Goal: Task Accomplishment & Management: Manage account settings

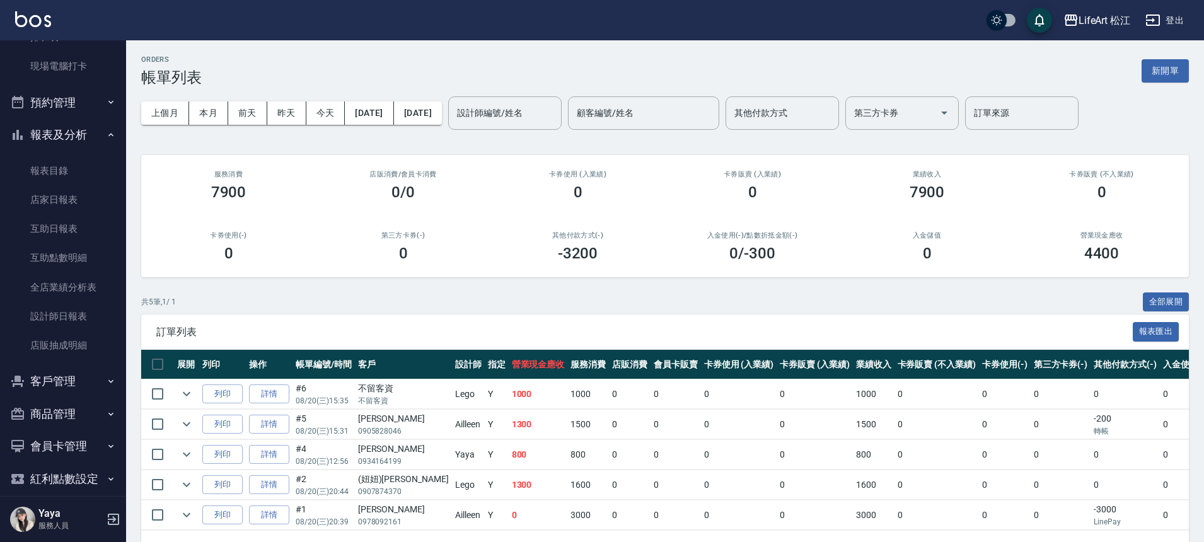
scroll to position [240, 0]
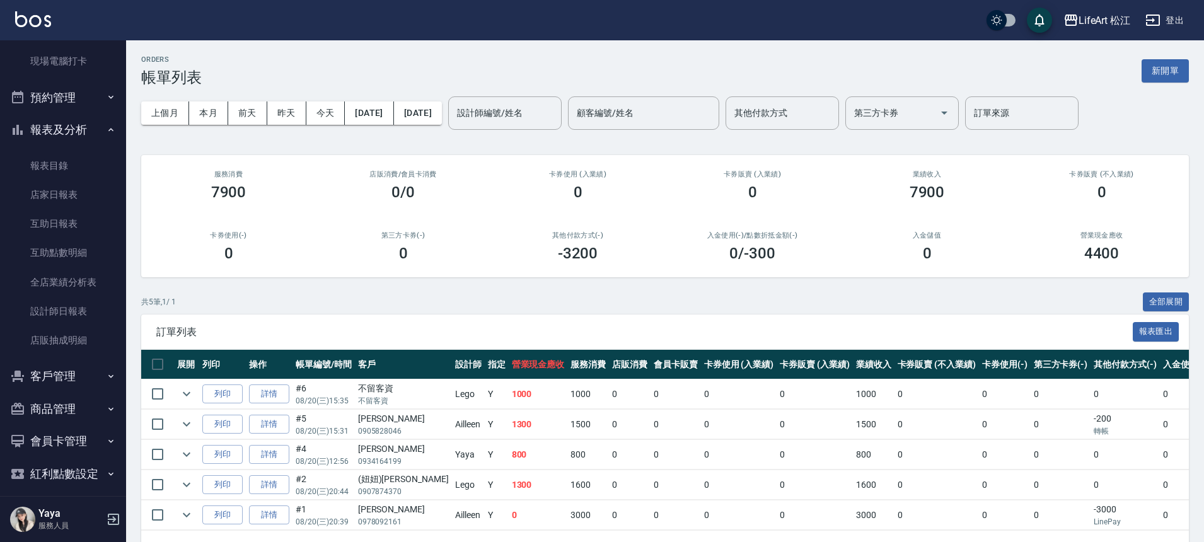
click at [63, 381] on button "客戶管理" at bounding box center [63, 376] width 116 height 33
click at [61, 383] on button "客戶管理" at bounding box center [63, 376] width 116 height 33
click at [74, 412] on link "客戶列表" at bounding box center [63, 412] width 116 height 29
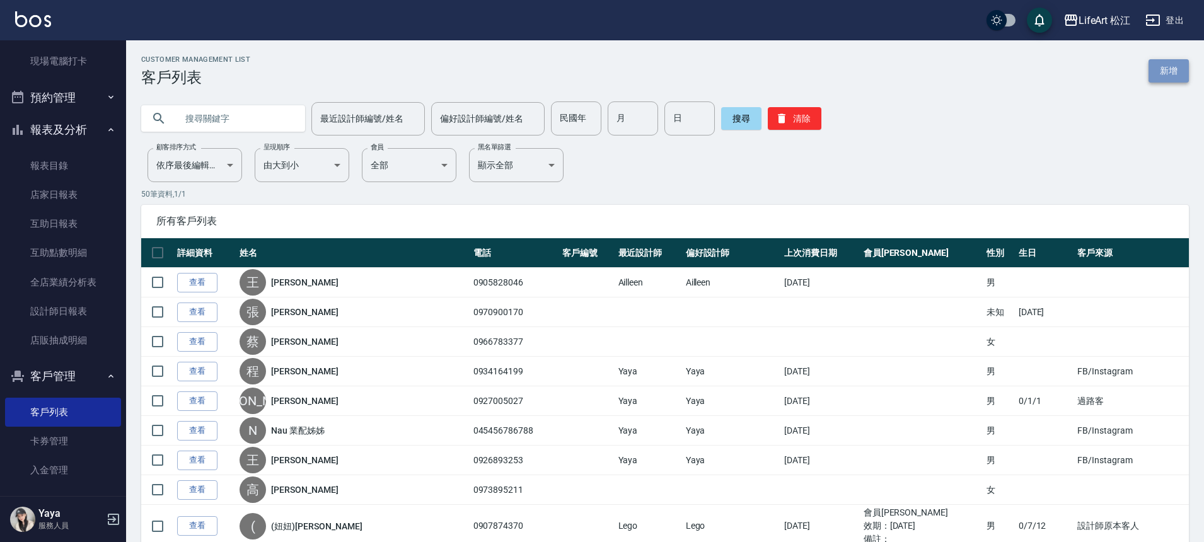
click at [1173, 78] on link "新增" at bounding box center [1168, 70] width 40 height 23
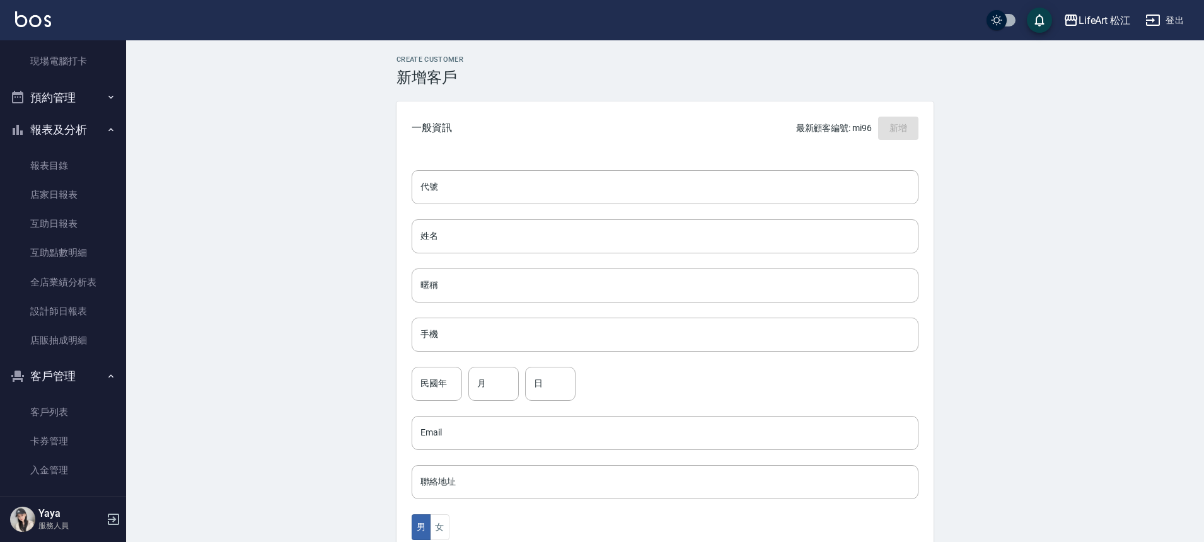
click at [541, 216] on div "代號 代號 姓名 姓名 暱稱 暱稱 手機 手機 民國年 民國年 月 月 日 日 Email Email 聯絡地址 聯絡地址 男 女 LINE ID LINE …" at bounding box center [664, 461] width 537 height 613
click at [542, 236] on input "姓名" at bounding box center [665, 236] width 507 height 34
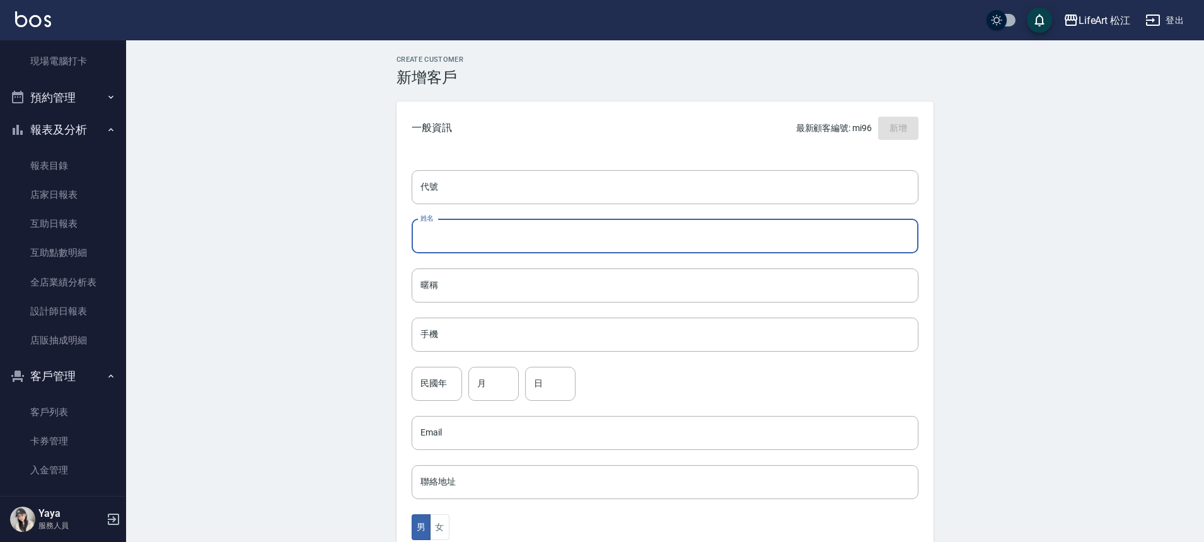
type input "v"
type input "ㄙ"
type input "[PERSON_NAME]"
click at [512, 332] on input "手機" at bounding box center [665, 335] width 507 height 34
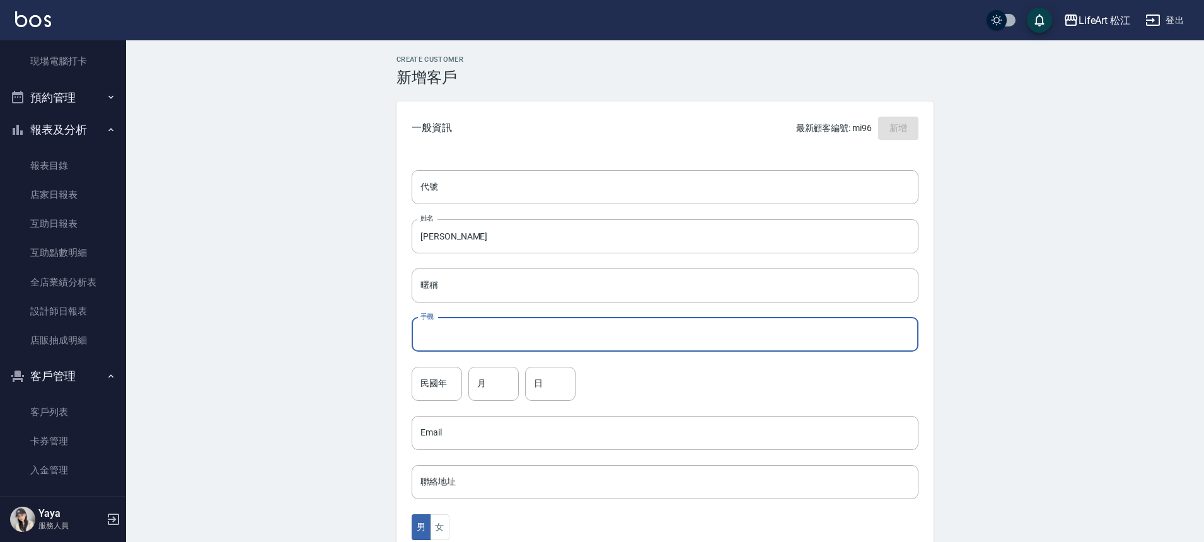
type input "０"
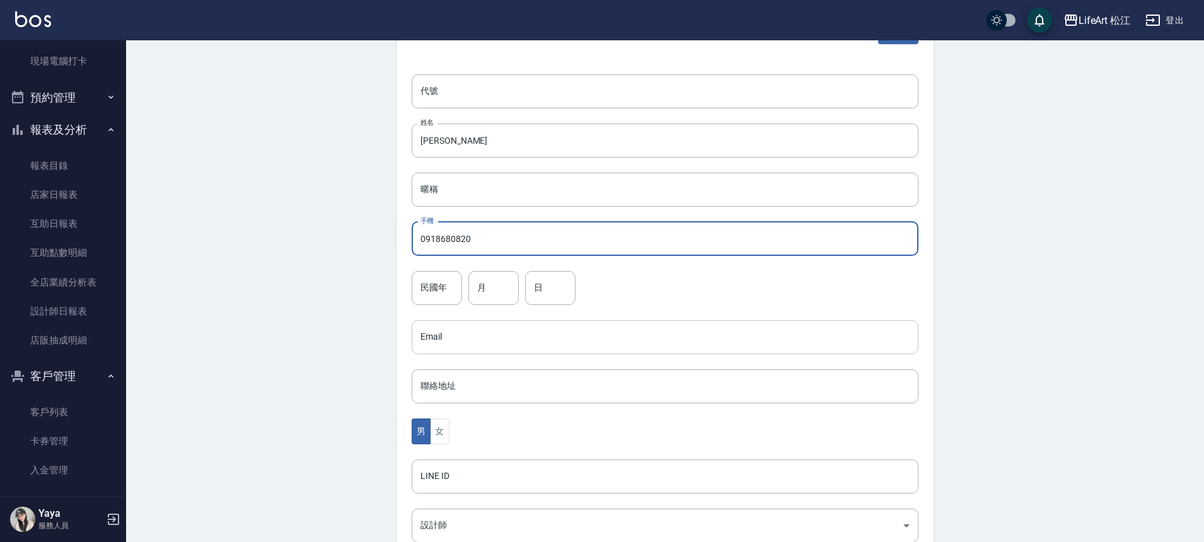
scroll to position [129, 0]
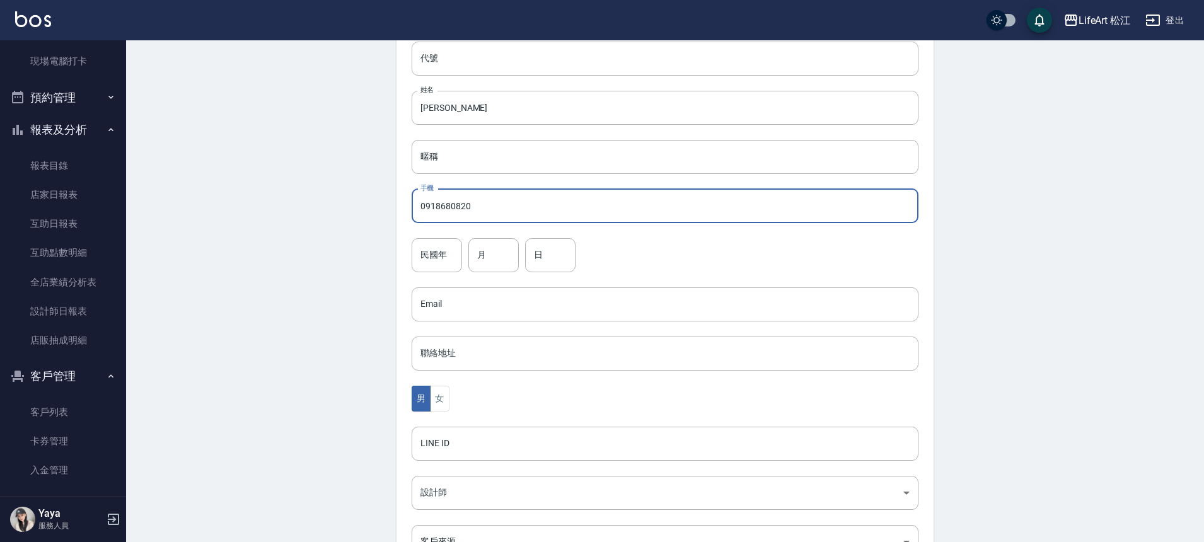
type input "0918680820"
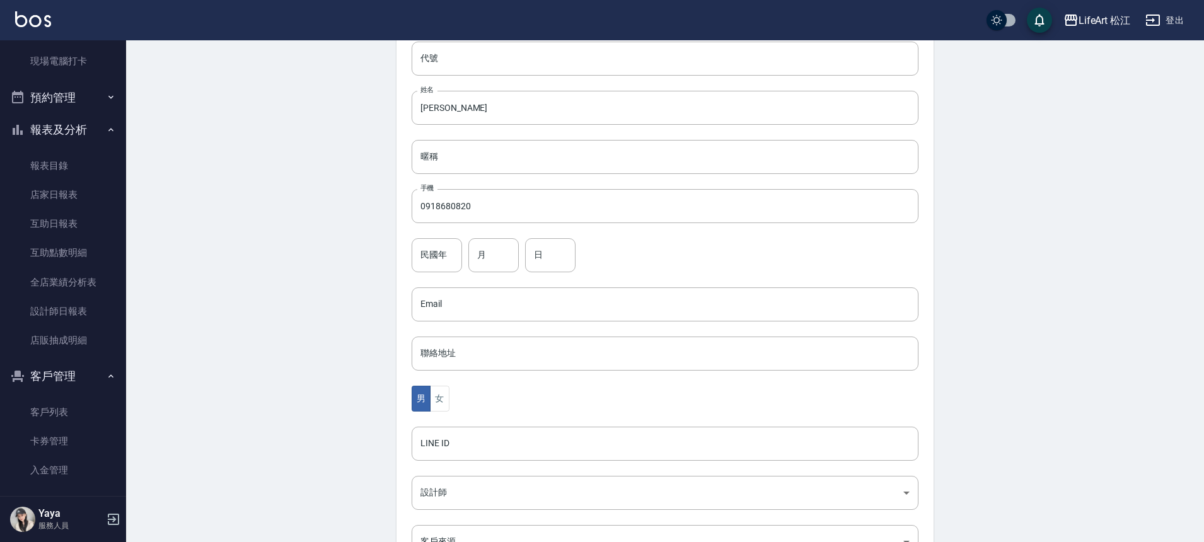
click at [435, 412] on div "代號 代號 姓名 [PERSON_NAME] 暱稱 暱稱 手機 0918680820 手機 民國年 民國年 月 月 日 日 Email Email 聯絡地址 …" at bounding box center [664, 332] width 537 height 613
click at [441, 410] on button "女" at bounding box center [439, 399] width 19 height 26
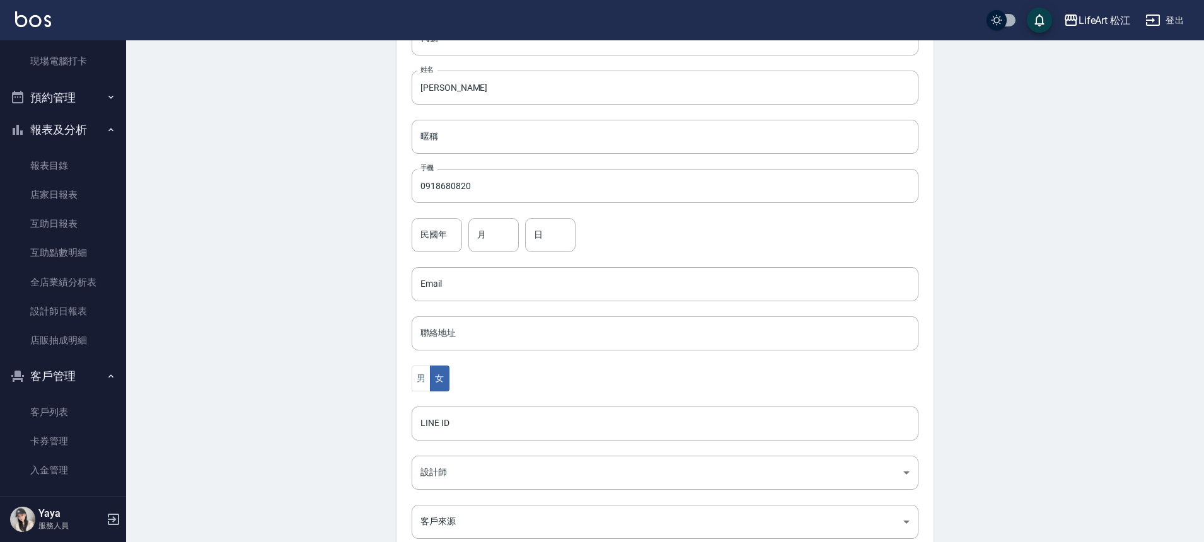
scroll to position [156, 0]
click at [461, 463] on body "LifeArt 松江 登出 櫃檯作業 打帳單 帳單列表 現金收支登錄 高階收支登錄 材料自購登錄 每日結帳 排班表 現場電腦打卡 預約管理 預約管理 單日預約…" at bounding box center [602, 254] width 1204 height 821
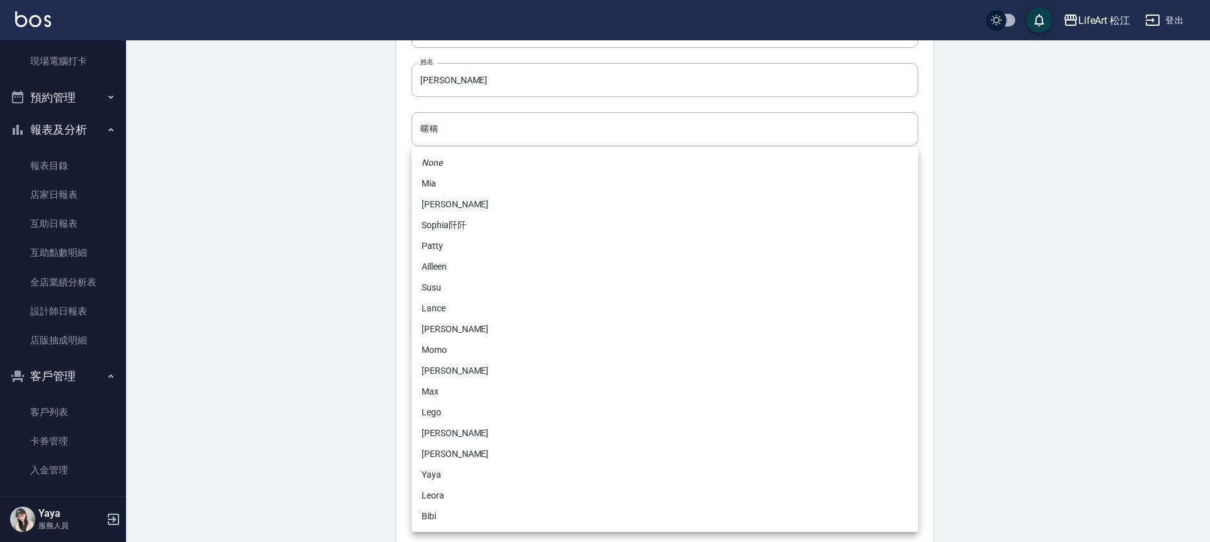
click at [448, 349] on li "Momo" at bounding box center [665, 350] width 507 height 21
type input "e84b7556-3071-4136-b765-65514d721750"
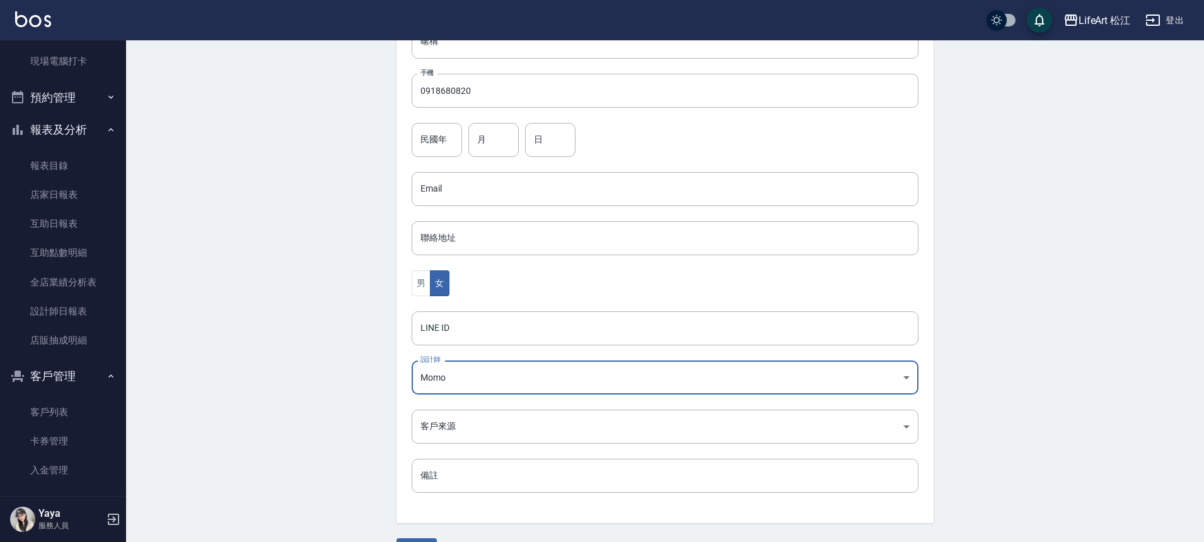
scroll to position [279, 0]
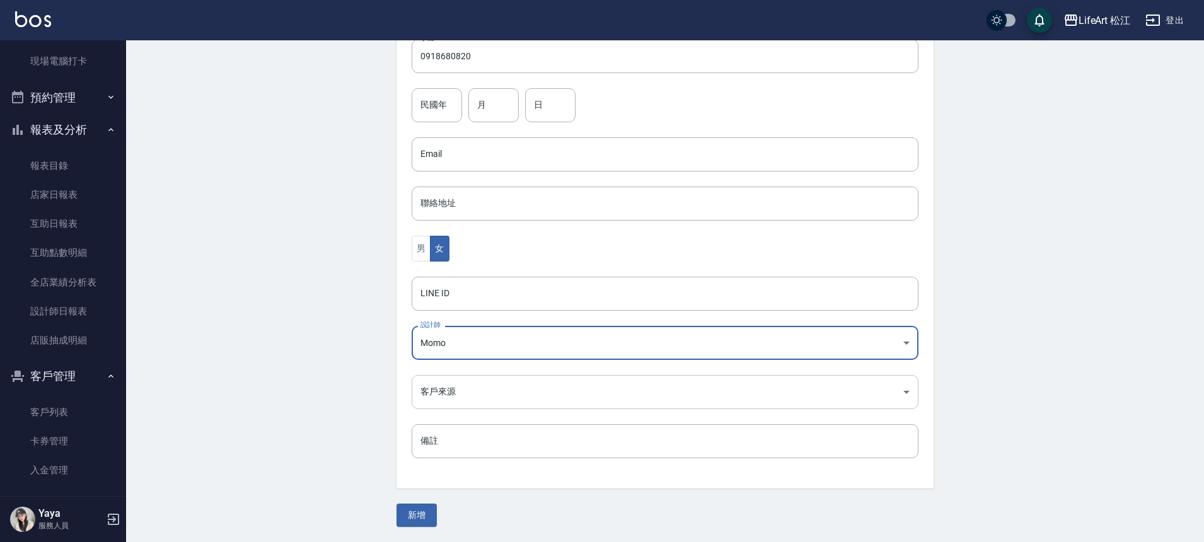
click at [438, 388] on body "LifeArt 松江 登出 櫃檯作業 打帳單 帳單列表 現金收支登錄 高階收支登錄 材料自購登錄 每日結帳 排班表 現場電腦打卡 預約管理 預約管理 單日預約…" at bounding box center [602, 131] width 1204 height 821
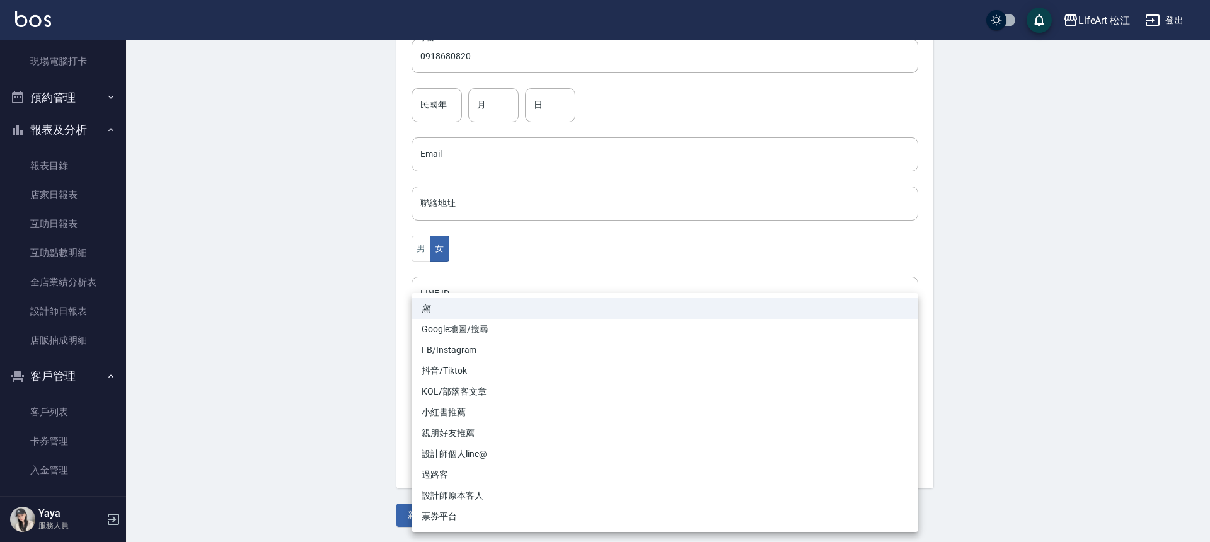
click at [441, 350] on li "FB/Instagram" at bounding box center [665, 350] width 507 height 21
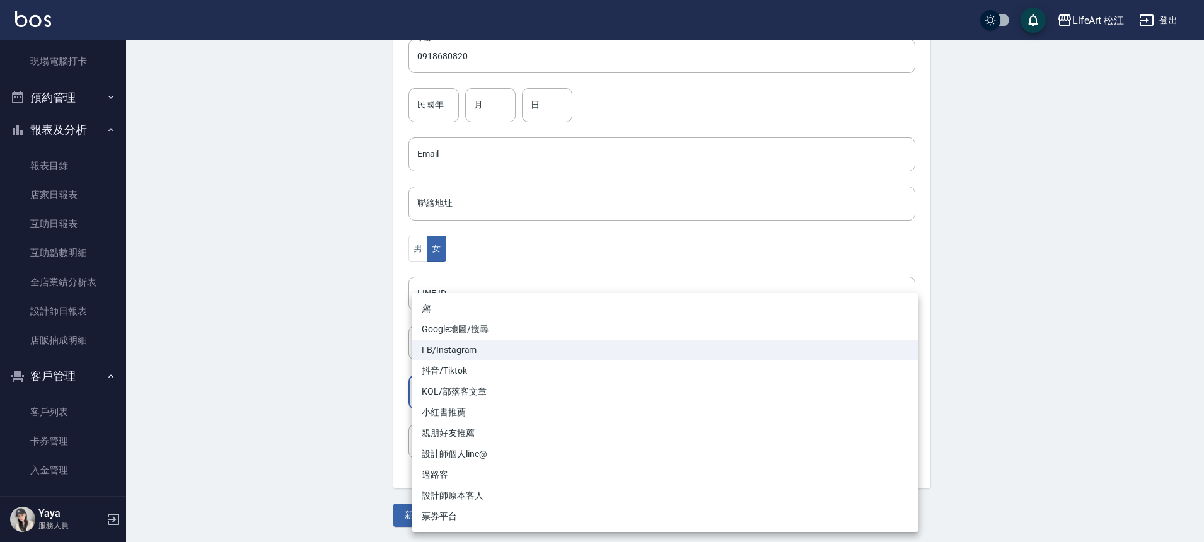
click at [457, 393] on body "LifeArt 松江 登出 櫃檯作業 打帳單 帳單列表 現金收支登錄 高階收支登錄 材料自購登錄 每日結帳 排班表 現場電腦打卡 預約管理 預約管理 單日預約…" at bounding box center [602, 131] width 1204 height 821
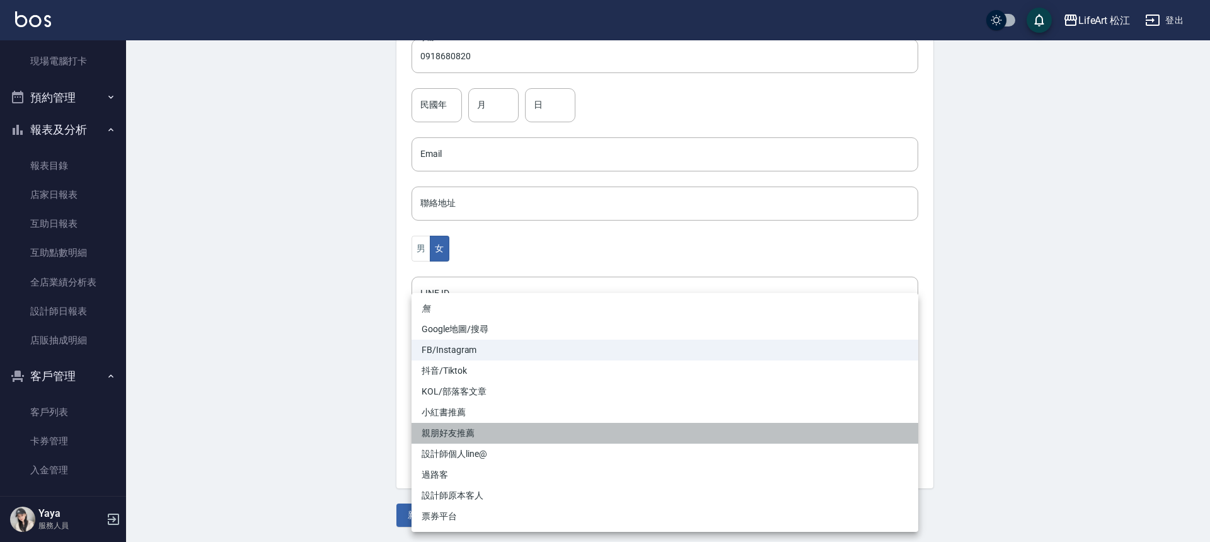
click at [459, 430] on li "親朋好友推薦" at bounding box center [665, 433] width 507 height 21
type input "親朋好友推薦"
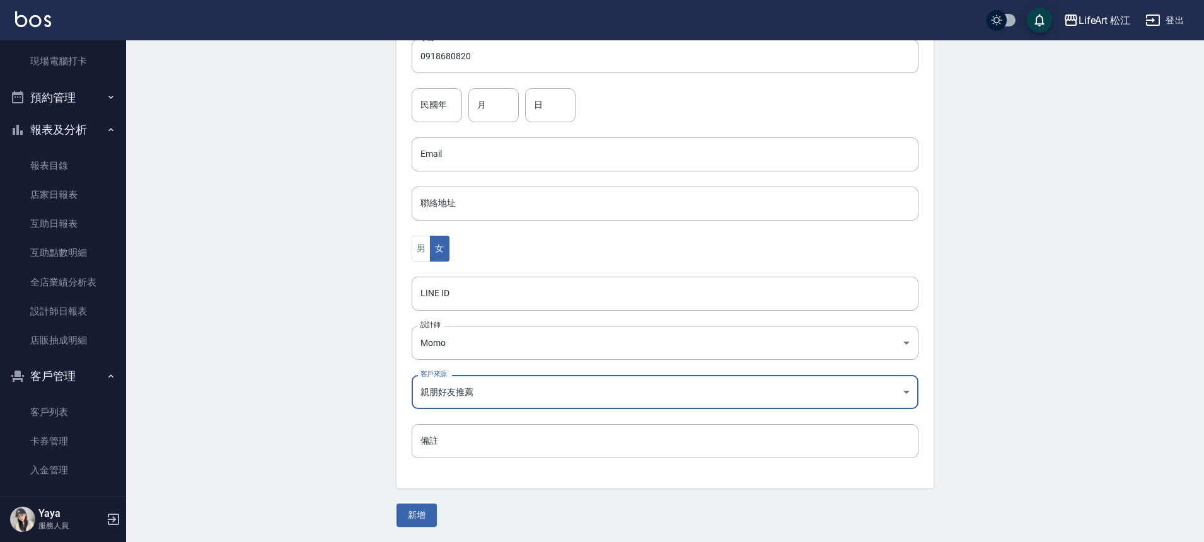
click at [418, 522] on button "新增" at bounding box center [416, 515] width 40 height 23
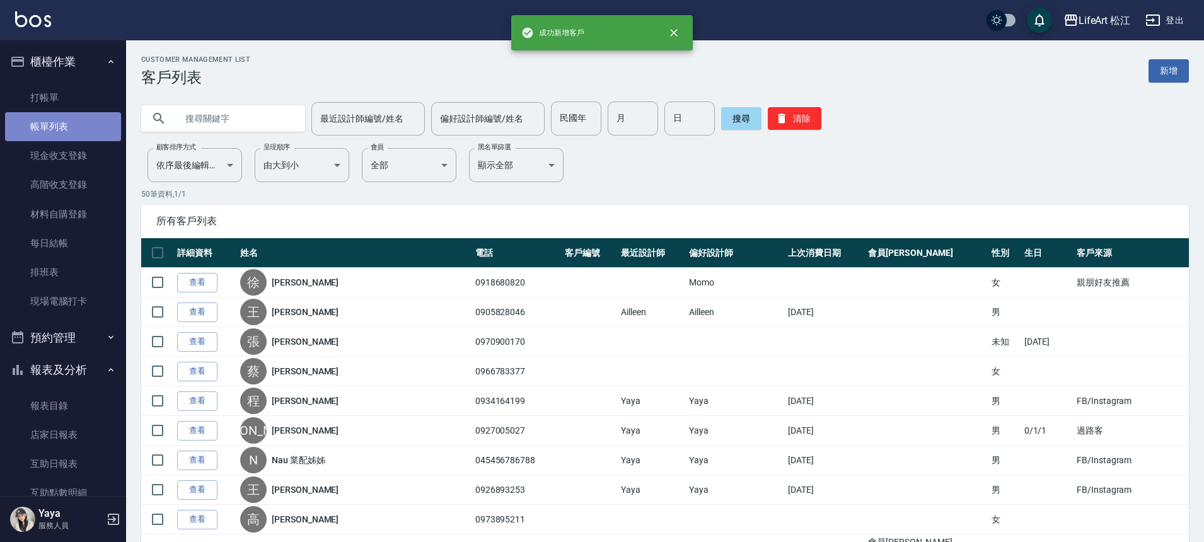
click at [67, 122] on link "帳單列表" at bounding box center [63, 126] width 116 height 29
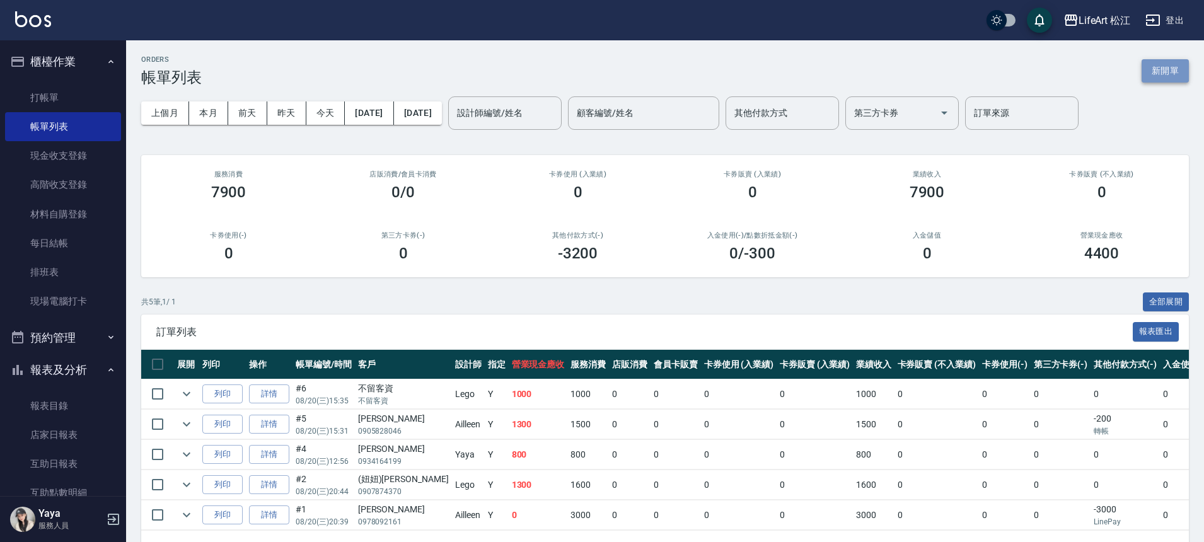
click at [1156, 69] on button "新開單" at bounding box center [1164, 70] width 47 height 23
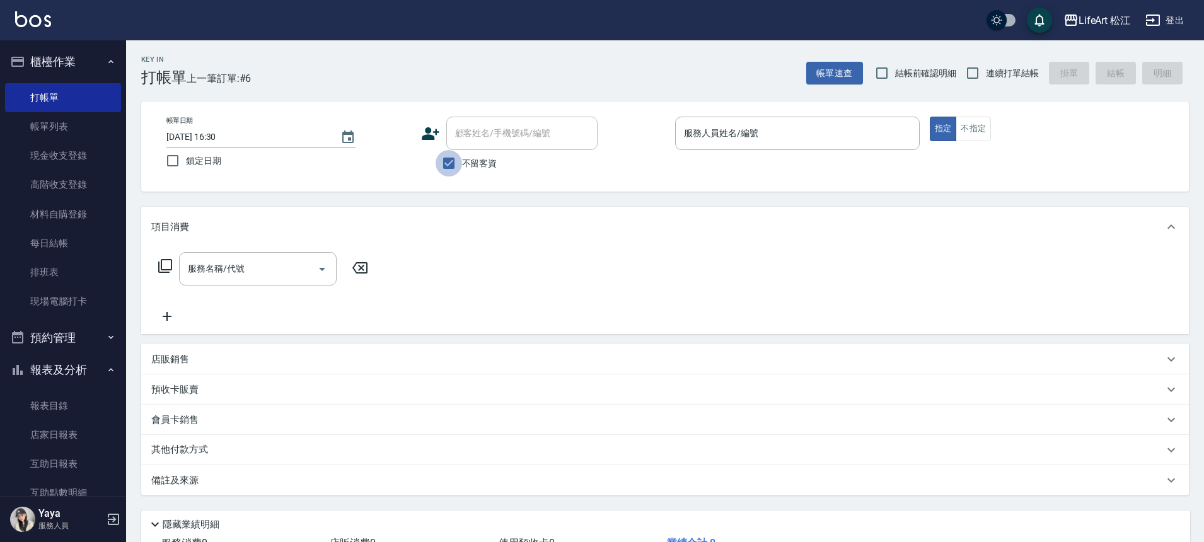
click at [449, 170] on input "不留客資" at bounding box center [448, 163] width 26 height 26
checkbox input "false"
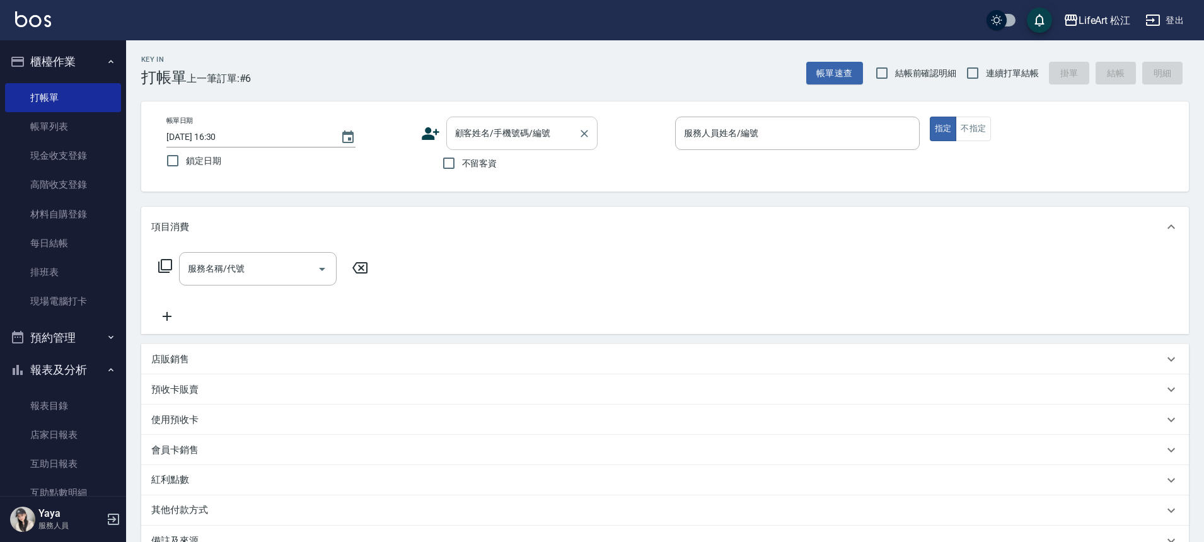
click at [474, 139] on input "顧客姓名/手機號碼/編號" at bounding box center [512, 133] width 121 height 22
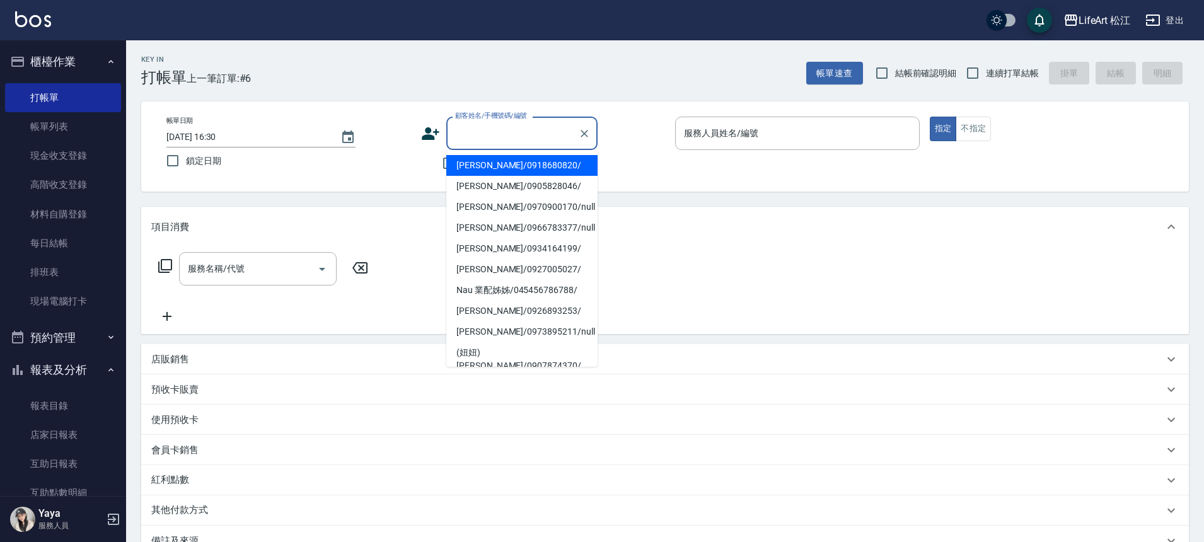
click at [474, 158] on li "[PERSON_NAME]/0918680820/" at bounding box center [521, 165] width 151 height 21
type input "[PERSON_NAME]/0918680820/"
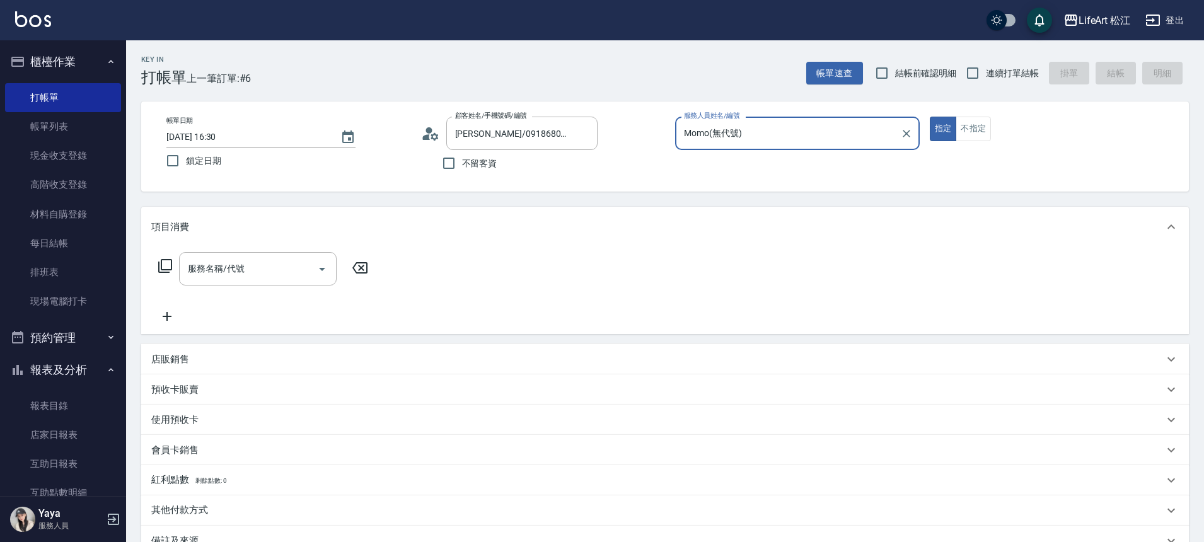
type input "Momo(無代號)"
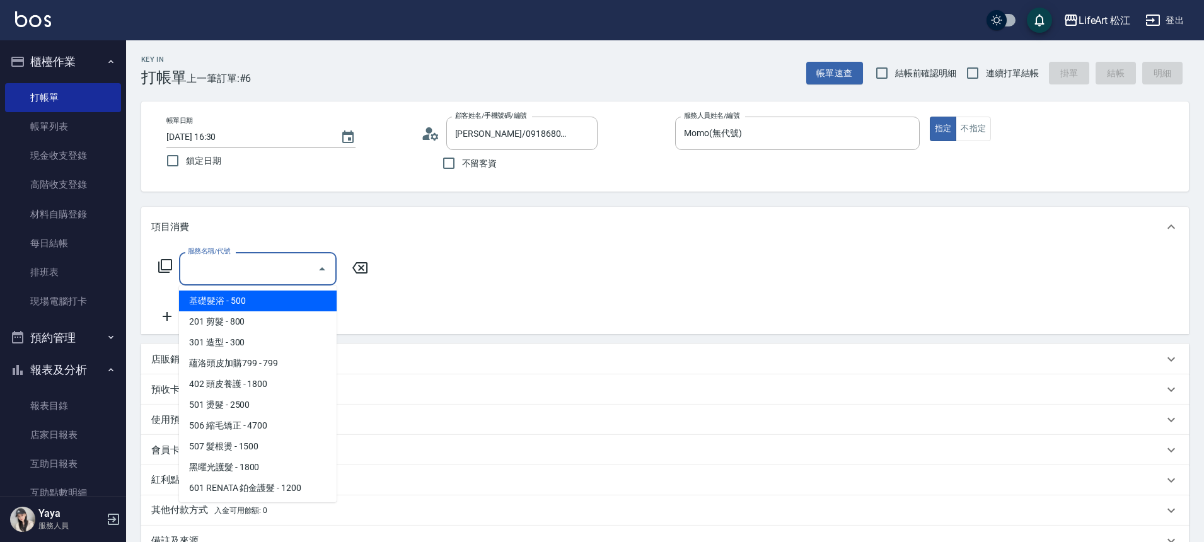
click at [236, 276] on input "服務名稱/代號" at bounding box center [248, 269] width 127 height 22
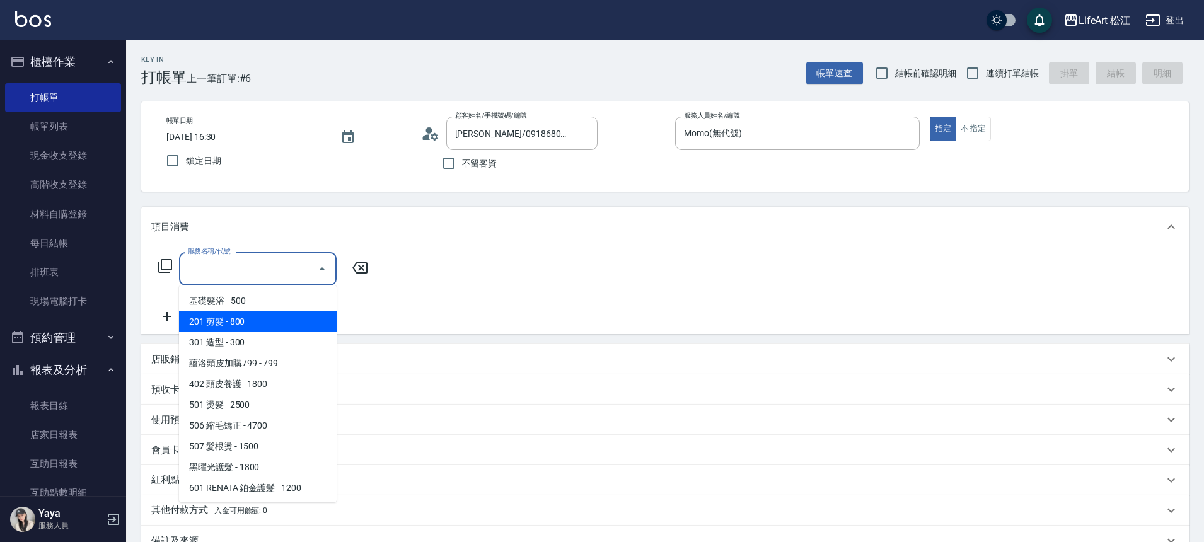
click at [276, 321] on span "201 剪髮 - 800" at bounding box center [258, 321] width 158 height 21
type input "201 剪髮(201)"
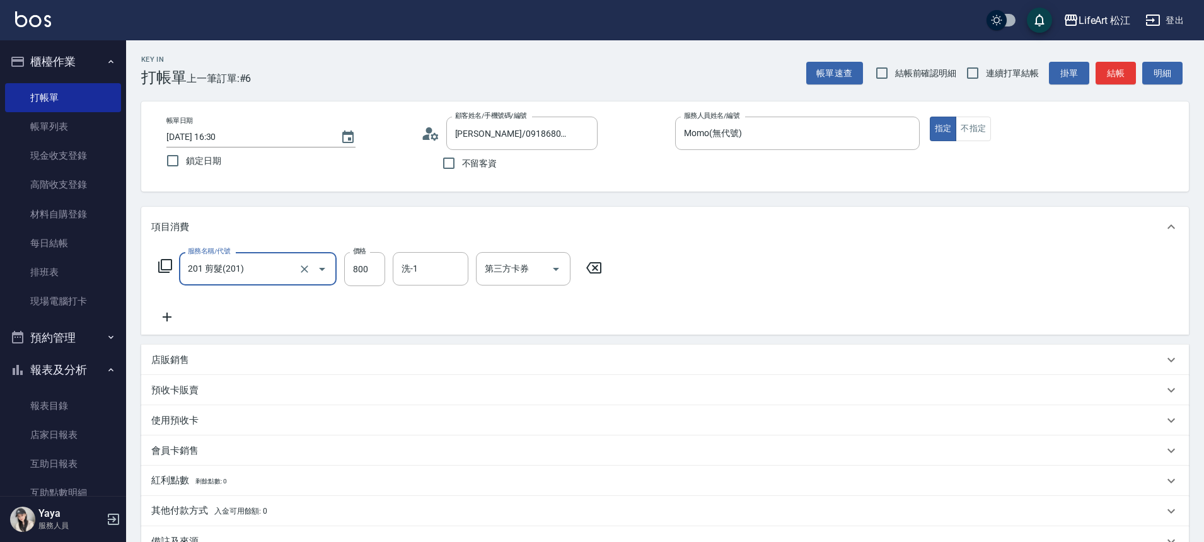
click at [169, 318] on icon at bounding box center [167, 317] width 9 height 9
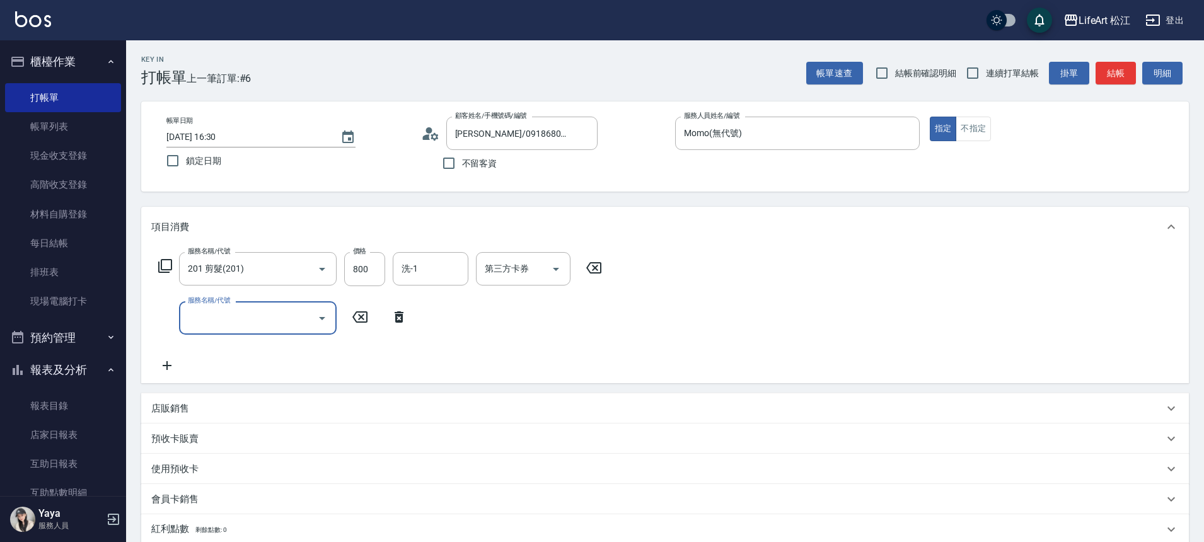
click at [240, 316] on input "服務名稱/代號" at bounding box center [248, 318] width 127 height 22
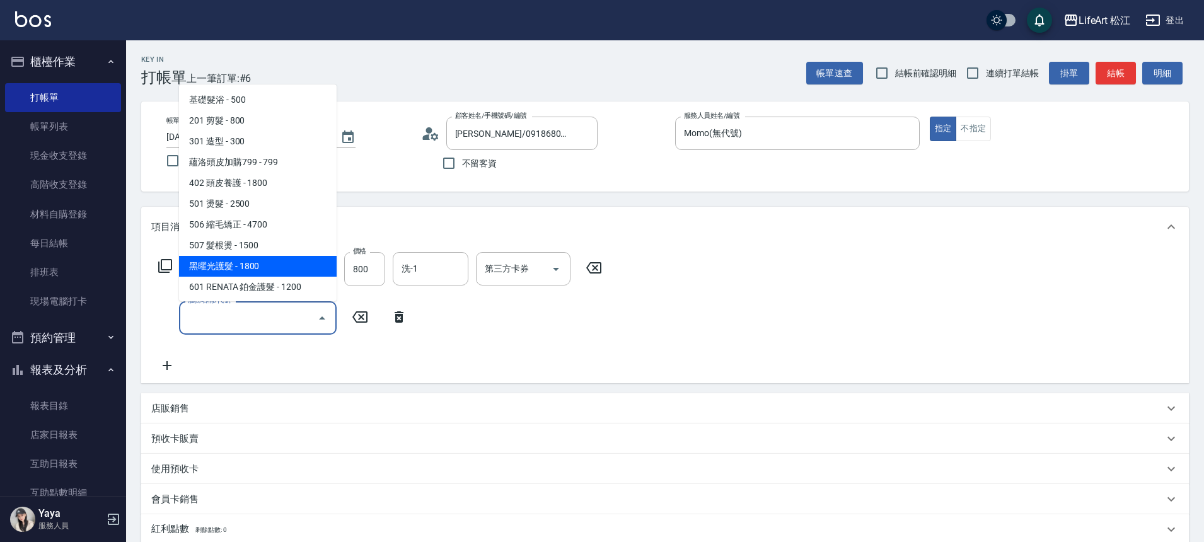
scroll to position [168, 0]
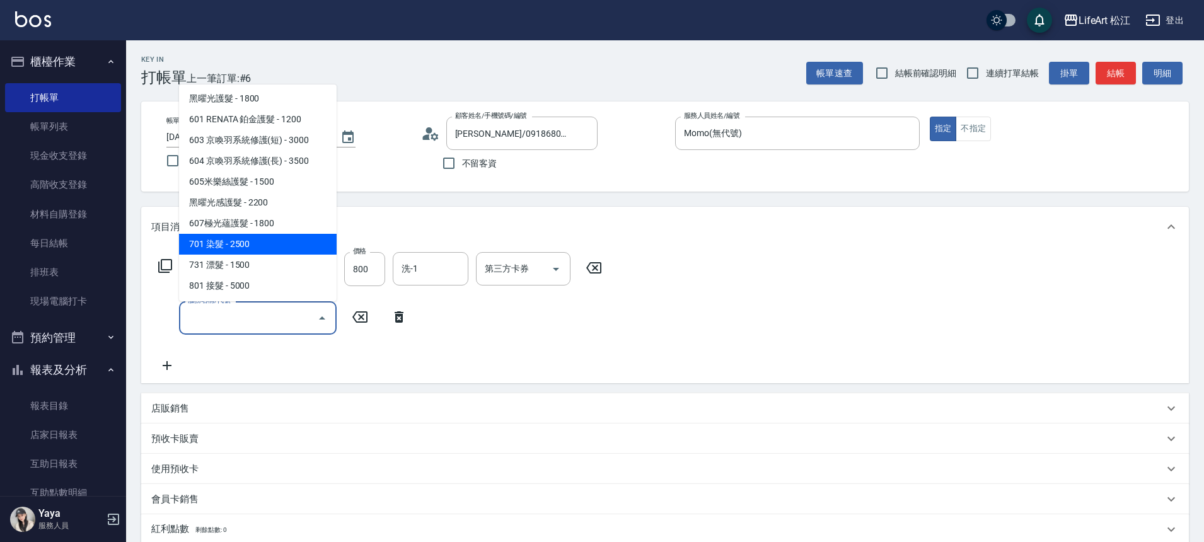
click at [248, 246] on span "701 染髮 - 2500" at bounding box center [258, 244] width 158 height 21
type input "701 染髮(701)"
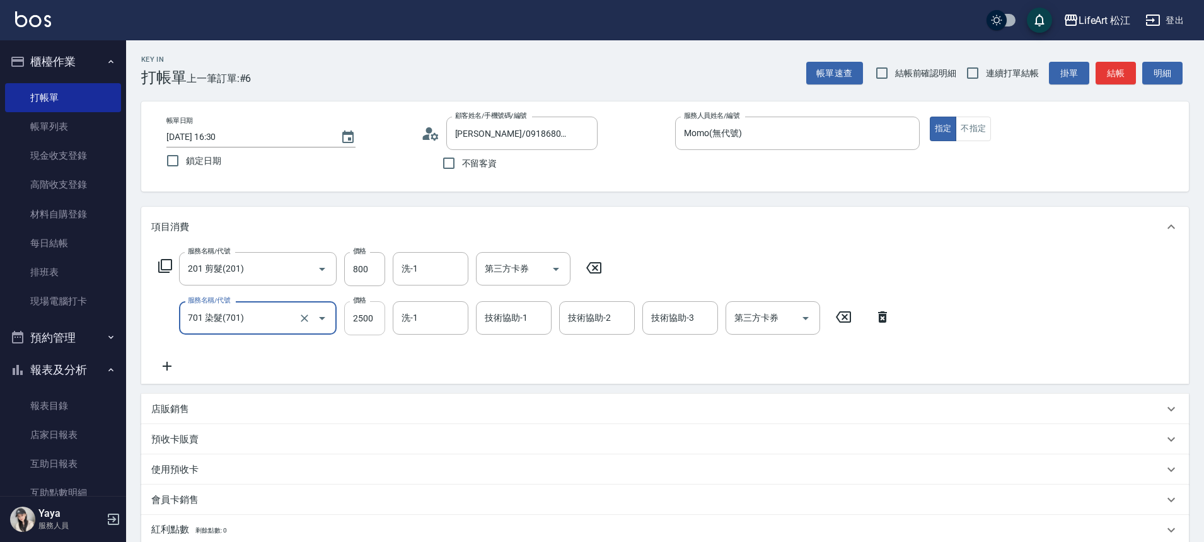
click at [367, 326] on input "2500" at bounding box center [364, 318] width 41 height 34
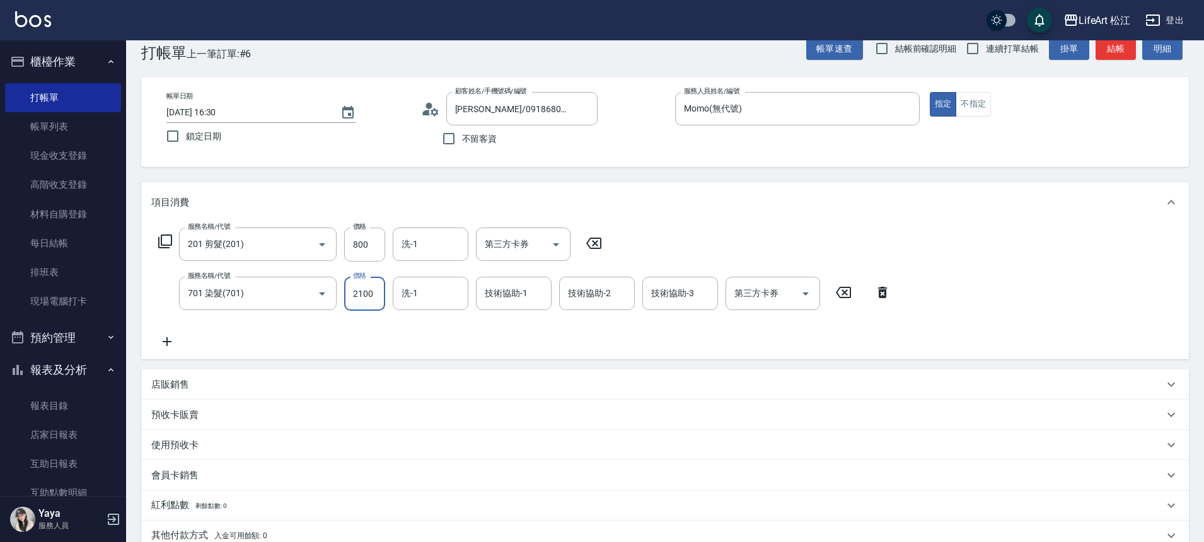
type input "2100"
click at [168, 335] on icon at bounding box center [167, 341] width 32 height 15
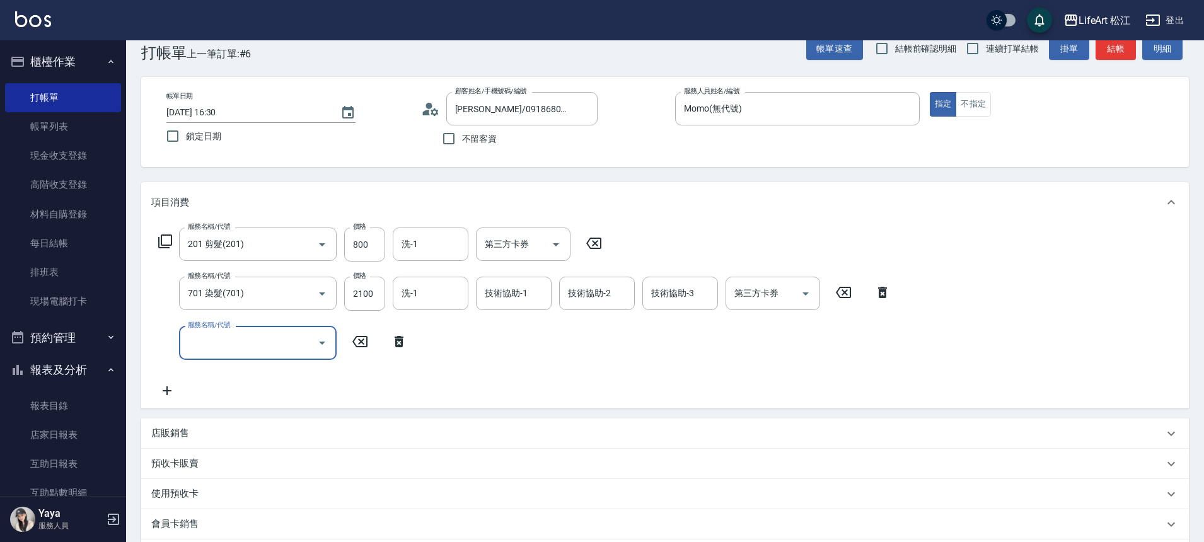
click at [208, 332] on input "服務名稱/代號" at bounding box center [248, 342] width 127 height 22
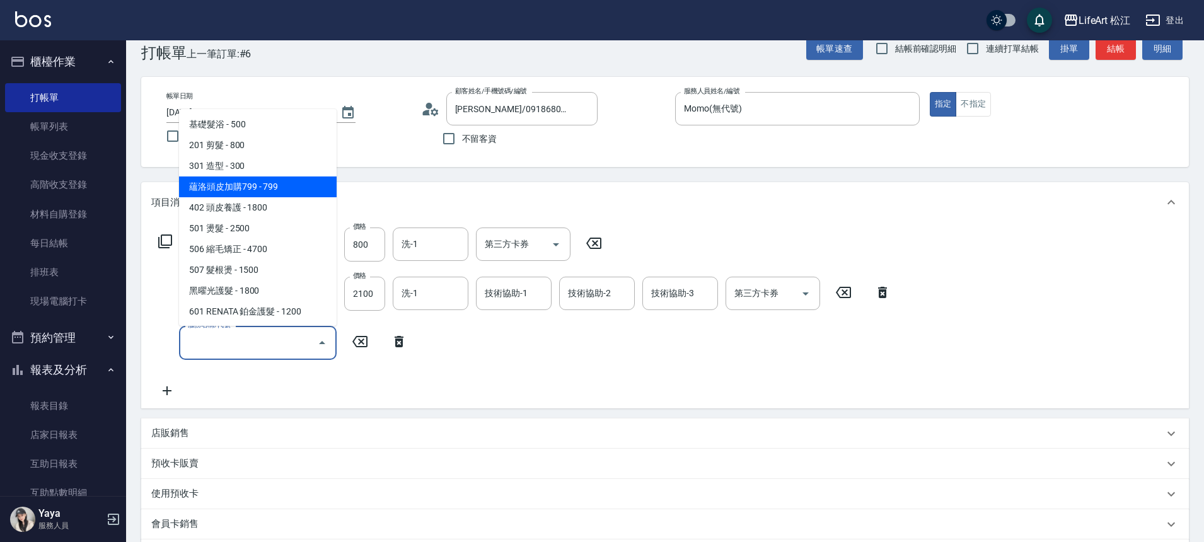
click at [234, 188] on span "蘊洛頭皮加購799 - 799" at bounding box center [258, 186] width 158 height 21
type input "蘊洛頭皮加購799(401)"
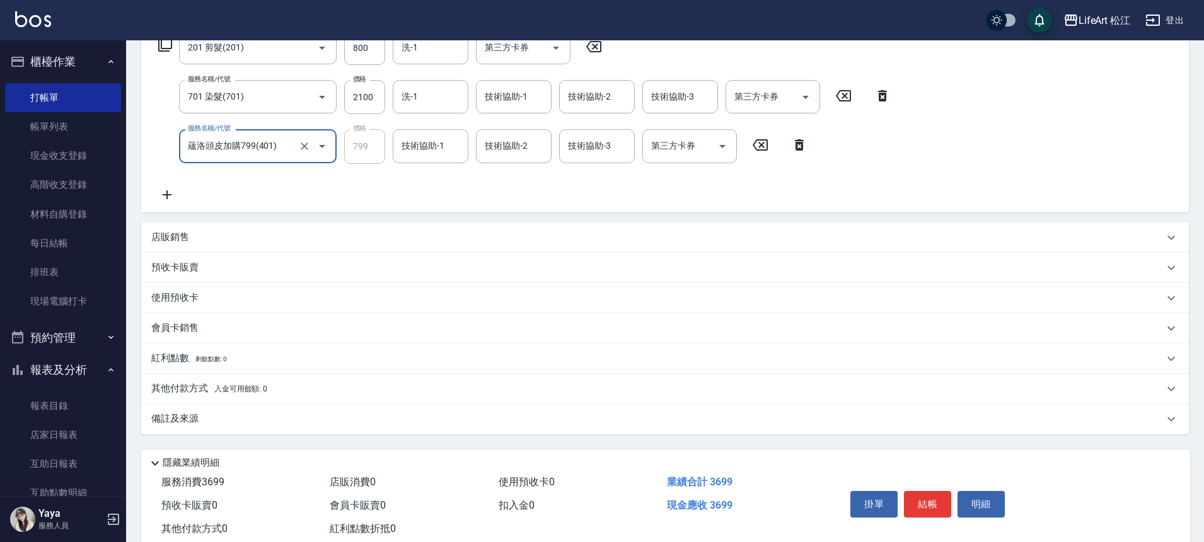
scroll to position [256, 0]
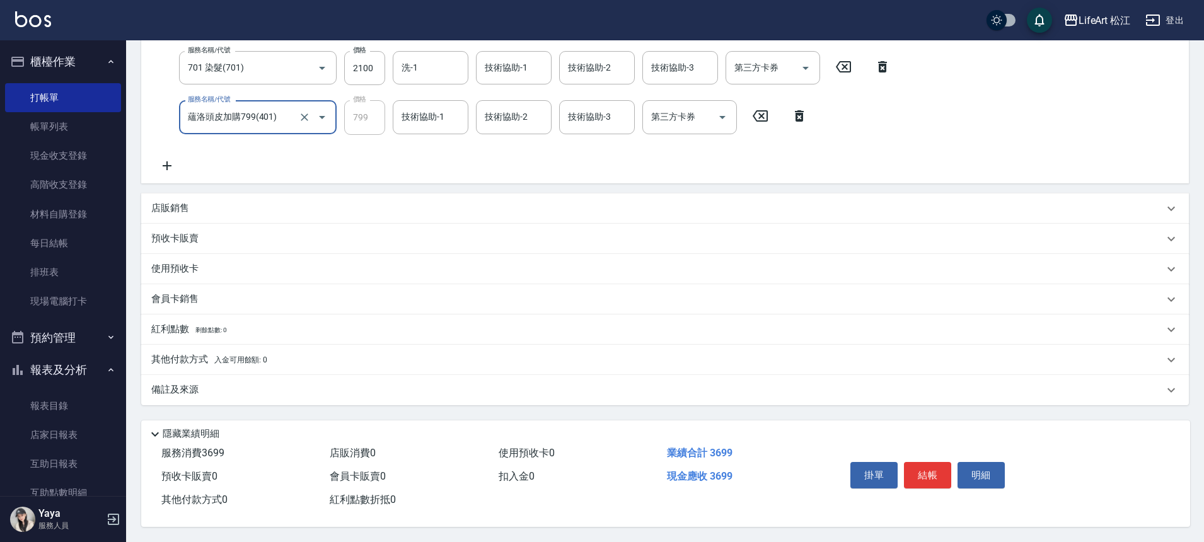
click at [282, 389] on div "備註及來源" at bounding box center [657, 389] width 1012 height 13
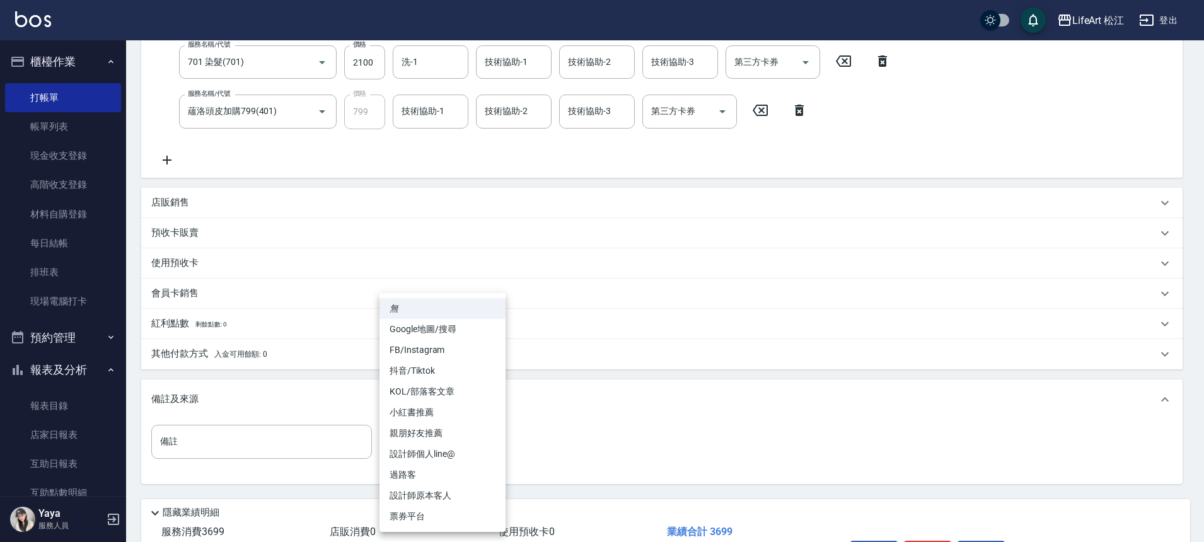
click at [447, 441] on body "LifeArt 松江 登出 櫃檯作業 打帳單 帳單列表 現金收支登錄 高階收支登錄 材料自購登錄 每日結帳 排班表 現場電腦打卡 預約管理 預約管理 單日預約…" at bounding box center [602, 182] width 1204 height 877
click at [433, 437] on li "親朋好友推薦" at bounding box center [442, 433] width 126 height 21
type input "親朋好友推薦"
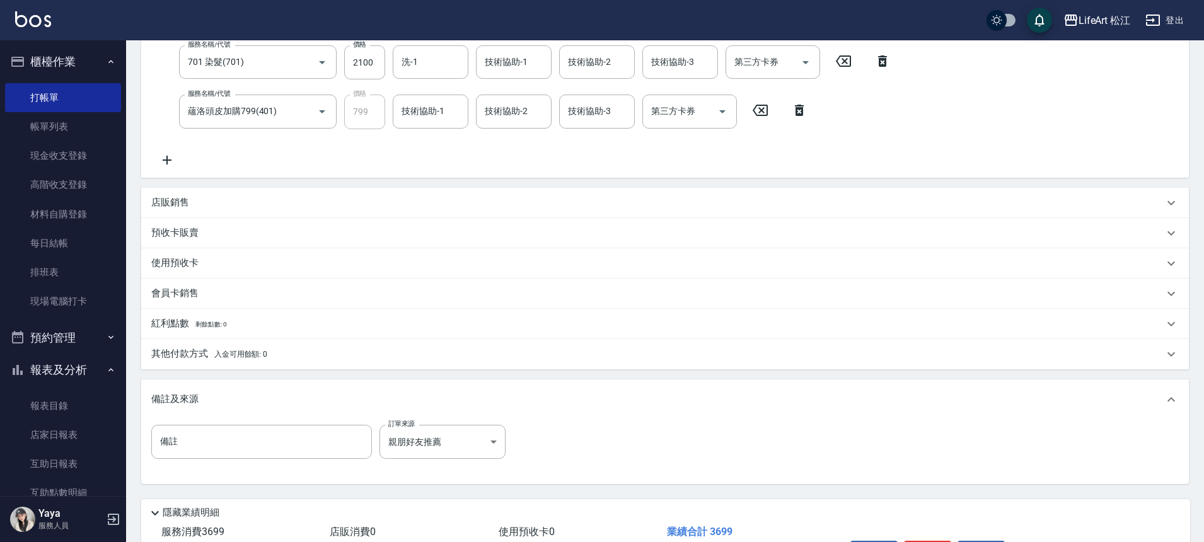
click at [231, 354] on span "入金可用餘額: 0" at bounding box center [241, 354] width 54 height 9
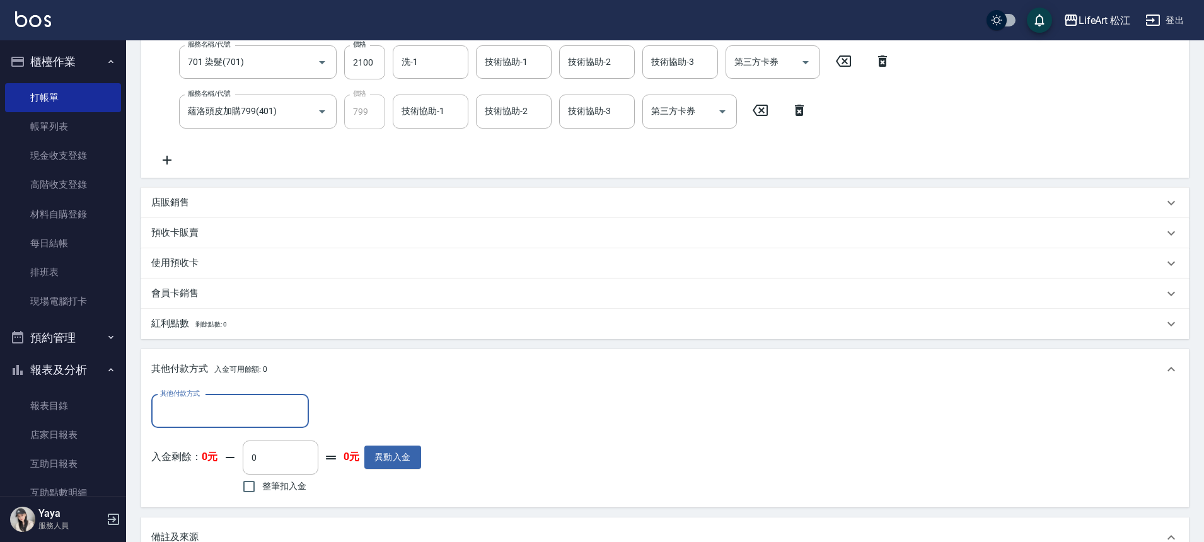
scroll to position [0, 0]
click at [205, 408] on input "其他付款方式" at bounding box center [230, 411] width 146 height 22
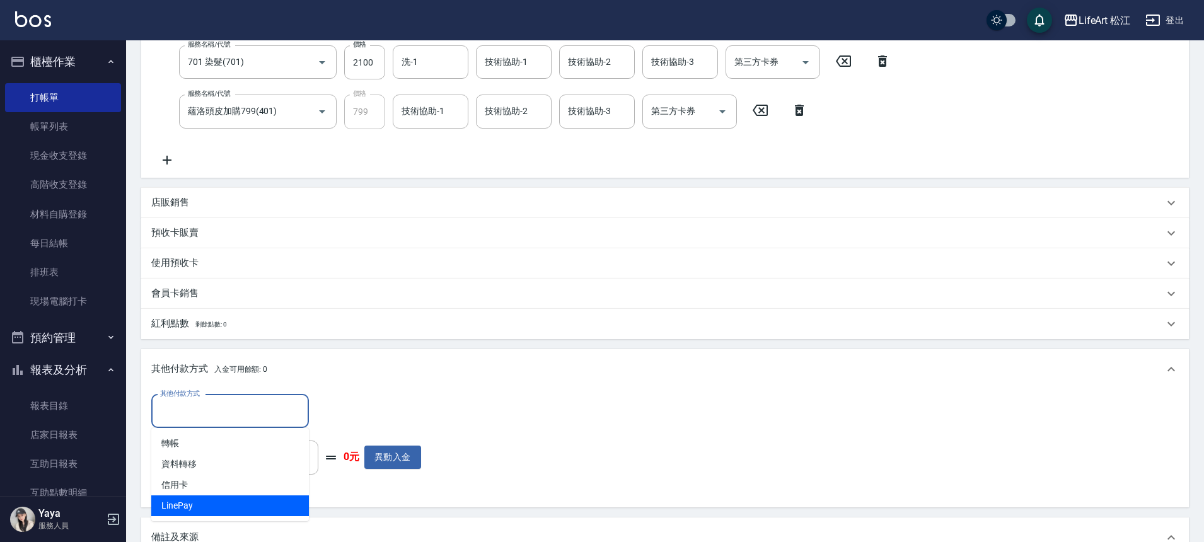
click at [293, 503] on span "LinePay" at bounding box center [230, 505] width 158 height 21
type input "LinePay"
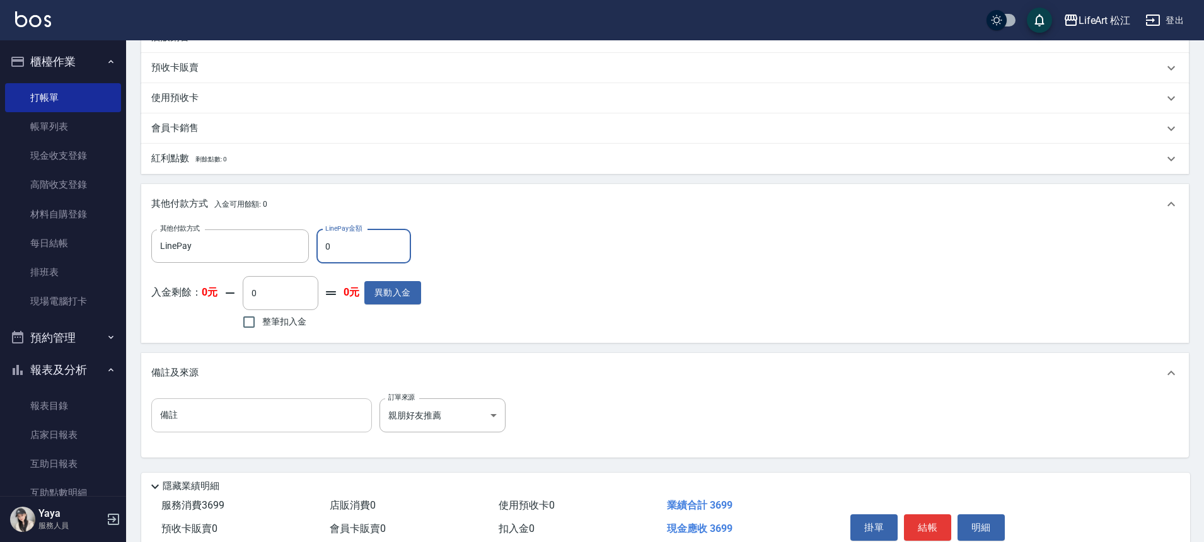
scroll to position [479, 0]
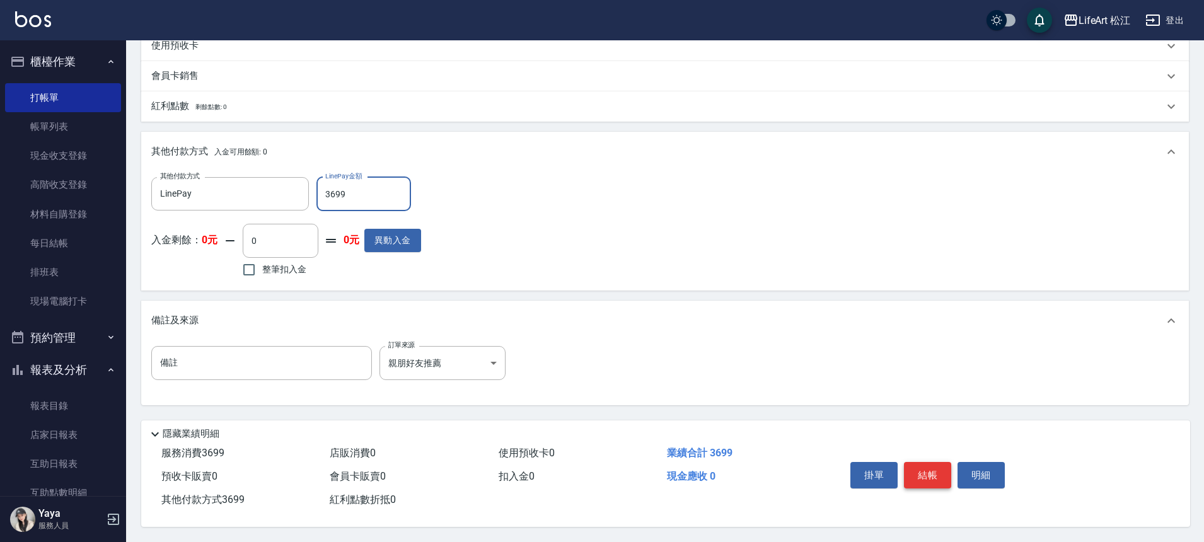
type input "3699"
click at [925, 472] on button "結帳" at bounding box center [927, 475] width 47 height 26
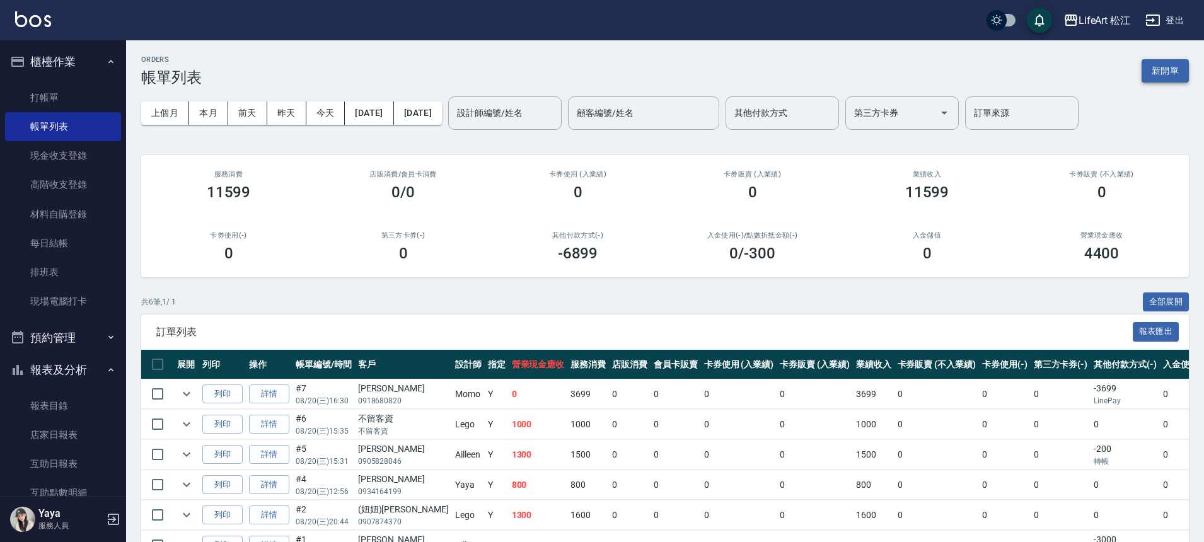
click at [1160, 71] on button "新開單" at bounding box center [1164, 70] width 47 height 23
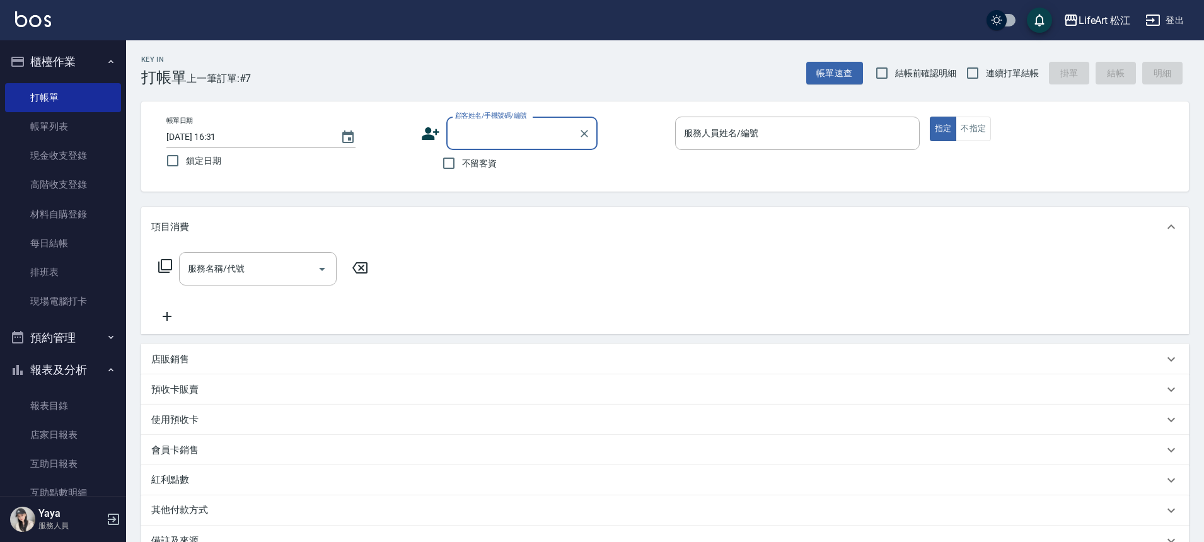
type input "x"
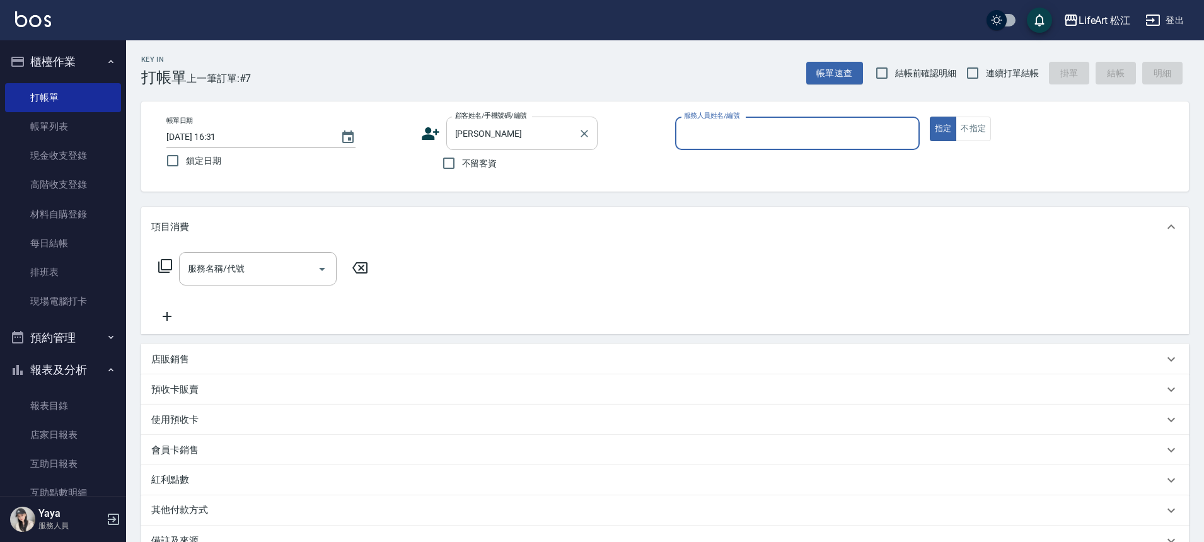
click at [495, 130] on input "[PERSON_NAME]" at bounding box center [512, 133] width 121 height 22
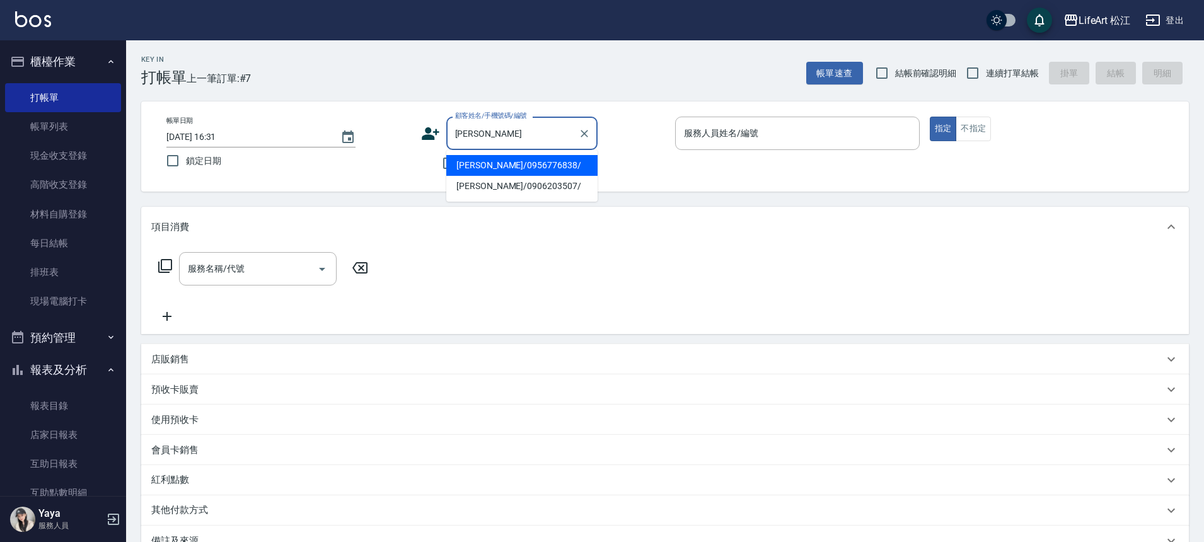
click at [505, 171] on li "[PERSON_NAME]/0956776838/" at bounding box center [521, 165] width 151 height 21
type input "[PERSON_NAME]/0956776838/"
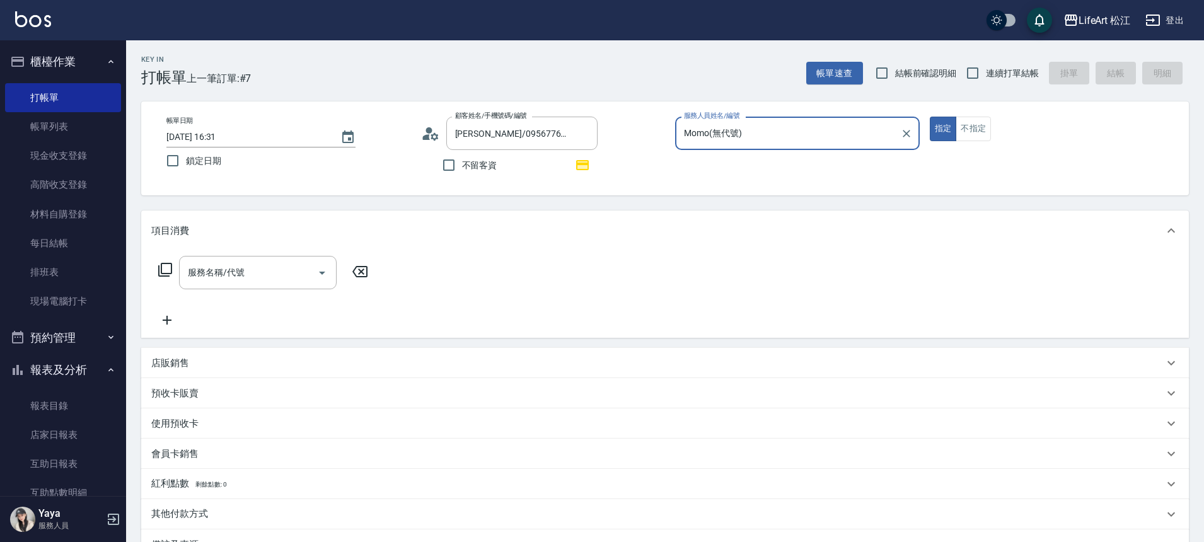
type input "Momo(無代號)"
click at [270, 272] on input "服務名稱/代號" at bounding box center [248, 273] width 127 height 22
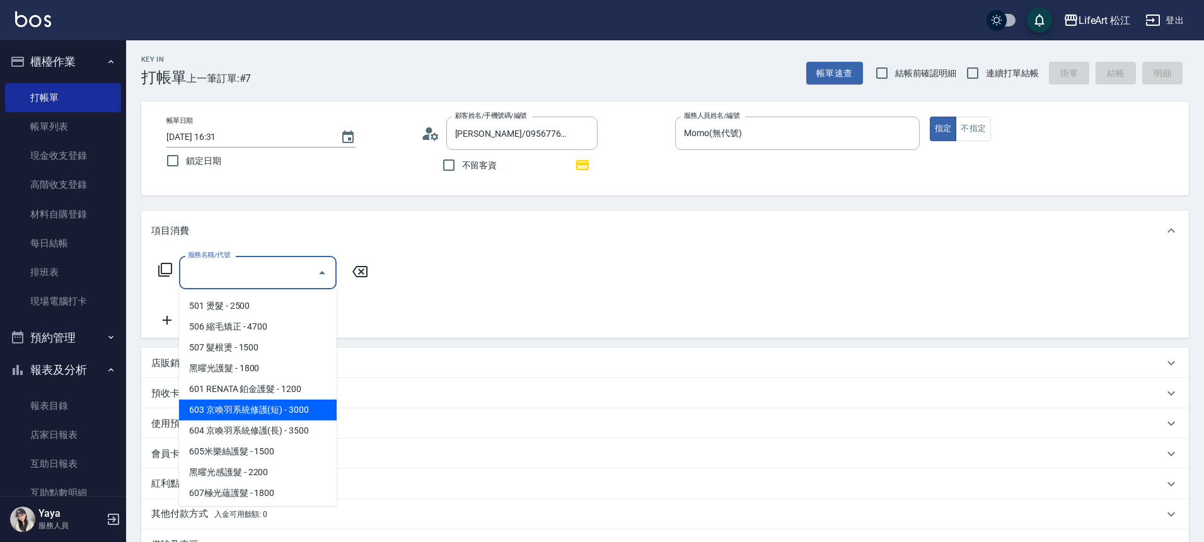
scroll to position [168, 0]
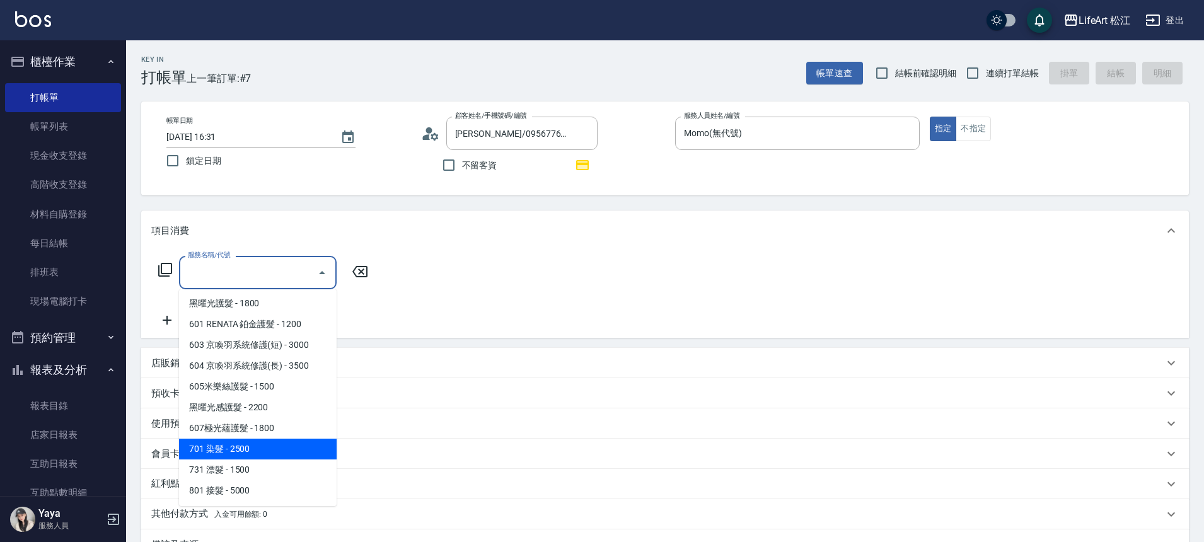
click at [250, 455] on span "701 染髮 - 2500" at bounding box center [258, 449] width 158 height 21
type input "701 染髮(701)"
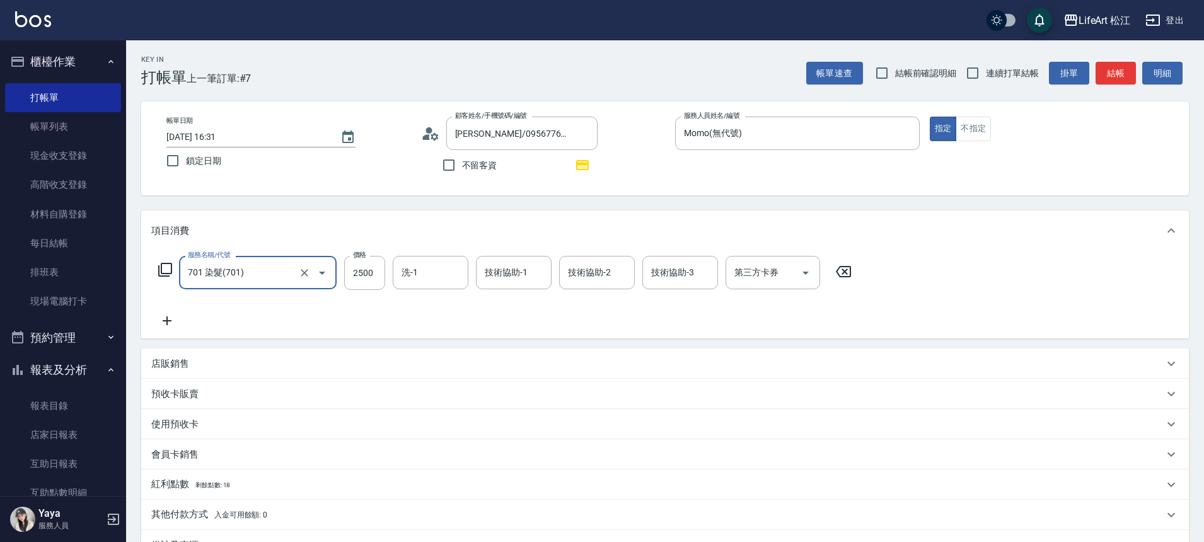
click at [168, 325] on icon at bounding box center [167, 320] width 32 height 15
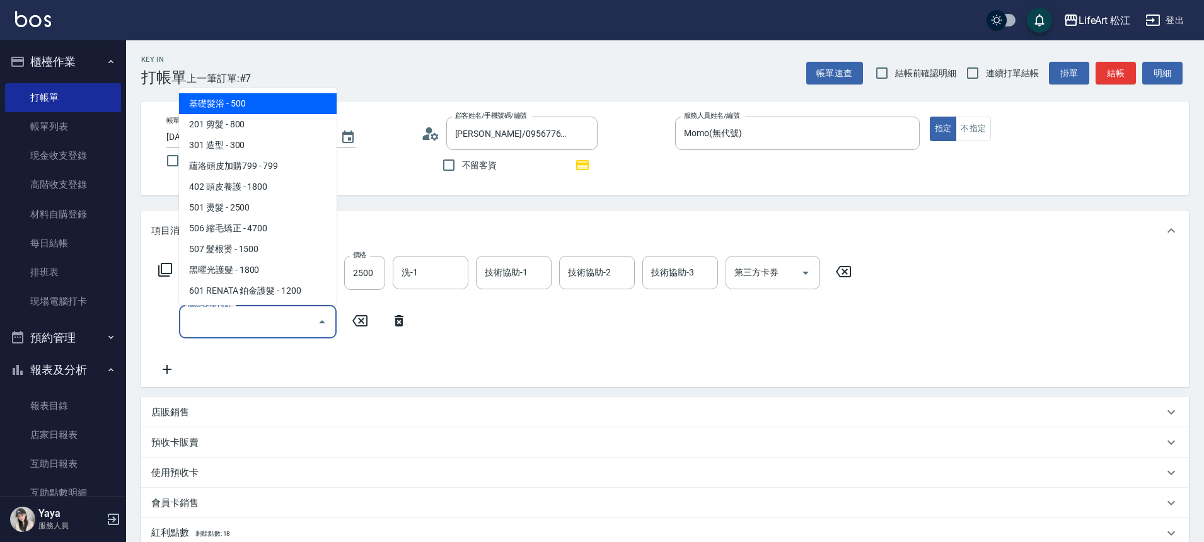
click at [239, 328] on input "服務名稱/代號" at bounding box center [248, 322] width 127 height 22
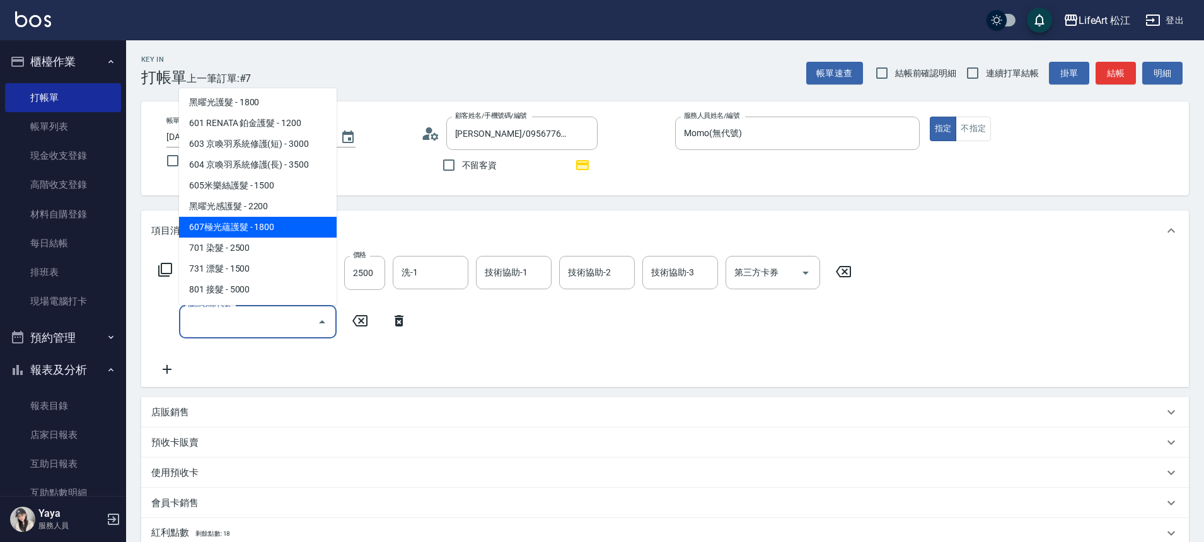
click at [270, 231] on span "607極光蘊護髮 - 1800" at bounding box center [258, 227] width 158 height 21
type input "607極光蘊護髮(607)"
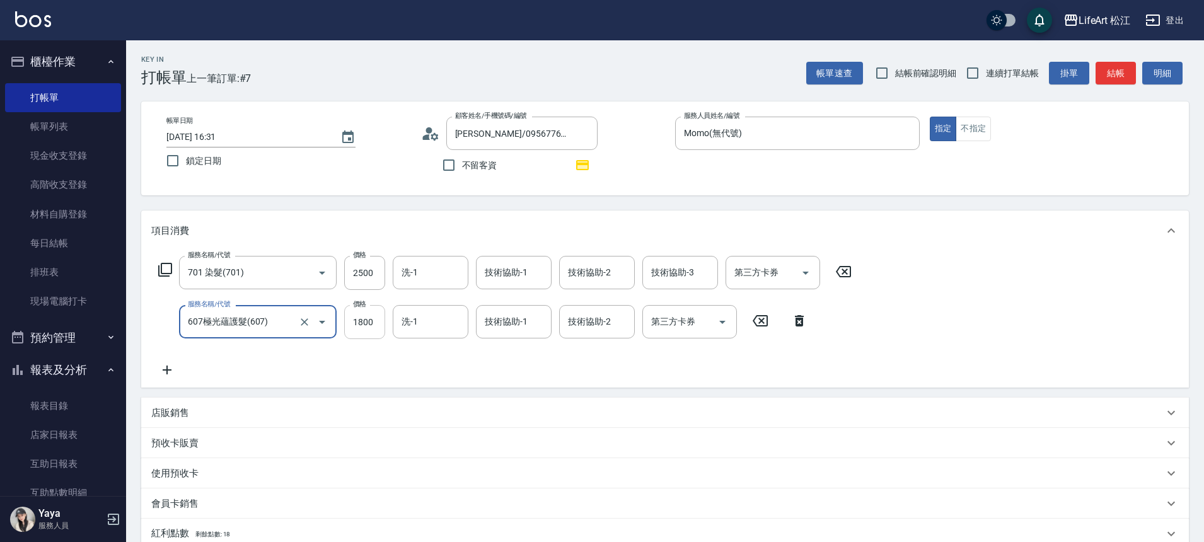
click at [374, 321] on input "1800" at bounding box center [364, 322] width 41 height 34
type input "2200"
click at [375, 270] on input "2500" at bounding box center [364, 273] width 41 height 34
type input "2850"
click at [401, 270] on div "洗-1 洗-1" at bounding box center [431, 272] width 76 height 33
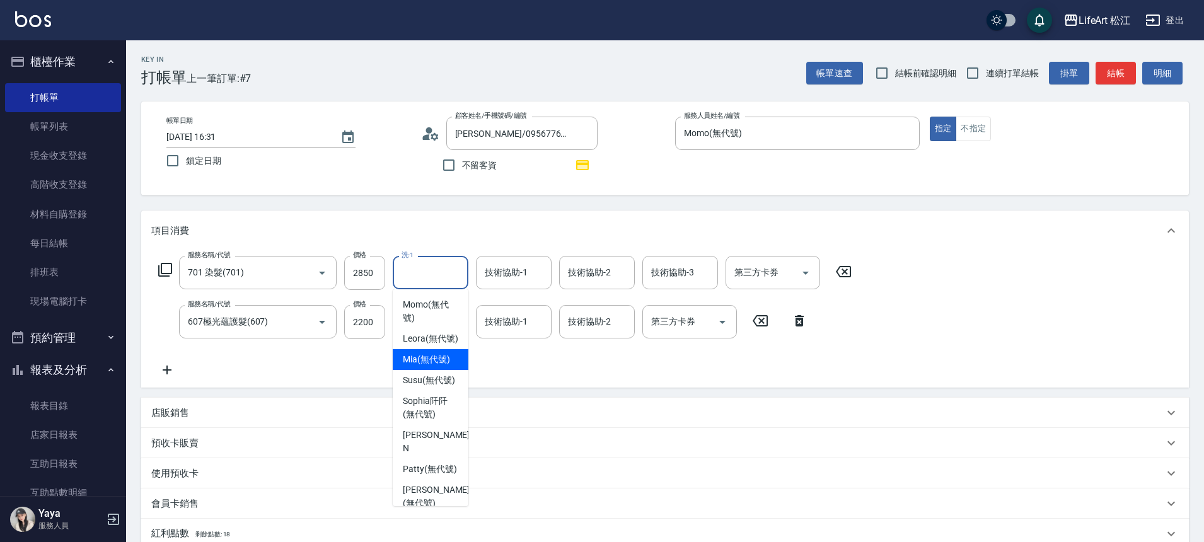
click at [410, 366] on span "Mia (無代號)" at bounding box center [426, 359] width 47 height 13
type input "Mia(無代號)"
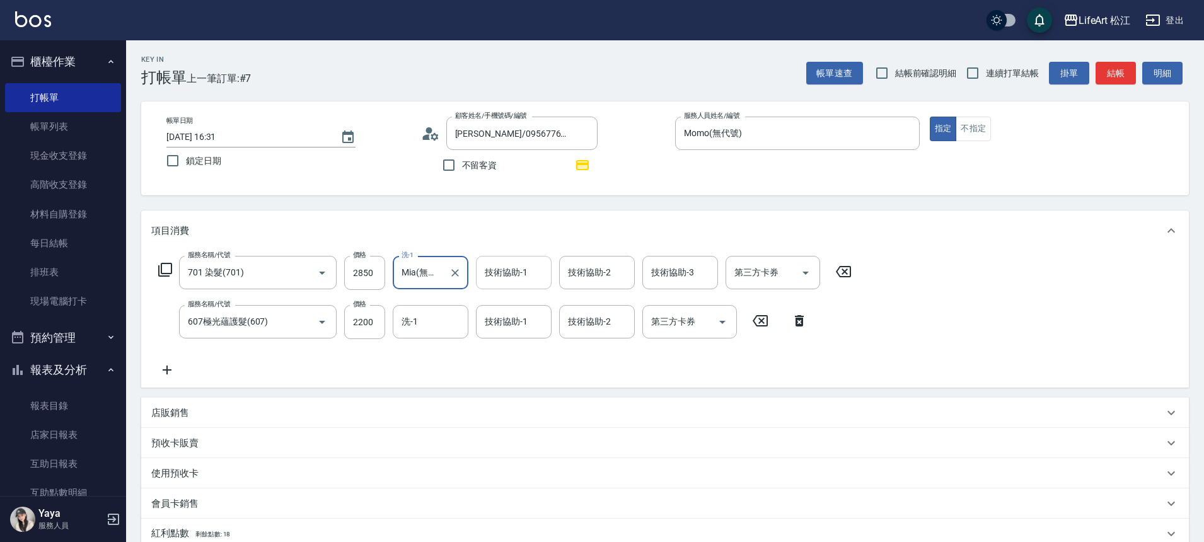
click at [543, 280] on input "技術協助-1" at bounding box center [513, 273] width 64 height 22
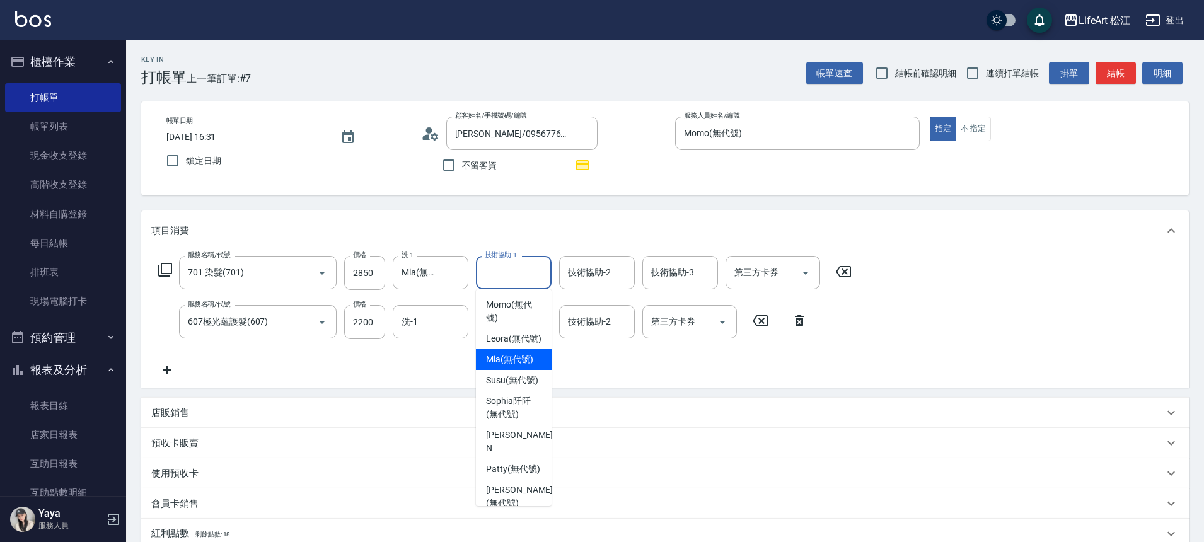
drag, startPoint x: 520, startPoint y: 377, endPoint x: 523, endPoint y: 350, distance: 26.7
click at [520, 366] on span "Mia (無代號)" at bounding box center [509, 359] width 47 height 13
type input "Mia(無代號)"
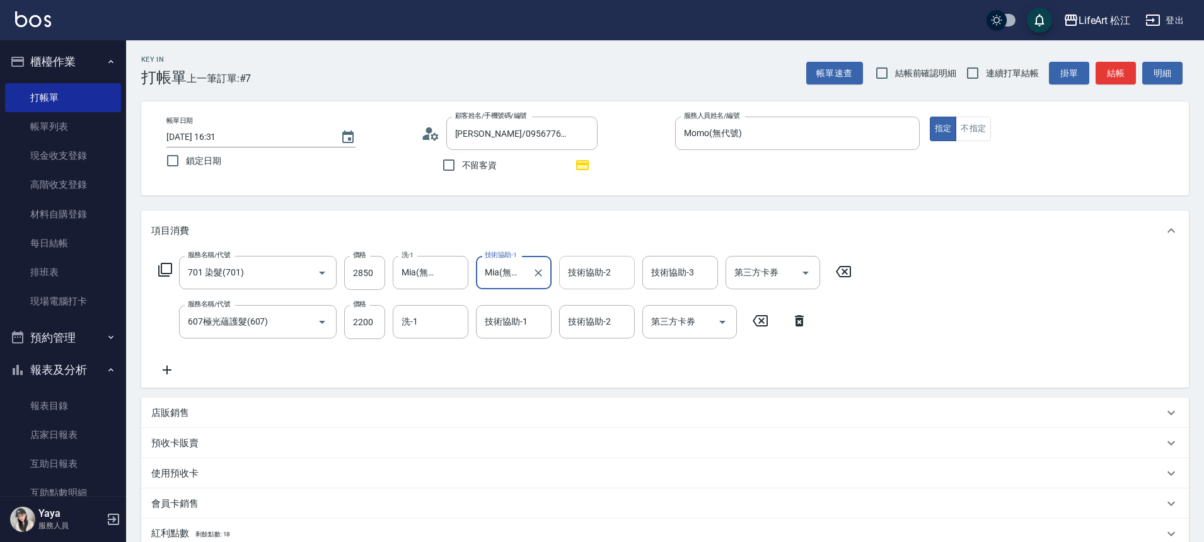
click at [604, 271] on div "技術協助-2 技術協助-2" at bounding box center [597, 272] width 76 height 33
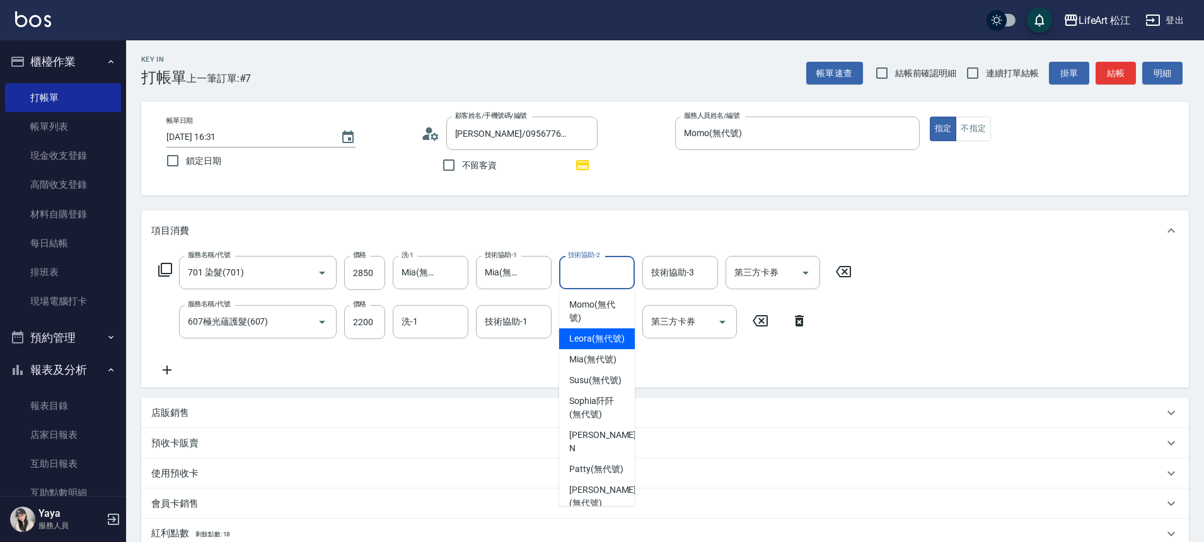
click at [577, 342] on span "Leora (無代號)" at bounding box center [596, 338] width 55 height 13
type input "Leora(無代號)"
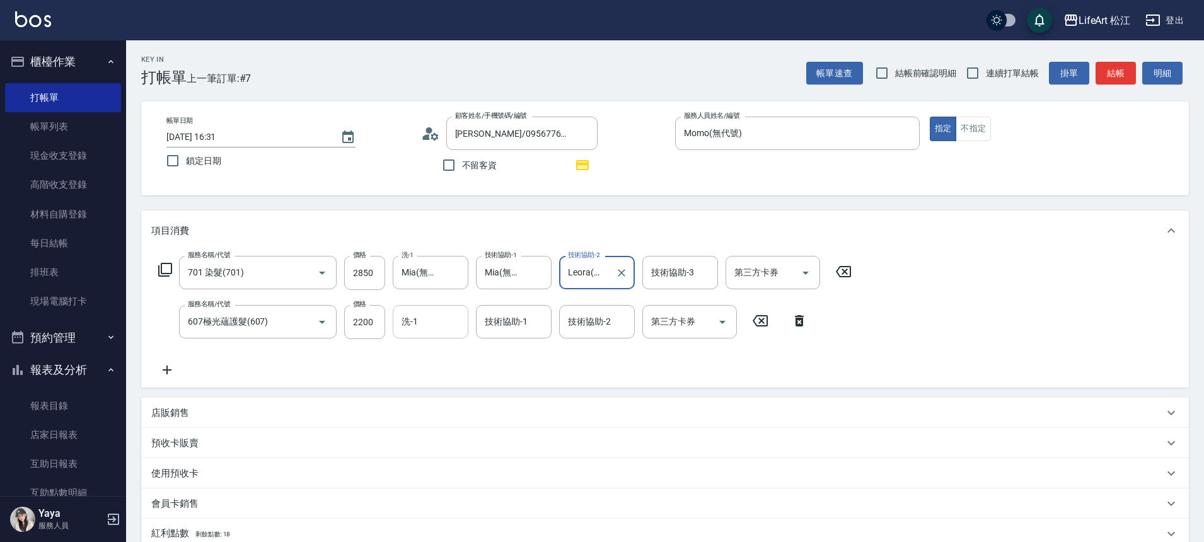
click at [412, 323] on div "洗-1 洗-1" at bounding box center [431, 321] width 76 height 33
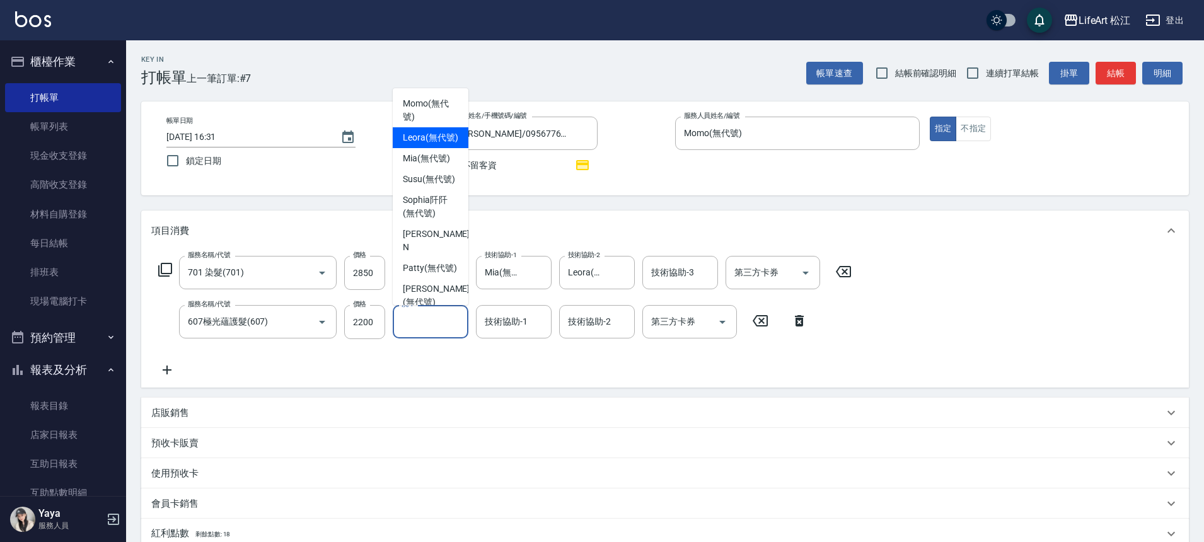
click at [432, 135] on span "Leora (無代號)" at bounding box center [430, 137] width 55 height 13
type input "Leora(無代號)"
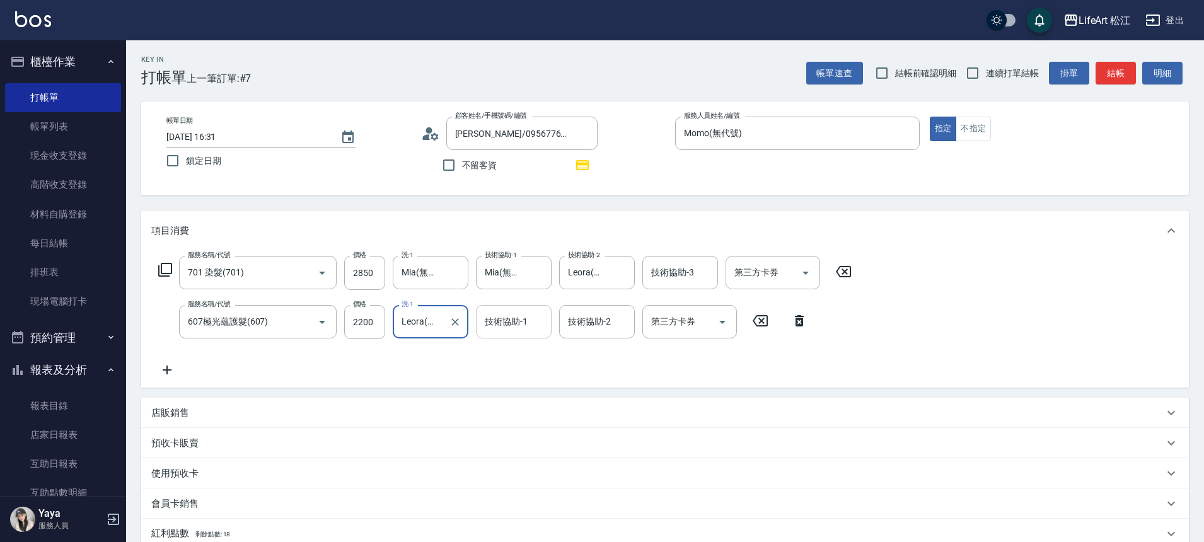
click at [523, 328] on input "技術協助-1" at bounding box center [513, 322] width 64 height 22
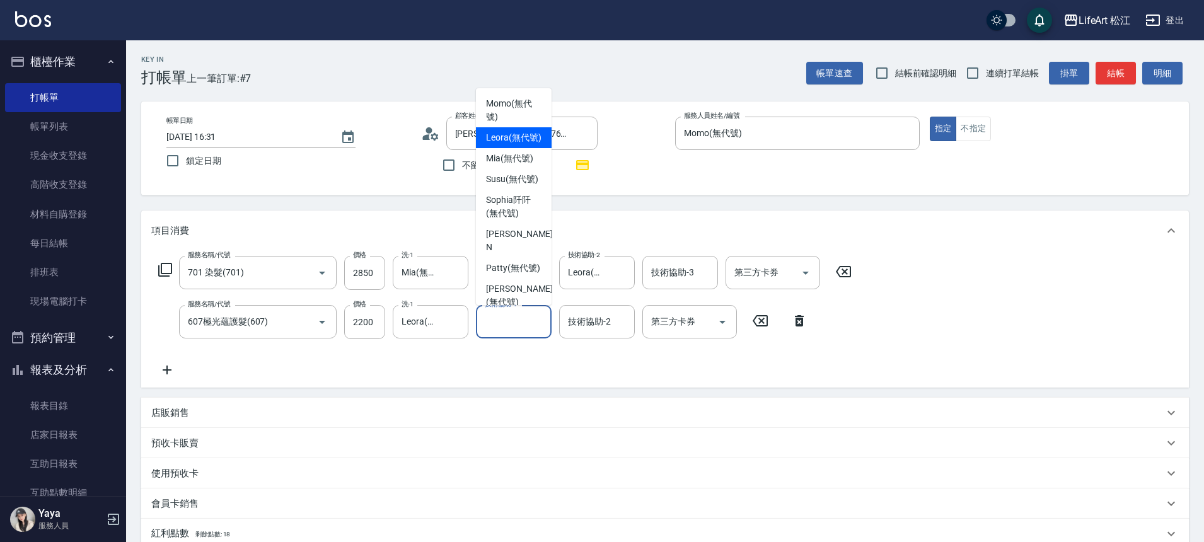
click at [505, 141] on span "Leora (無代號)" at bounding box center [513, 137] width 55 height 13
type input "Leora(無代號)"
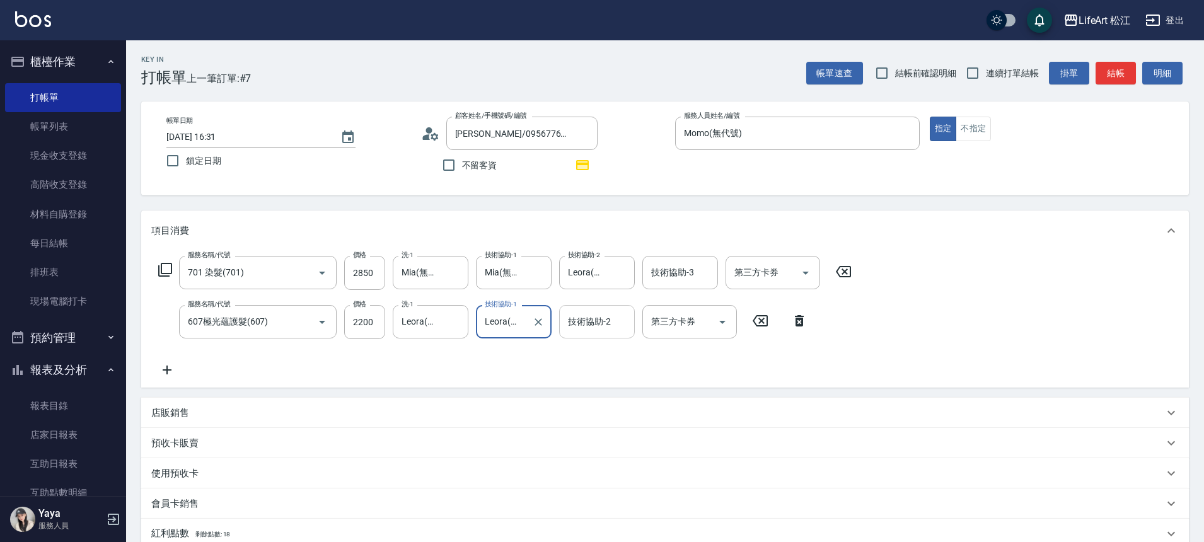
click at [591, 335] on div "技術協助-2" at bounding box center [597, 321] width 76 height 33
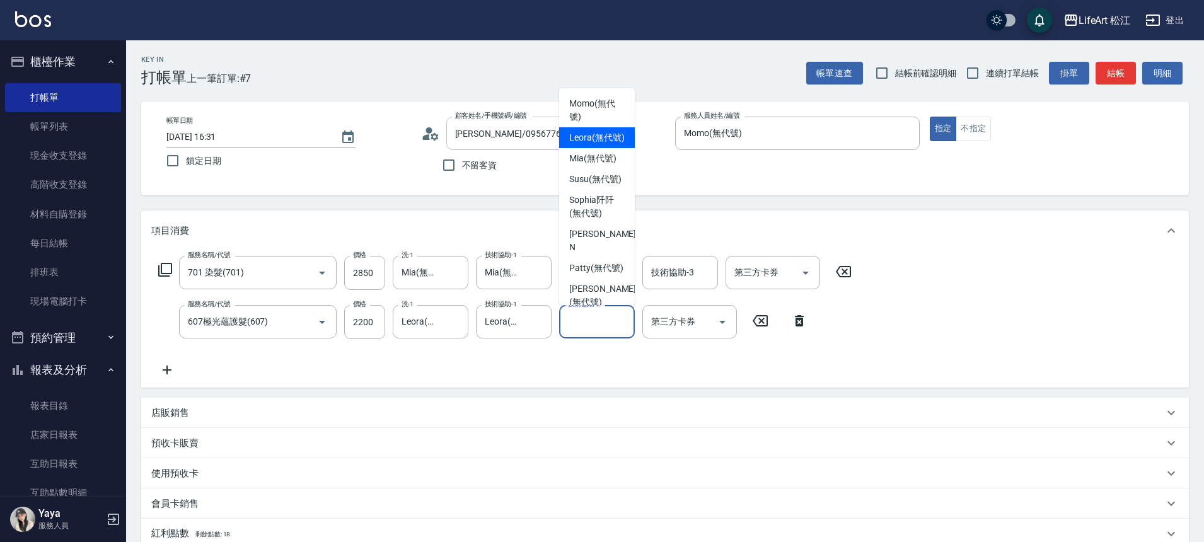
click at [583, 138] on span "Leora (無代號)" at bounding box center [596, 137] width 55 height 13
type input "Leora(無代號)"
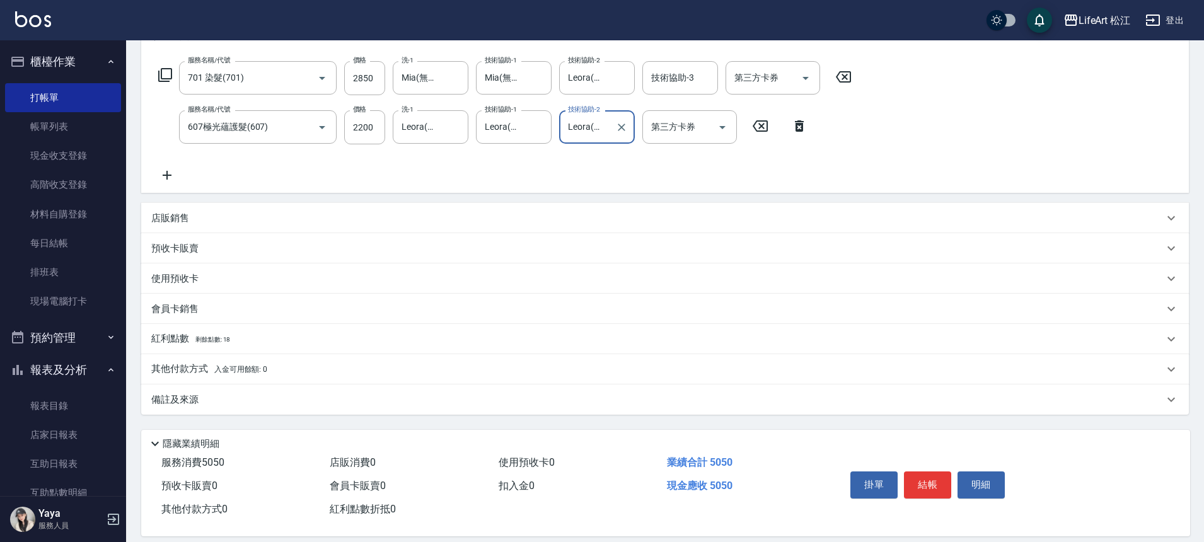
scroll to position [208, 0]
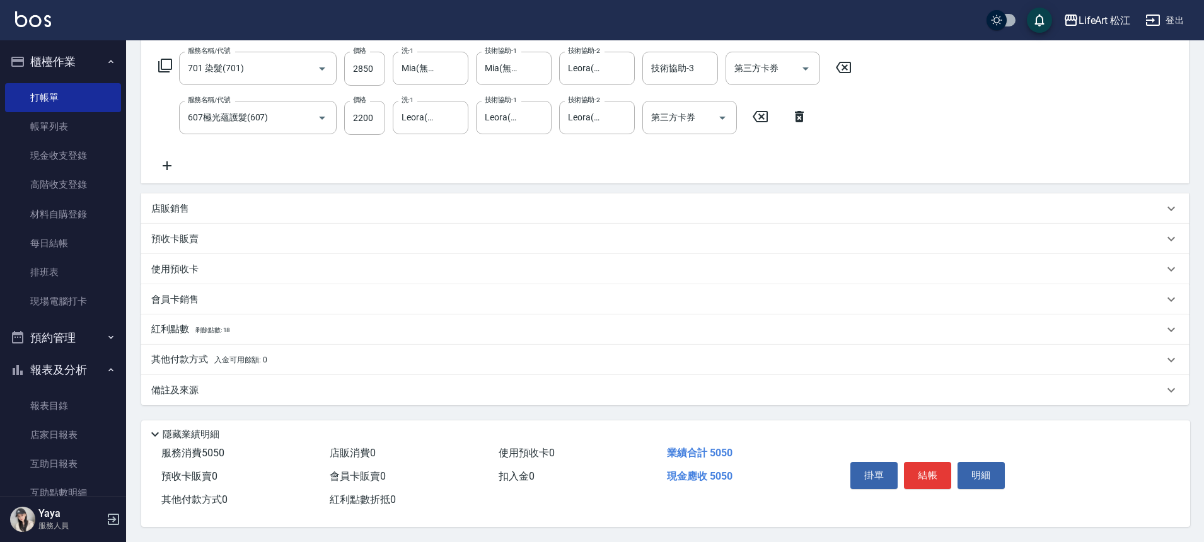
click at [253, 328] on div "紅利點數 剩餘點數: 18" at bounding box center [657, 330] width 1012 height 14
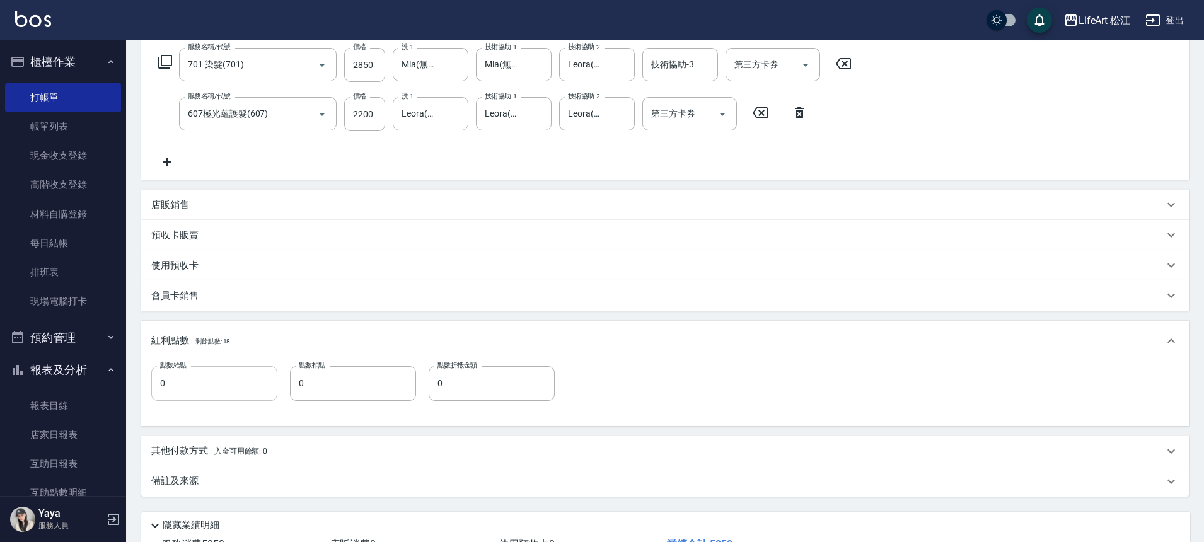
click at [213, 396] on input "0" at bounding box center [214, 383] width 126 height 34
type input "10"
click at [262, 459] on div "其他付款方式 入金可用餘額: 0" at bounding box center [664, 451] width 1047 height 30
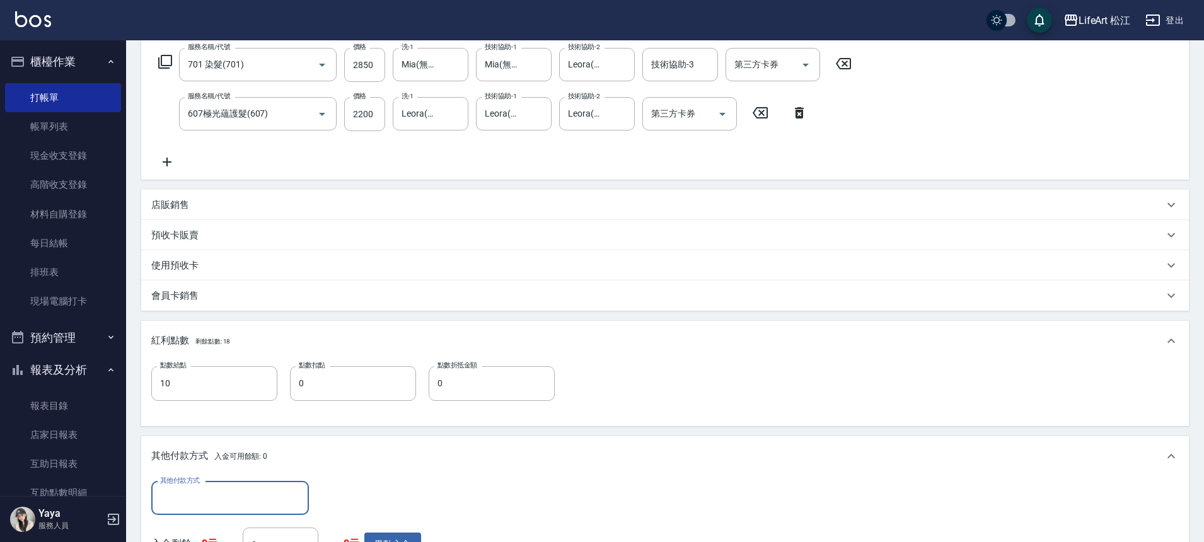
scroll to position [0, 0]
click at [202, 502] on input "其他付款方式" at bounding box center [230, 498] width 146 height 22
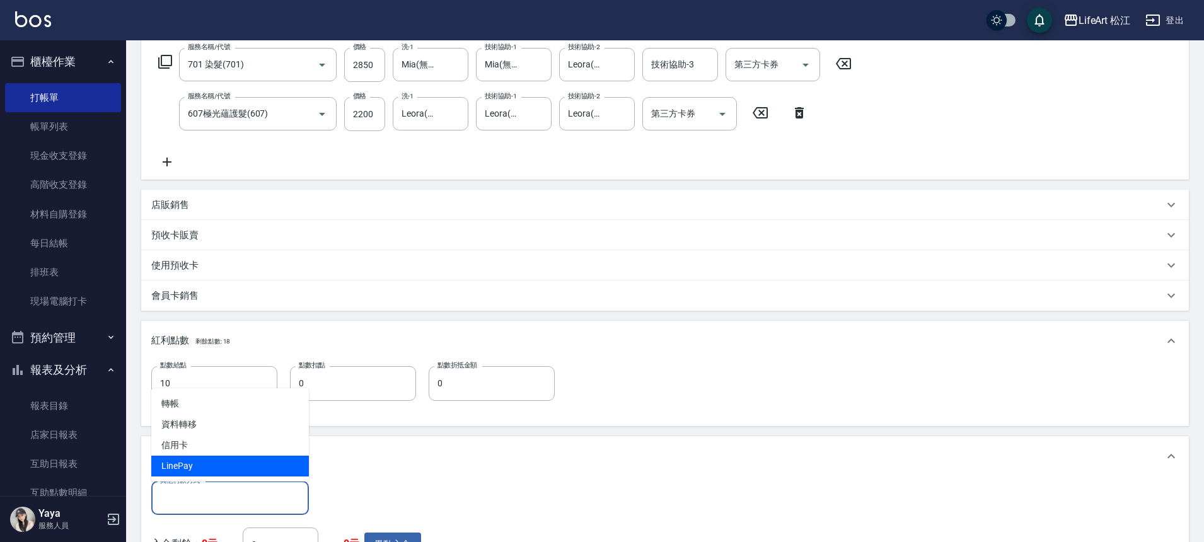
click at [205, 459] on span "LinePay" at bounding box center [230, 466] width 158 height 21
type input "LinePay"
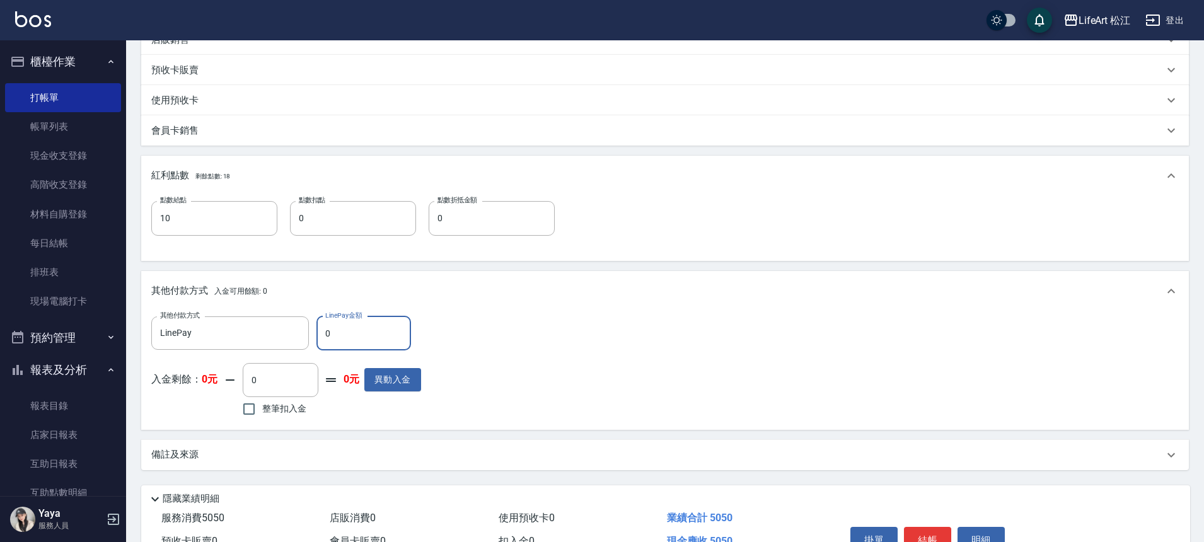
scroll to position [444, 0]
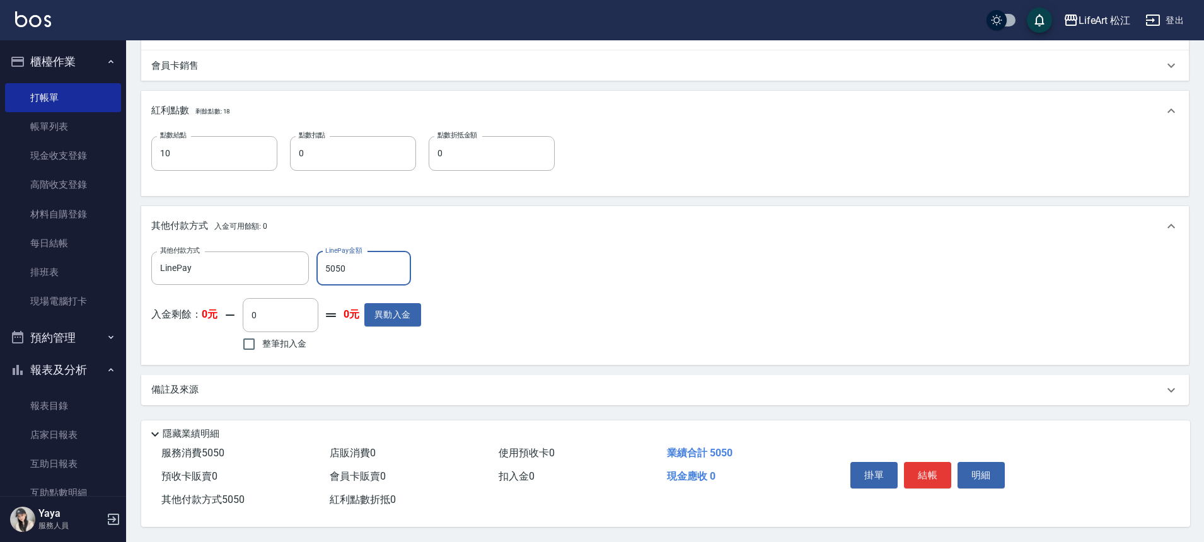
type input "5050"
click at [360, 383] on div "備註及來源" at bounding box center [657, 389] width 1012 height 13
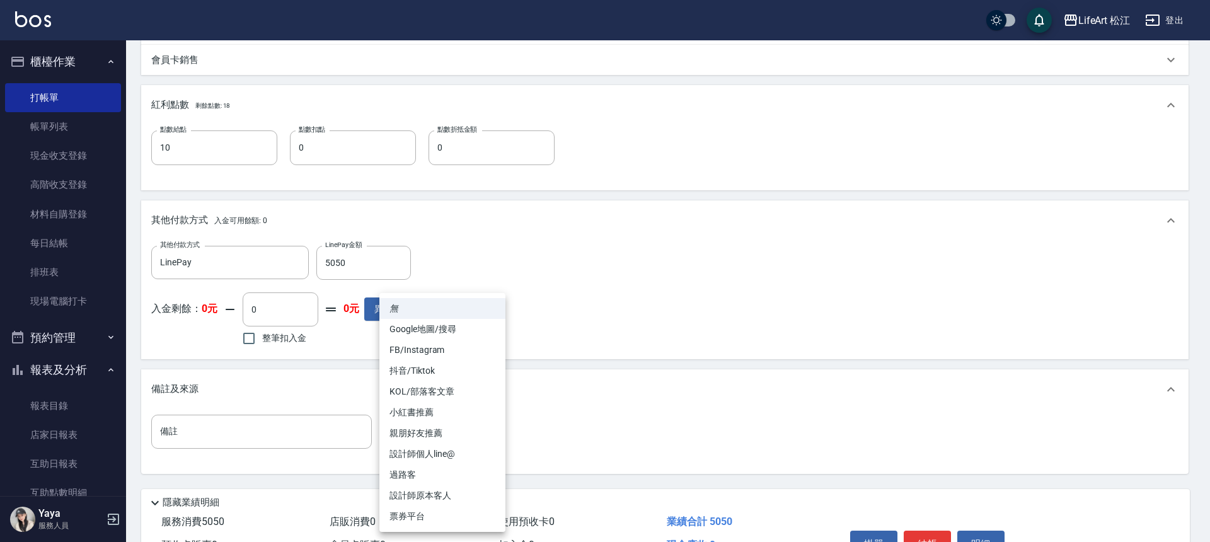
click at [446, 426] on body "LifeArt 松江 登出 櫃檯作業 打帳單 帳單列表 現金收支登錄 高階收支登錄 材料自購登錄 每日結帳 排班表 現場電腦打卡 預約管理 預約管理 單日預約…" at bounding box center [605, 83] width 1210 height 1054
click at [447, 455] on li "設計師個人line@" at bounding box center [442, 454] width 126 height 21
type input "設計師個人line@"
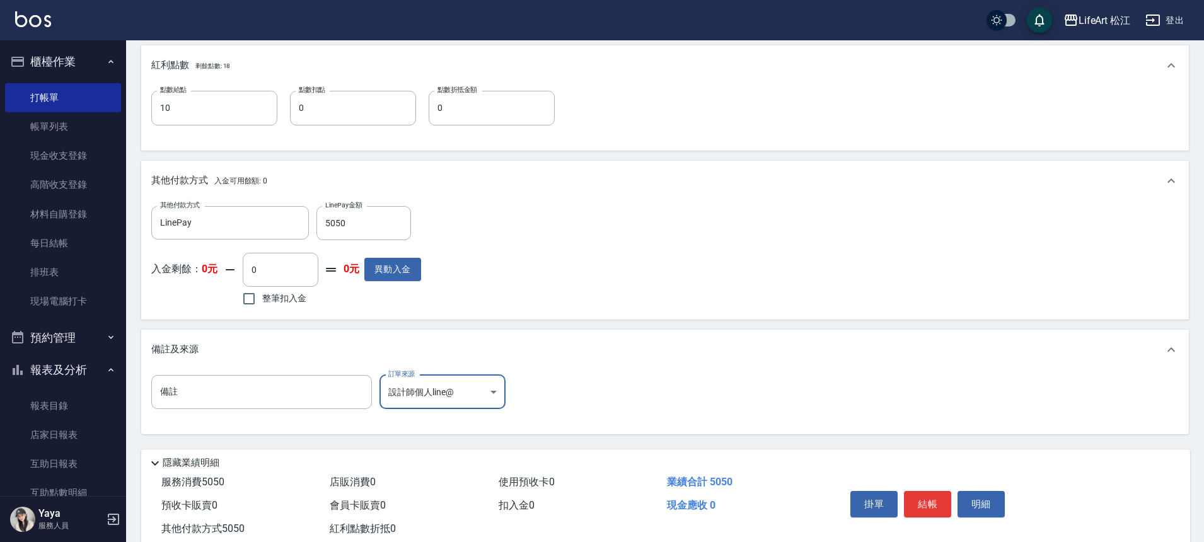
scroll to position [518, 0]
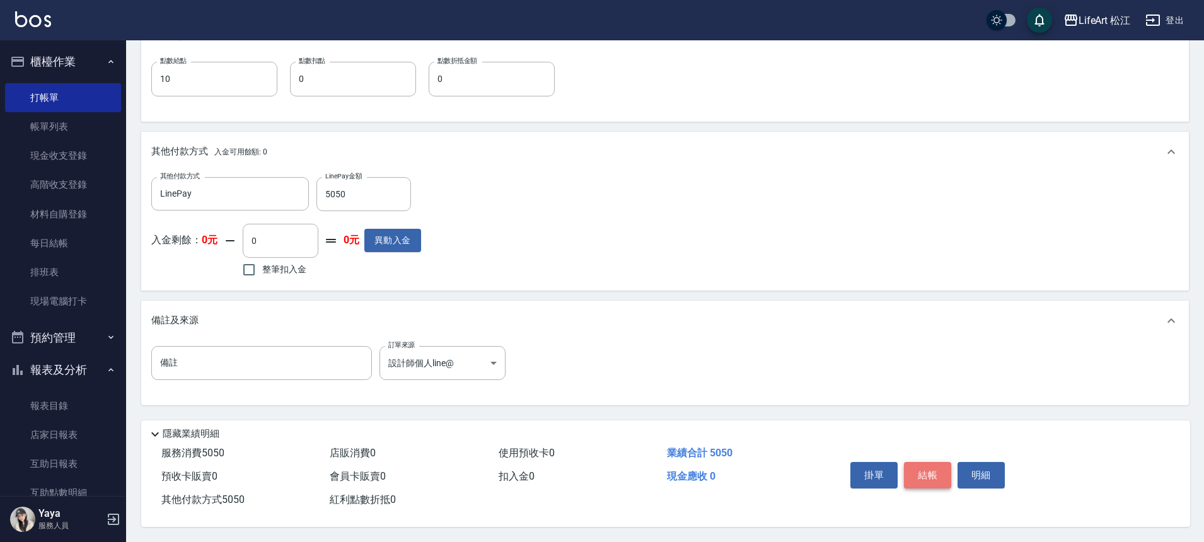
click at [936, 462] on button "結帳" at bounding box center [927, 475] width 47 height 26
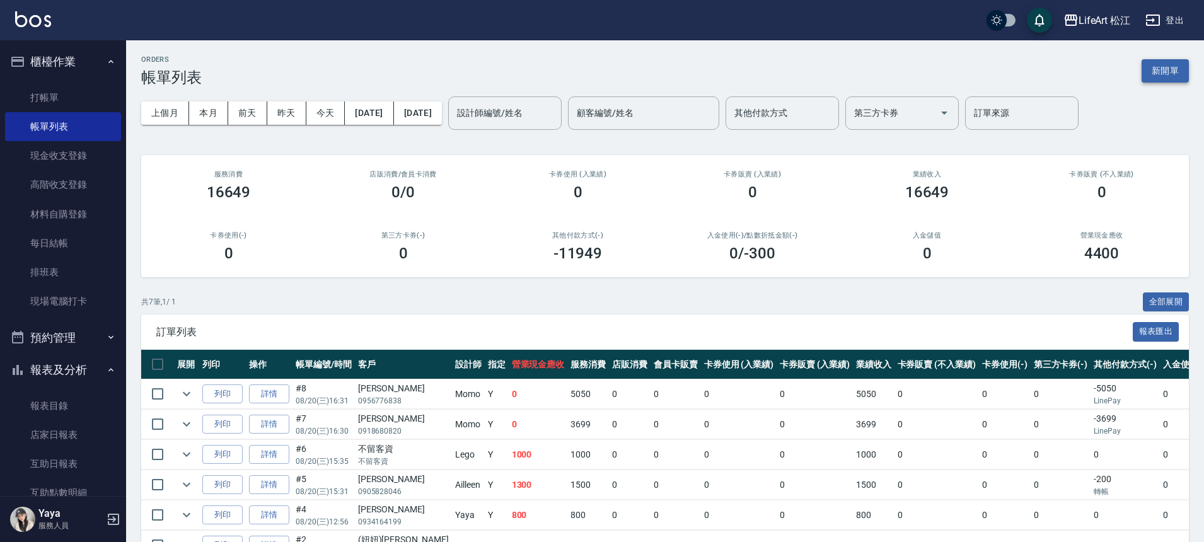
click at [1164, 67] on button "新開單" at bounding box center [1164, 70] width 47 height 23
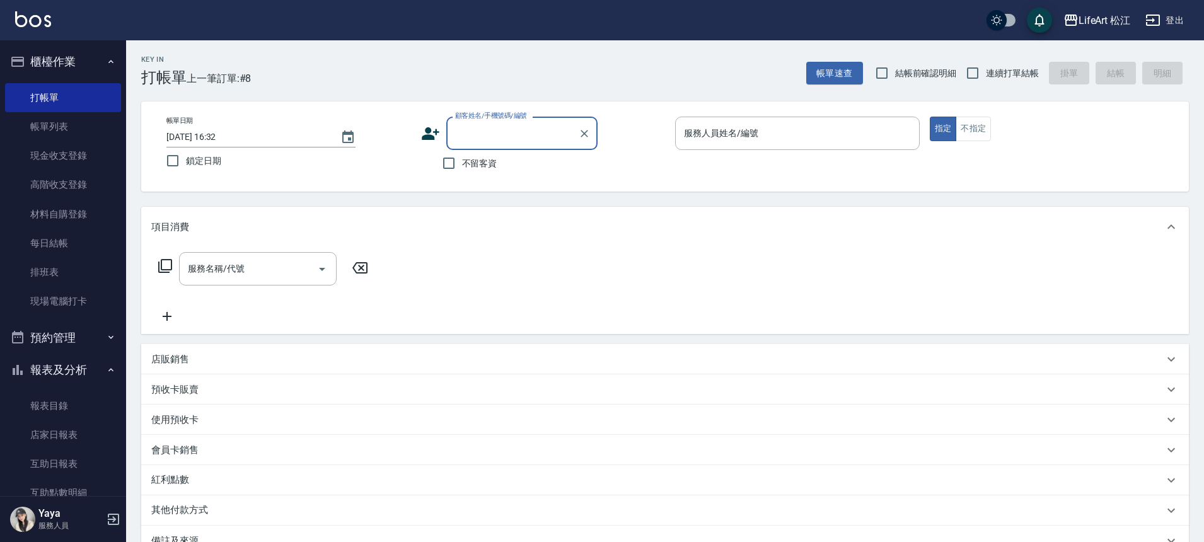
type input "v"
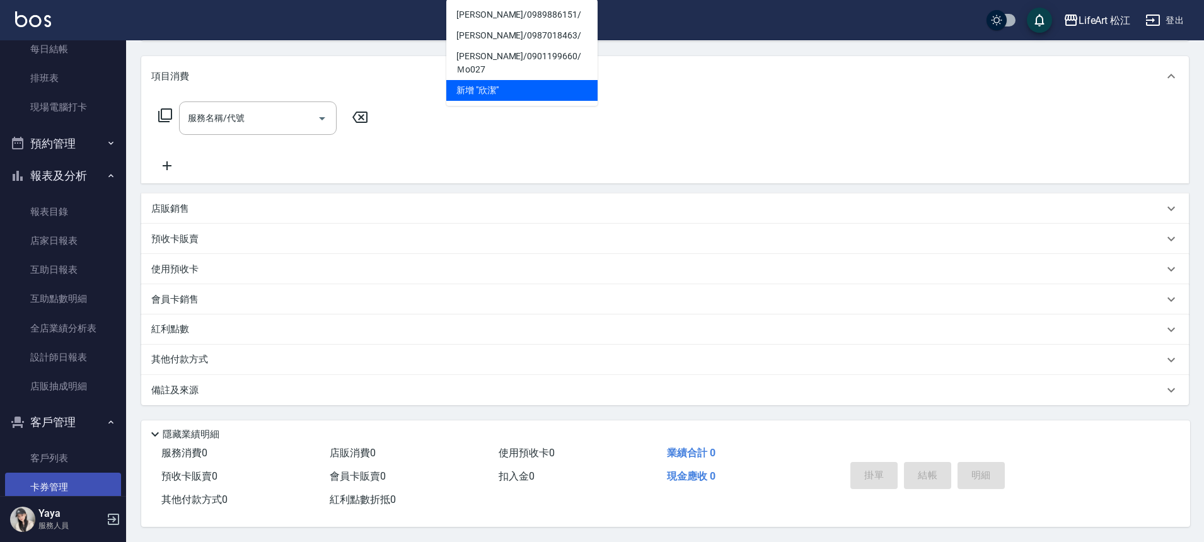
scroll to position [278, 0]
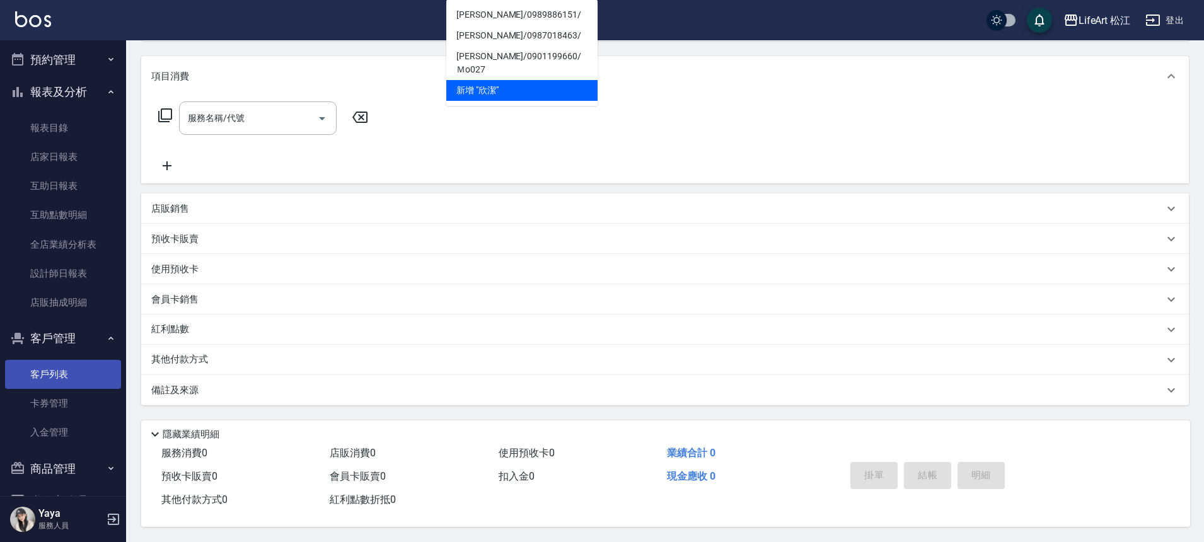
type input "欣[PERSON_NAME]"
click at [54, 374] on link "客戶列表" at bounding box center [63, 374] width 116 height 29
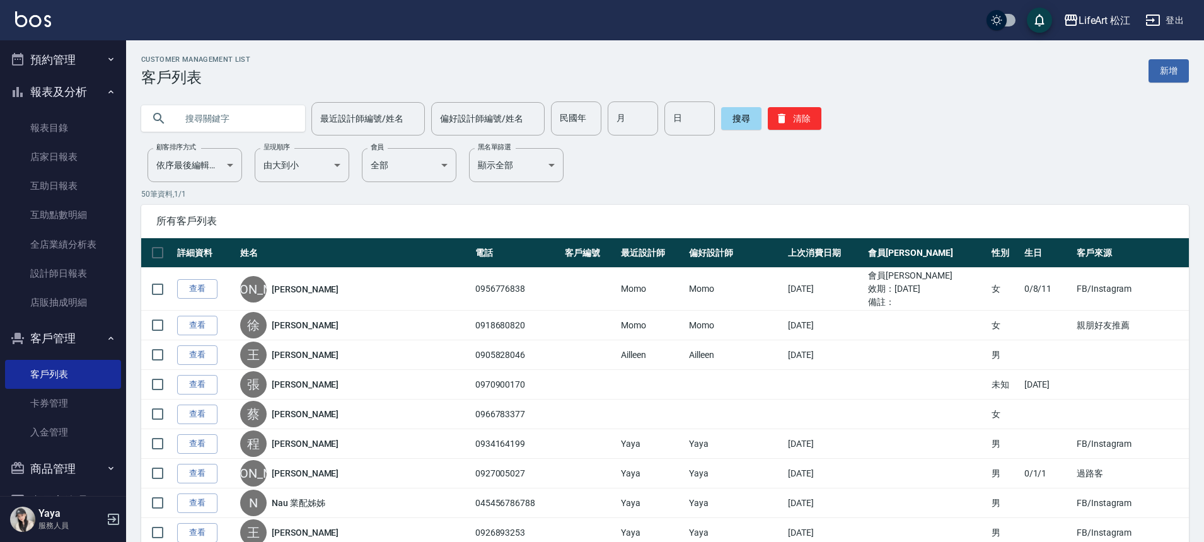
click at [255, 114] on input "text" at bounding box center [235, 118] width 118 height 34
type input "ㄓ"
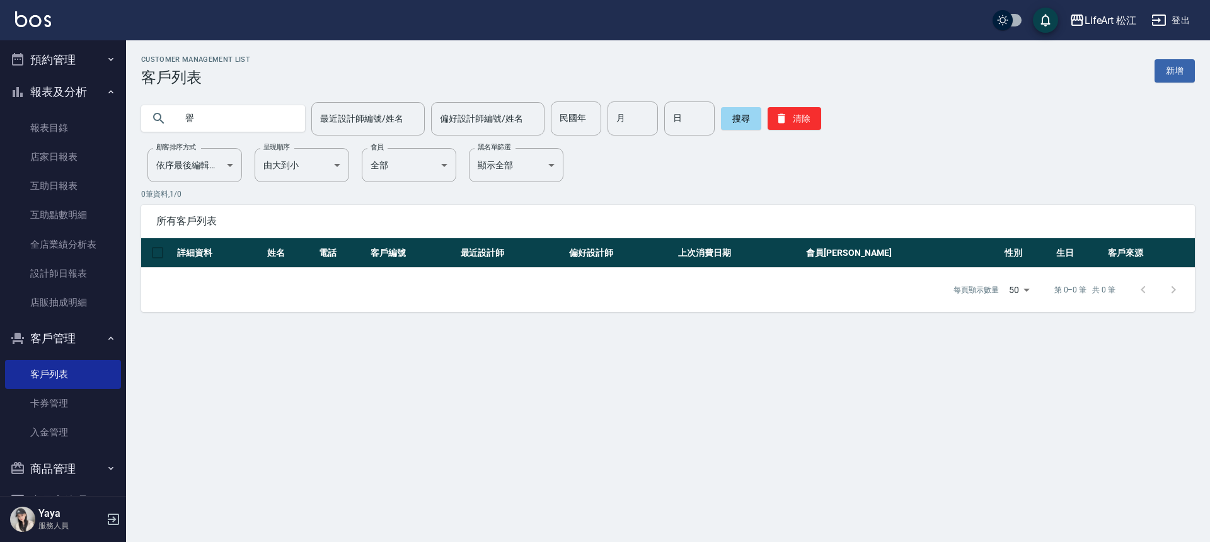
type input "譽"
click at [93, 57] on button "預約管理" at bounding box center [63, 59] width 116 height 33
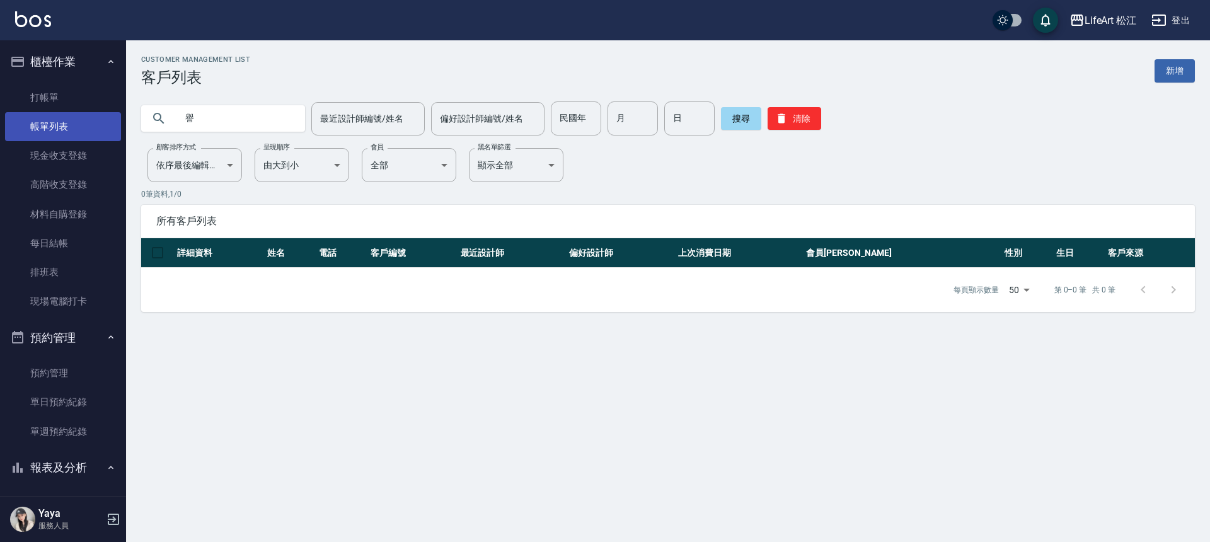
click at [74, 132] on link "帳單列表" at bounding box center [63, 126] width 116 height 29
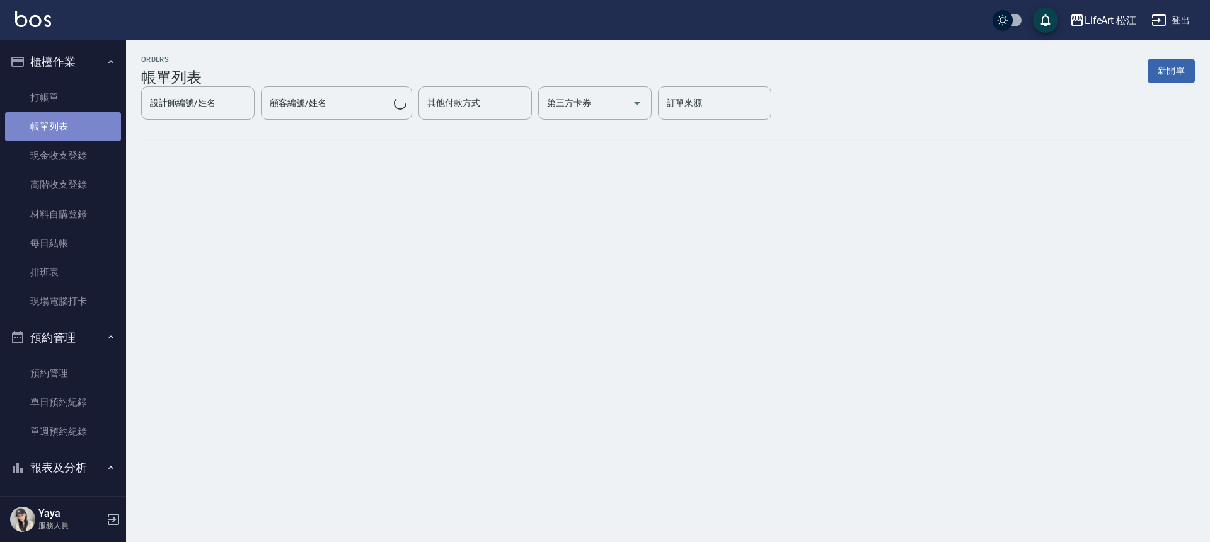
click at [74, 134] on link "帳單列表" at bounding box center [63, 126] width 116 height 29
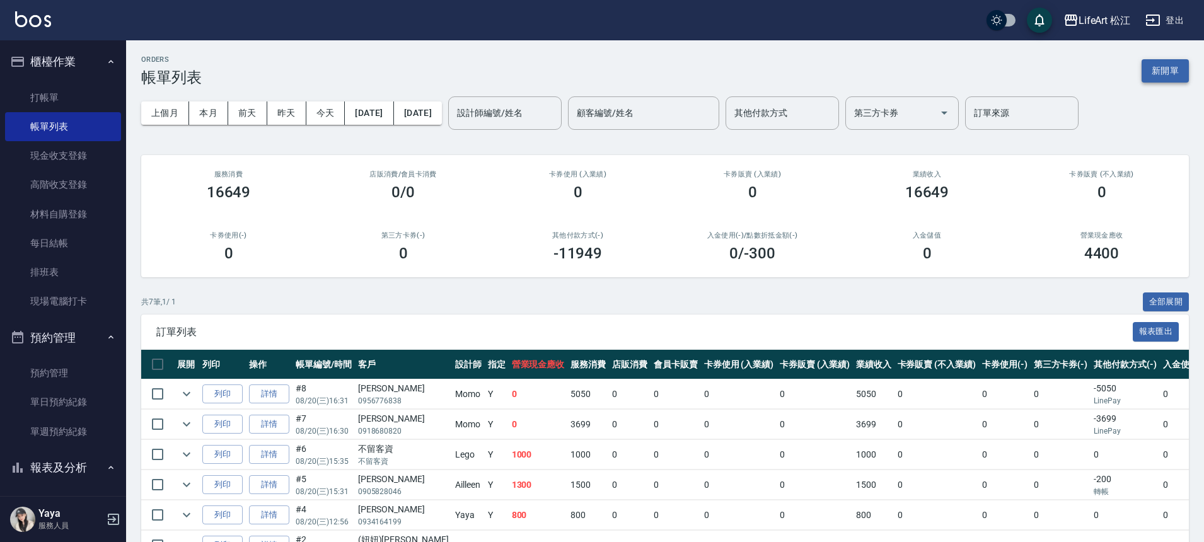
click at [1152, 77] on button "新開單" at bounding box center [1164, 70] width 47 height 23
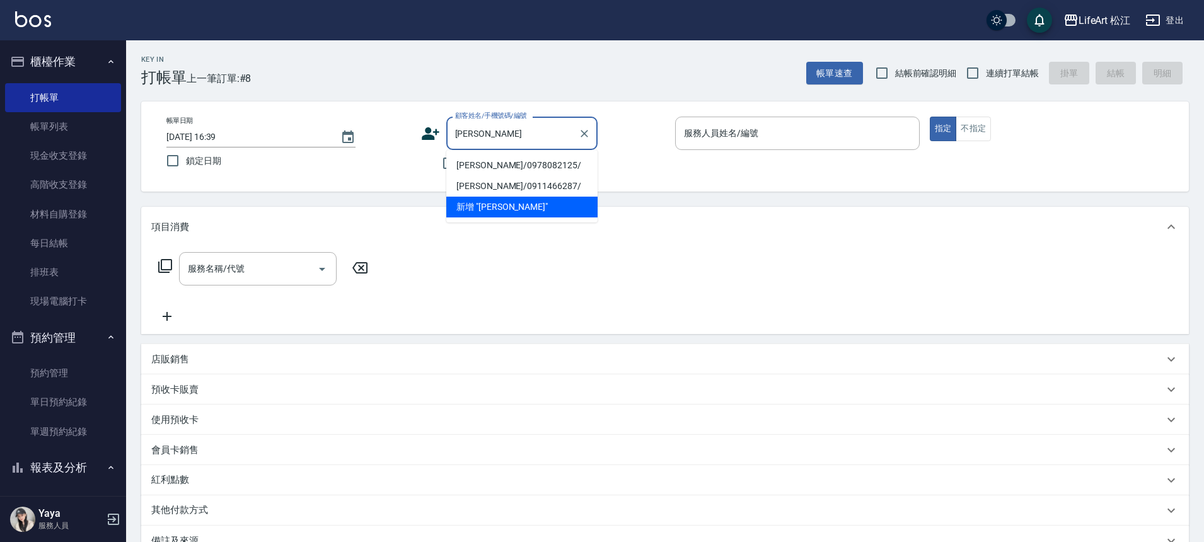
click at [481, 166] on li "[PERSON_NAME]/0978082125/" at bounding box center [521, 165] width 151 height 21
type input "[PERSON_NAME]"
click at [481, 166] on span "不留客資" at bounding box center [479, 163] width 35 height 13
click at [462, 166] on input "不留客資" at bounding box center [448, 163] width 26 height 26
checkbox input "true"
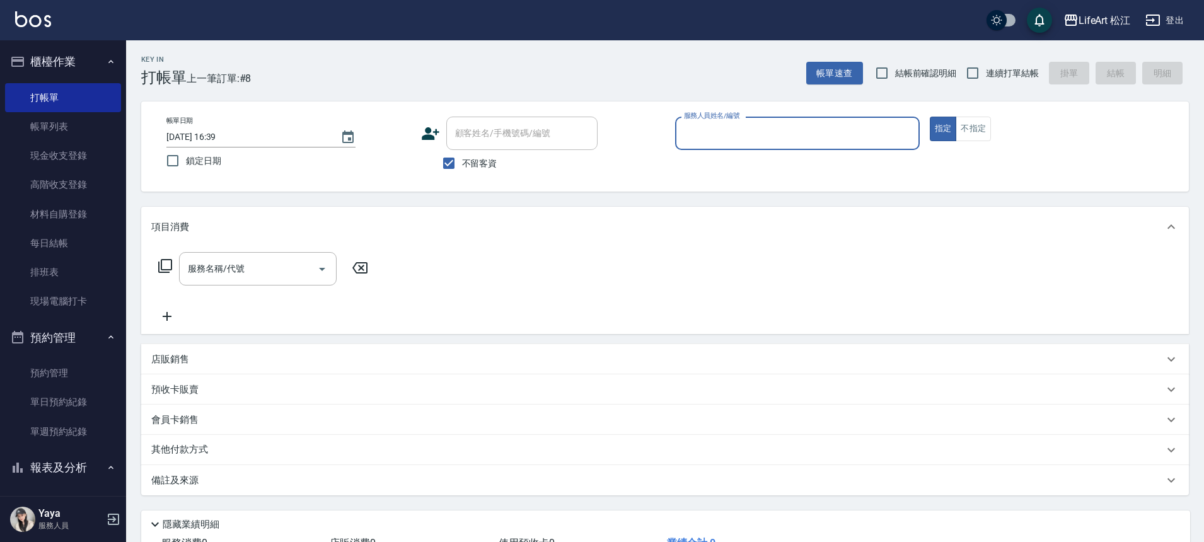
type input "Momo(無代號)"
click at [446, 162] on input "不留客資" at bounding box center [448, 163] width 26 height 26
checkbox input "false"
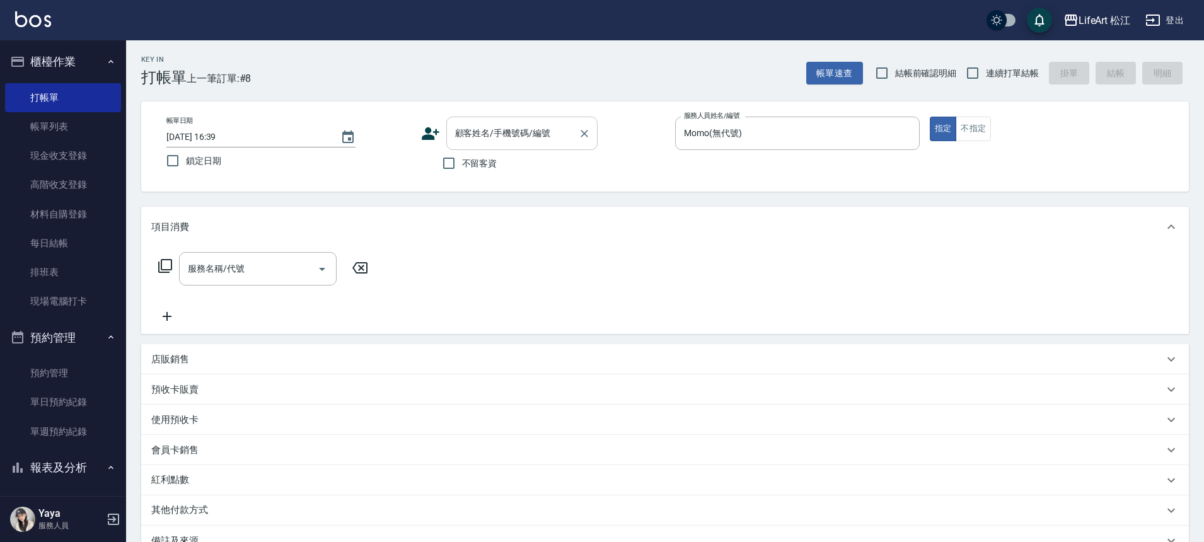
click at [479, 136] on div "顧客姓名/手機號碼/編號 顧客姓名/手機號碼/編號" at bounding box center [521, 133] width 151 height 33
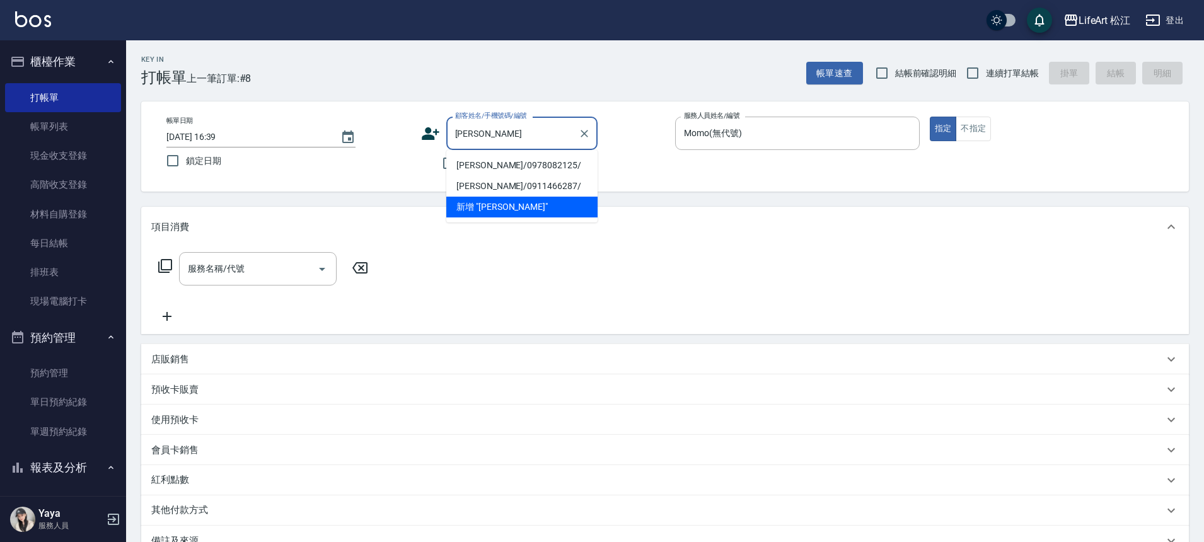
click at [471, 165] on li "[PERSON_NAME]/0978082125/" at bounding box center [521, 165] width 151 height 21
type input "[PERSON_NAME]/0978082125/"
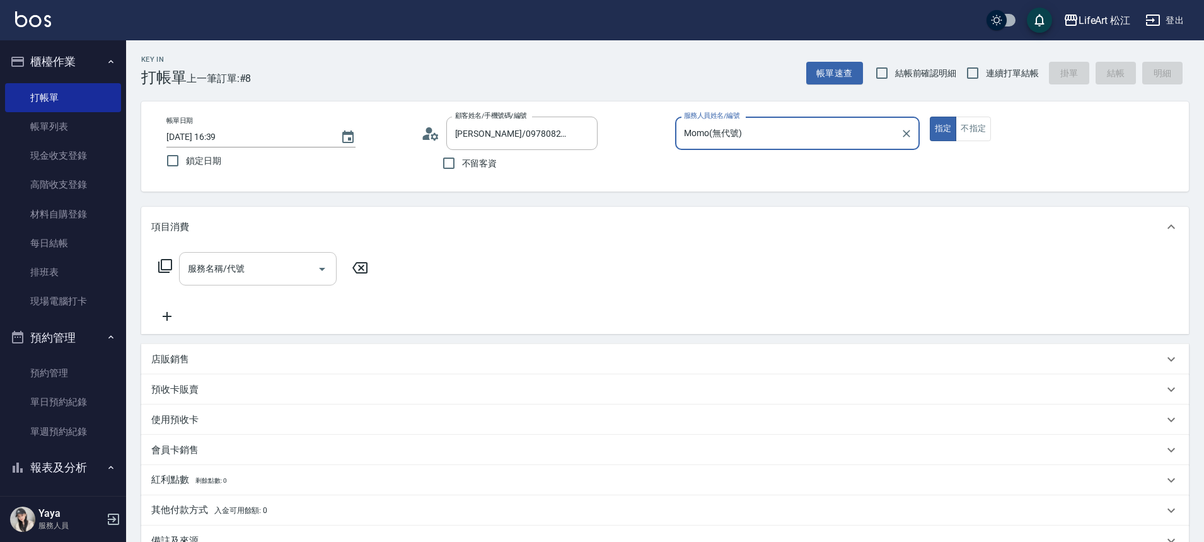
click at [246, 275] on input "服務名稱/代號" at bounding box center [248, 269] width 127 height 22
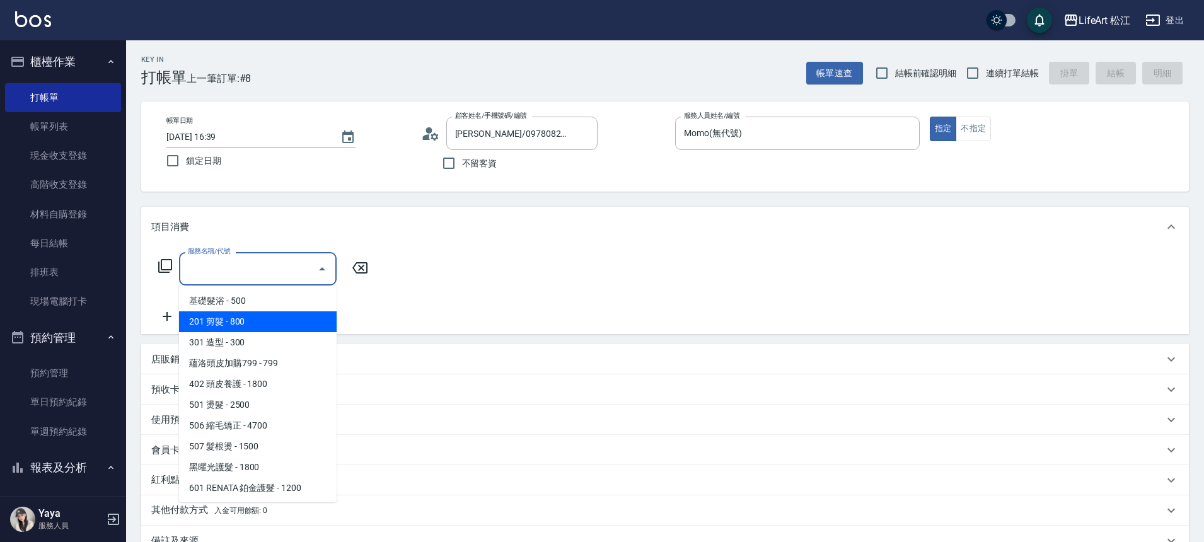
click at [284, 317] on span "201 剪髮 - 800" at bounding box center [258, 321] width 158 height 21
type input "201 剪髮(201)"
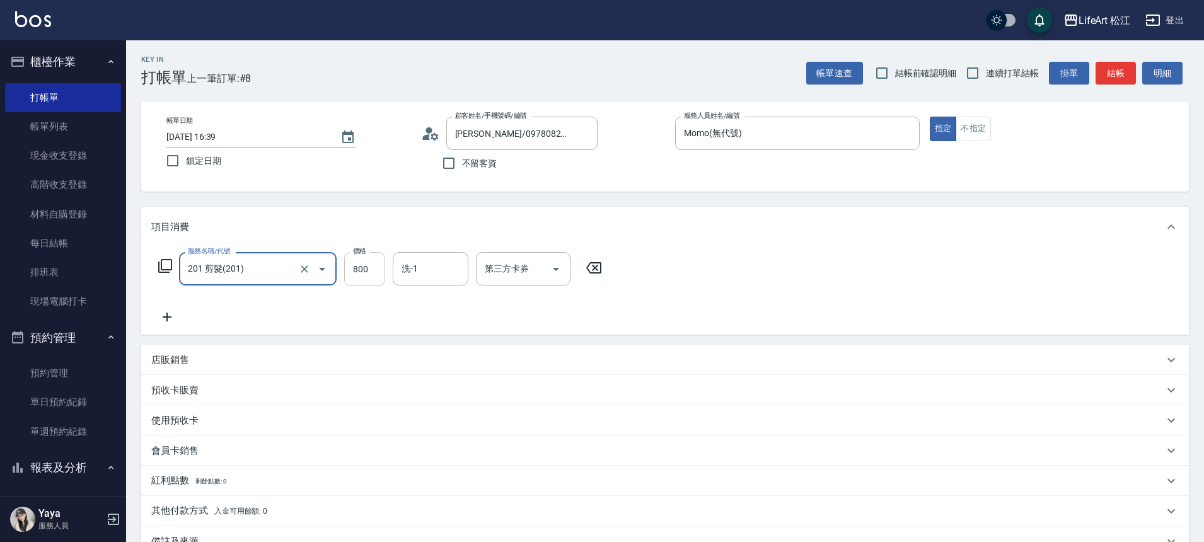
click at [359, 279] on input "800" at bounding box center [364, 269] width 41 height 34
type input "1000"
click at [427, 277] on input "洗-1" at bounding box center [430, 269] width 64 height 22
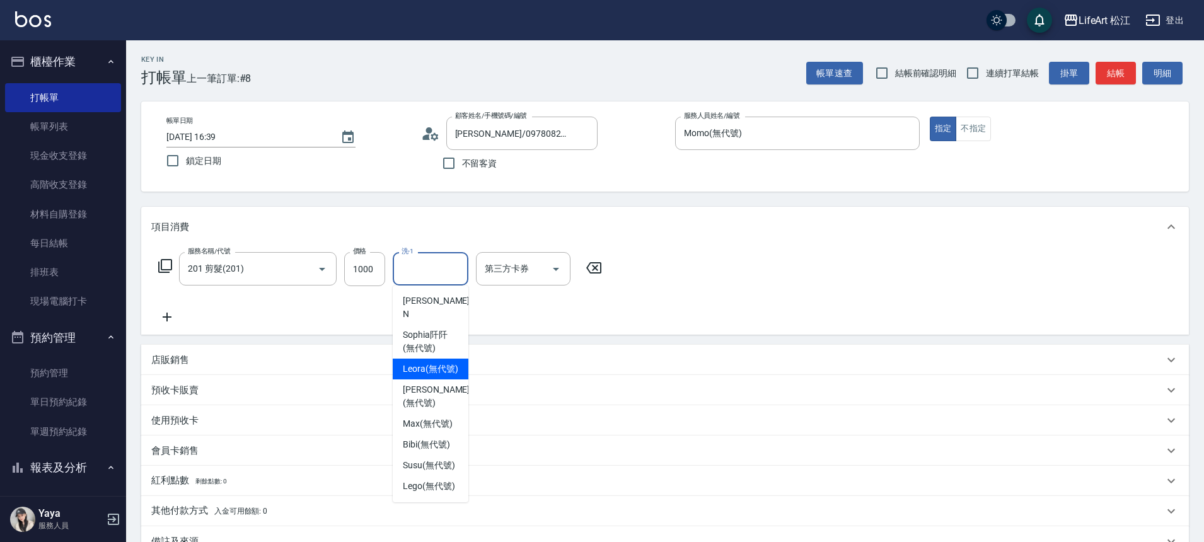
click at [422, 362] on span "Leora (無代號)" at bounding box center [430, 368] width 55 height 13
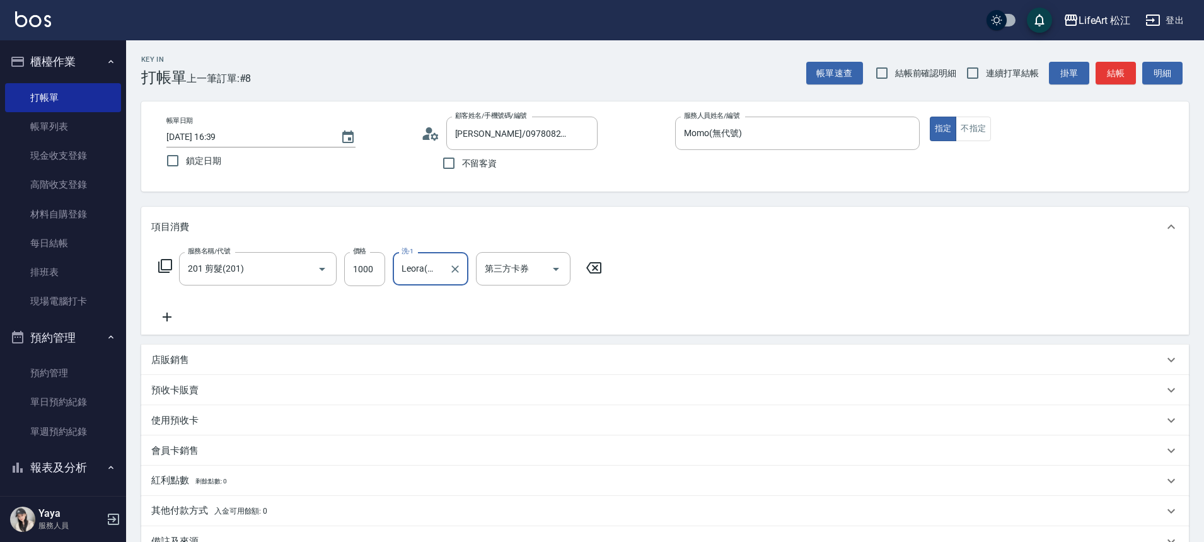
type input "Leora(無代號)"
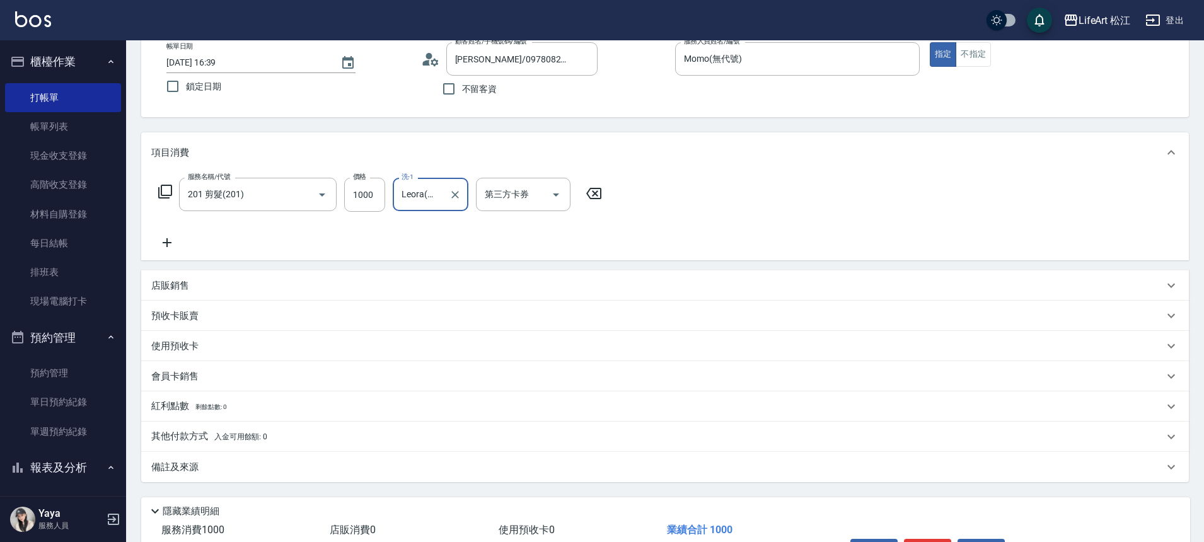
scroll to position [135, 0]
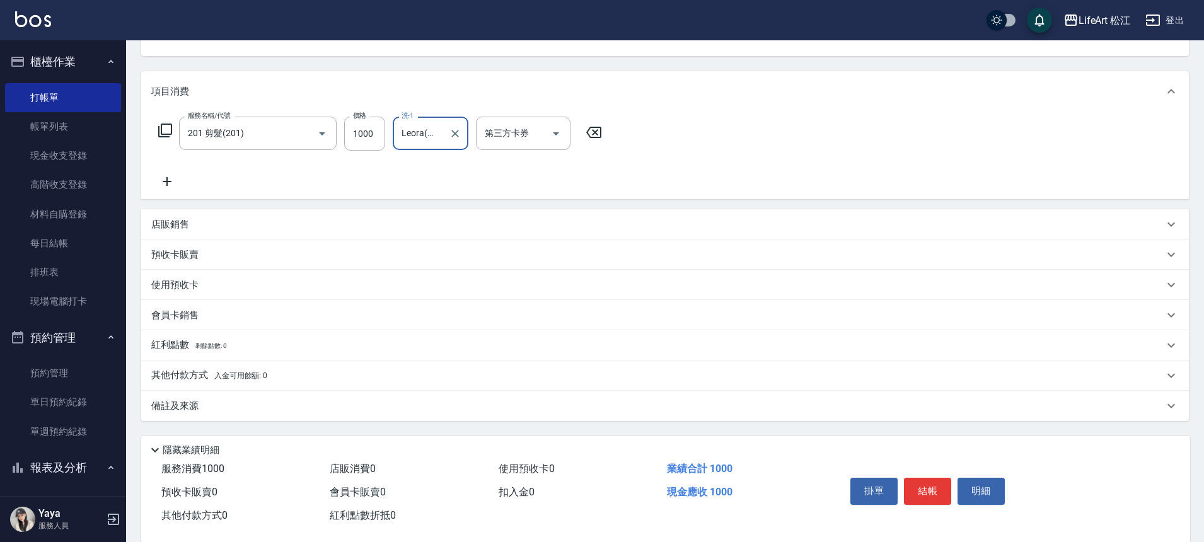
click at [310, 410] on div "備註及來源" at bounding box center [657, 406] width 1012 height 13
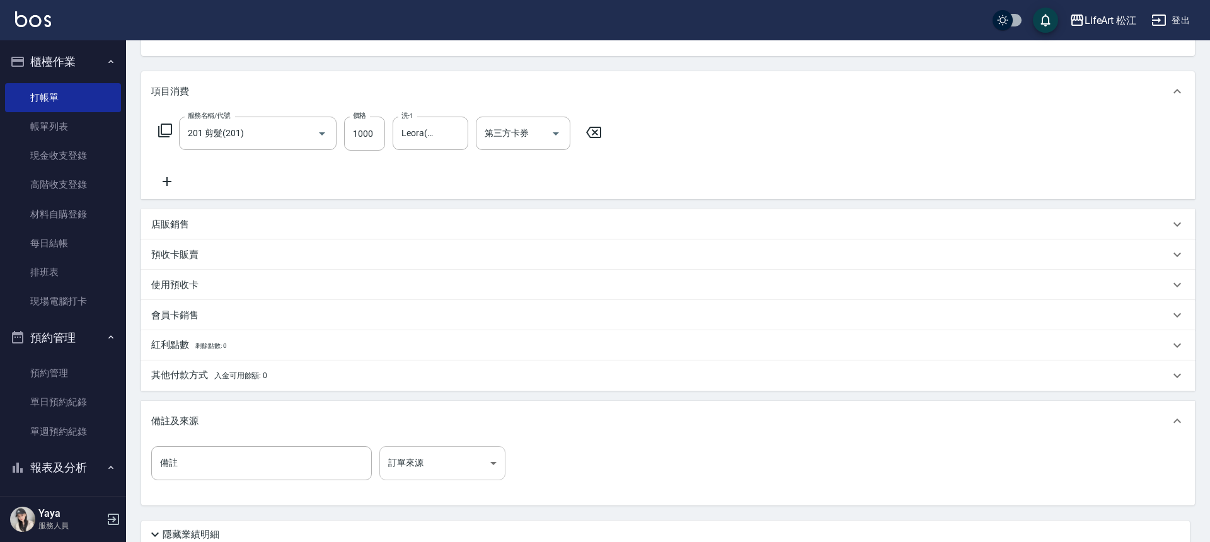
click at [454, 459] on body "LifeArt 松江 登出 櫃檯作業 打帳單 帳單列表 現金收支登錄 高階收支登錄 材料自購登錄 每日結帳 排班表 現場電腦打卡 預約管理 預約管理 單日預約…" at bounding box center [605, 254] width 1210 height 778
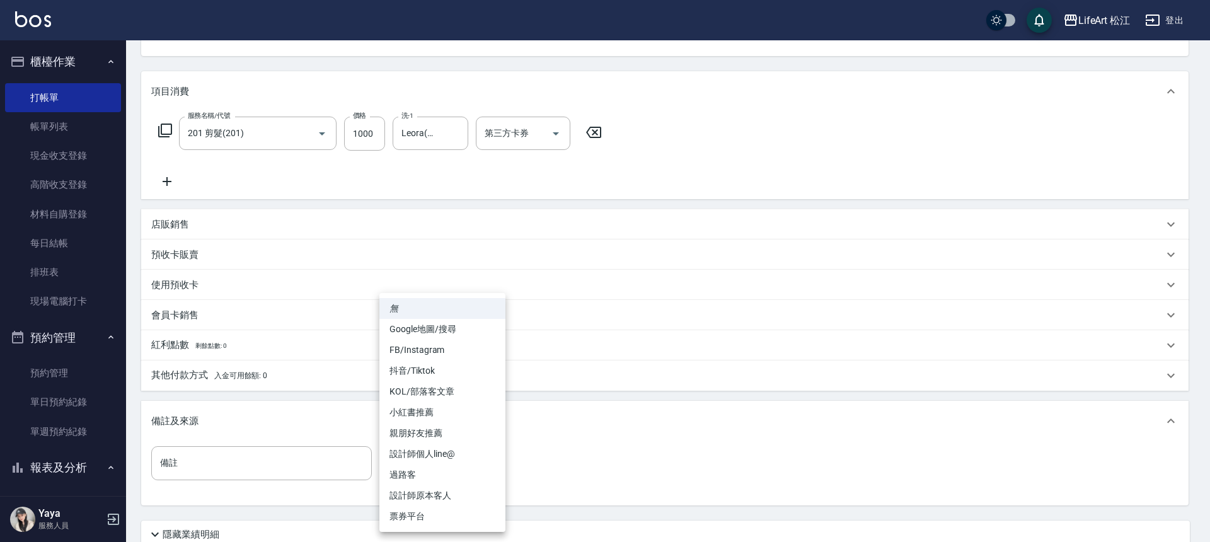
click at [453, 458] on li "設計師個人line@" at bounding box center [442, 454] width 126 height 21
type input "設計師個人line@"
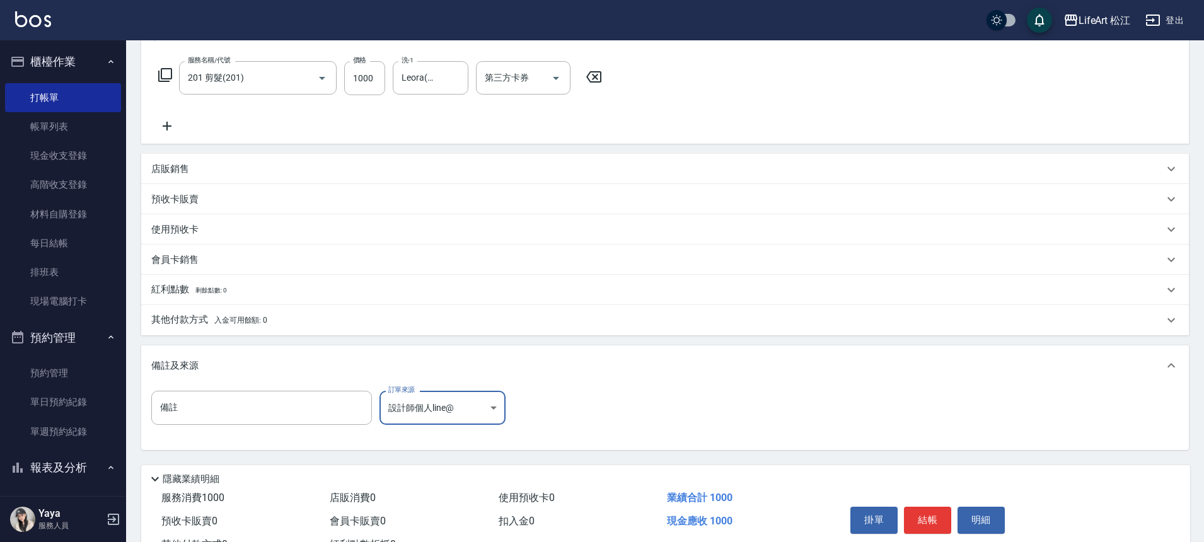
scroll to position [241, 0]
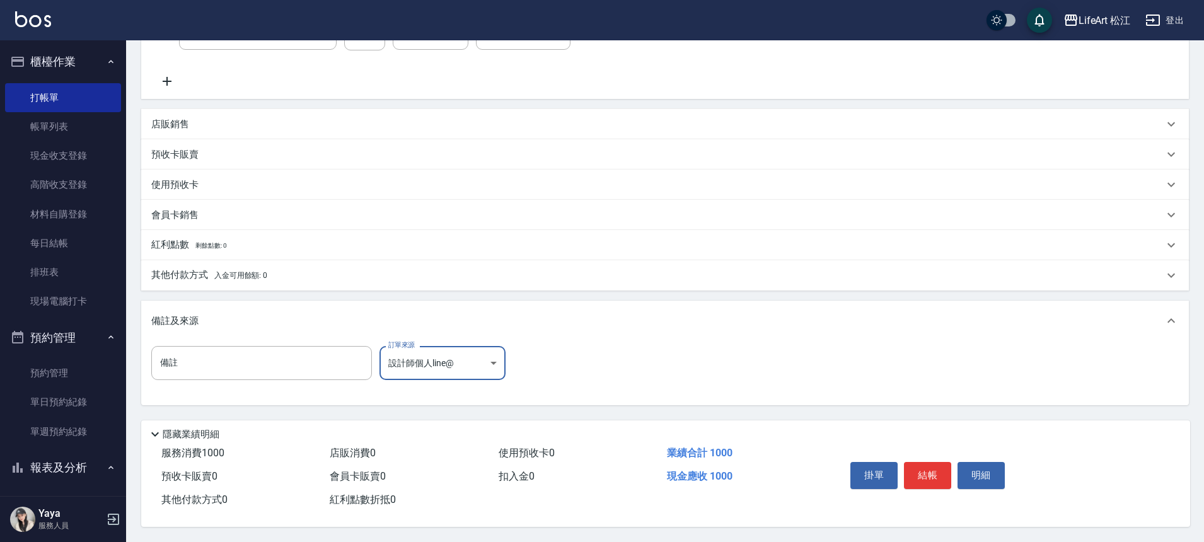
click at [945, 465] on button "結帳" at bounding box center [927, 475] width 47 height 26
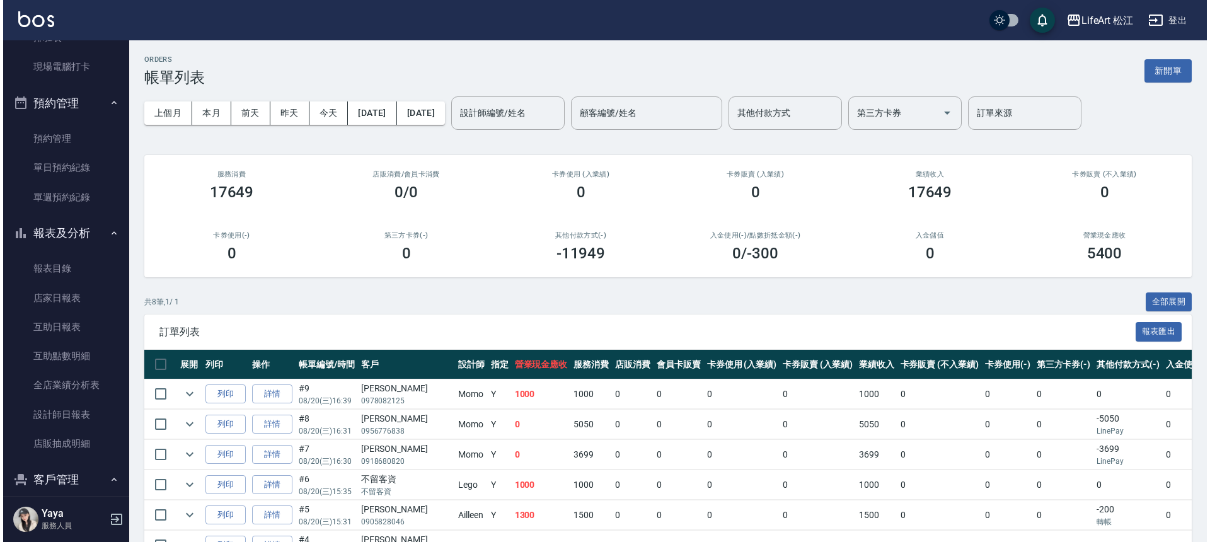
scroll to position [359, 0]
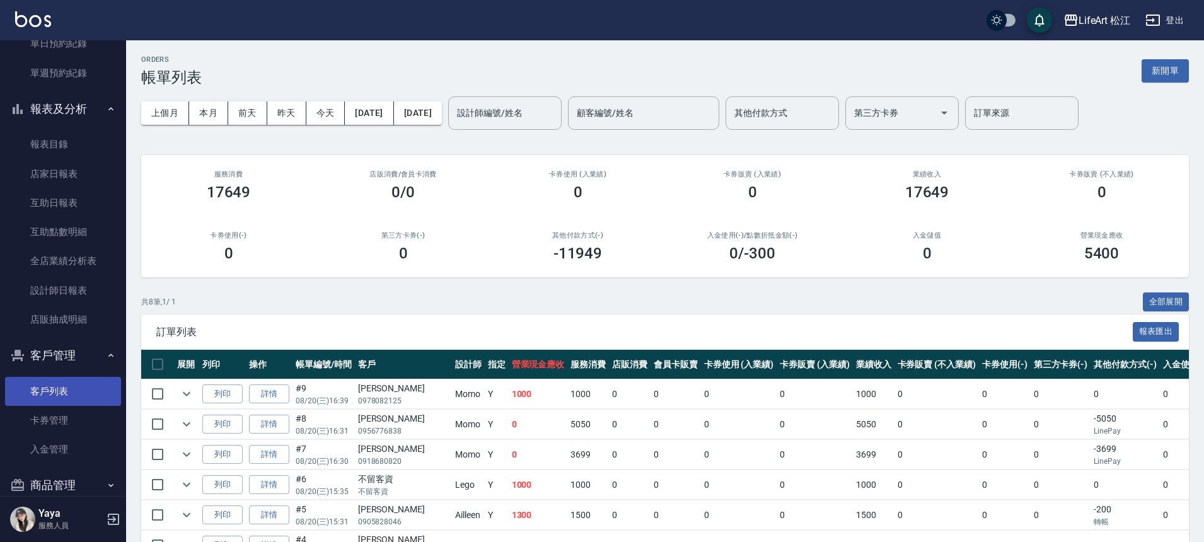
click at [72, 392] on link "客戶列表" at bounding box center [63, 391] width 116 height 29
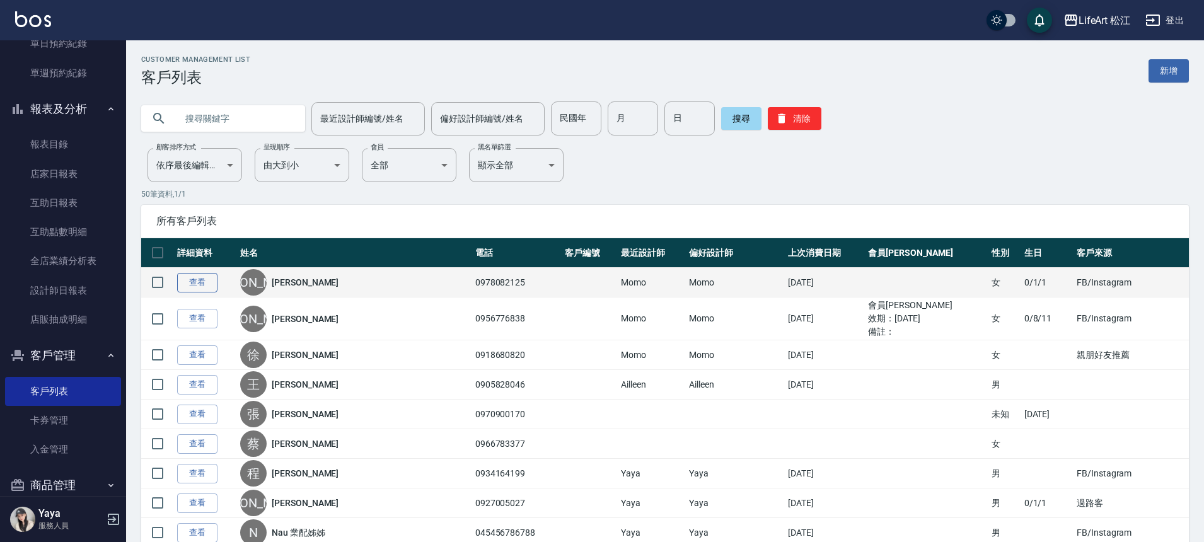
click at [195, 278] on link "查看" at bounding box center [197, 283] width 40 height 20
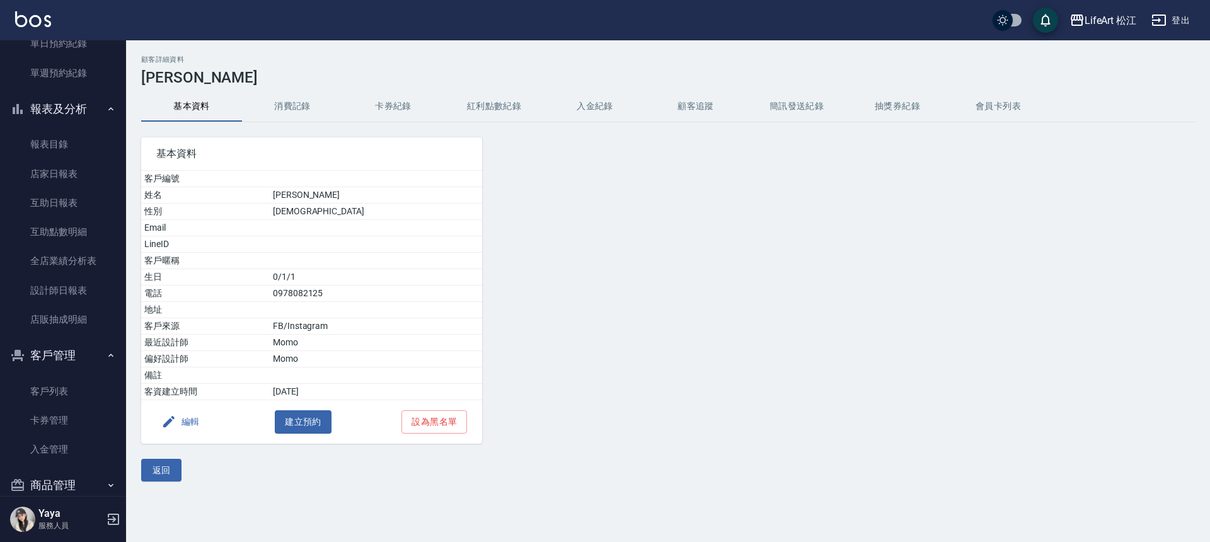
click at [192, 418] on button "編輯" at bounding box center [180, 421] width 49 height 23
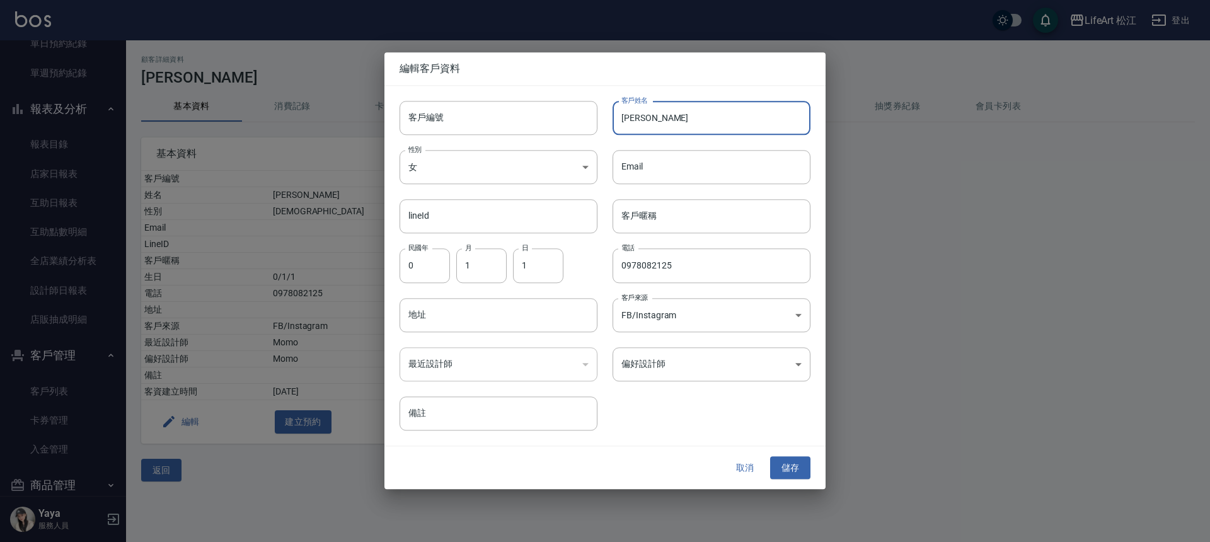
click at [681, 118] on input "[PERSON_NAME]" at bounding box center [712, 118] width 198 height 34
type input "[PERSON_NAME]"
type input "v"
type input "欣"
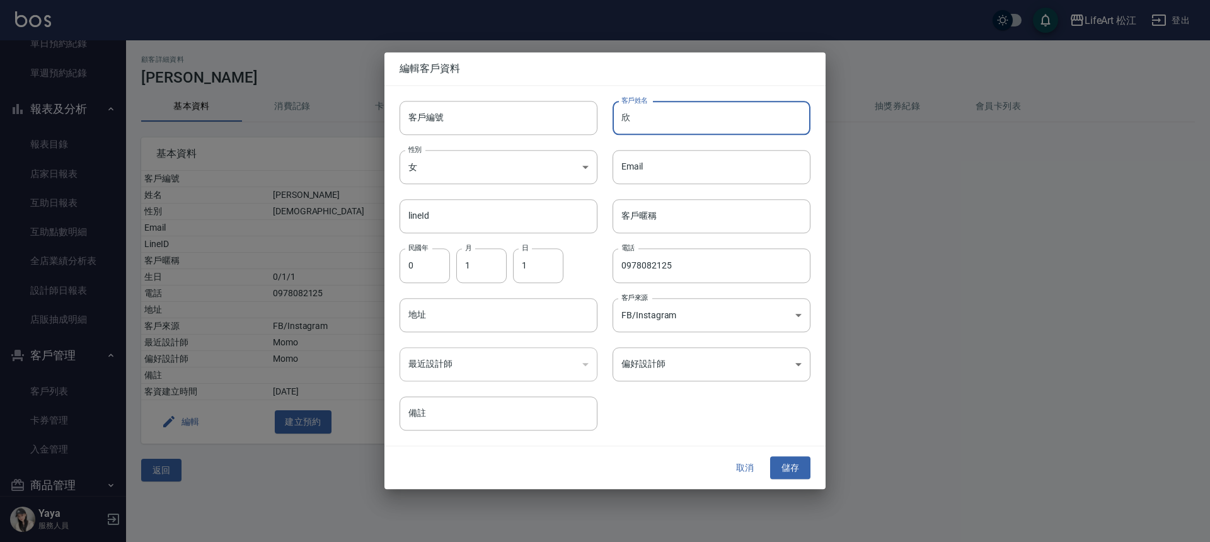
click at [678, 115] on input "欣" at bounding box center [712, 118] width 198 height 34
type input "欣[PERSON_NAME]"
type input "潔"
click at [793, 464] on button "儲存" at bounding box center [790, 467] width 40 height 23
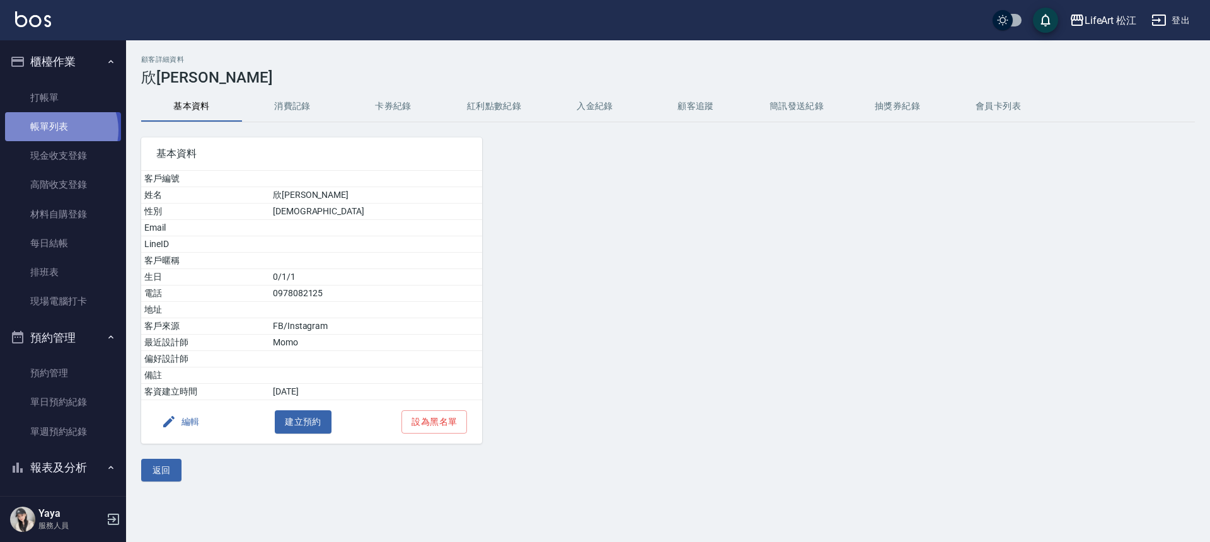
click at [57, 130] on link "帳單列表" at bounding box center [63, 126] width 116 height 29
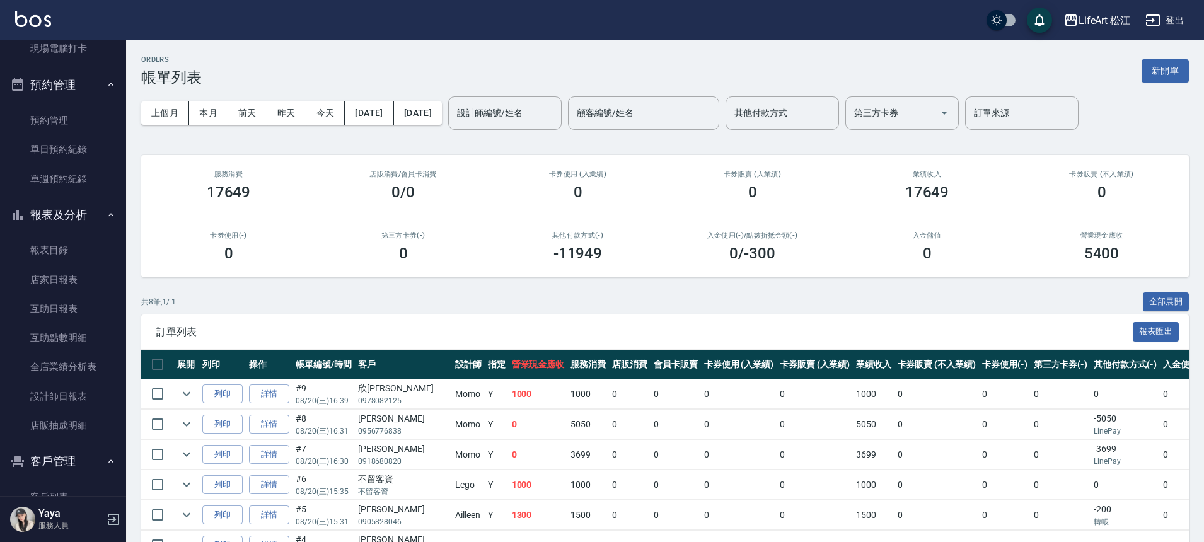
scroll to position [308, 0]
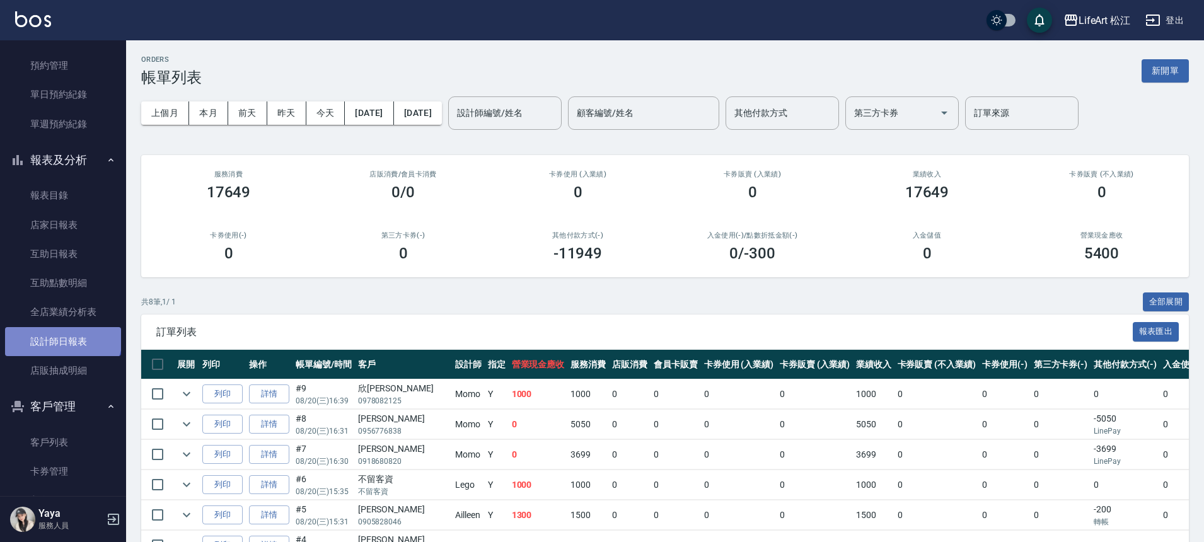
click at [62, 335] on link "設計師日報表" at bounding box center [63, 341] width 116 height 29
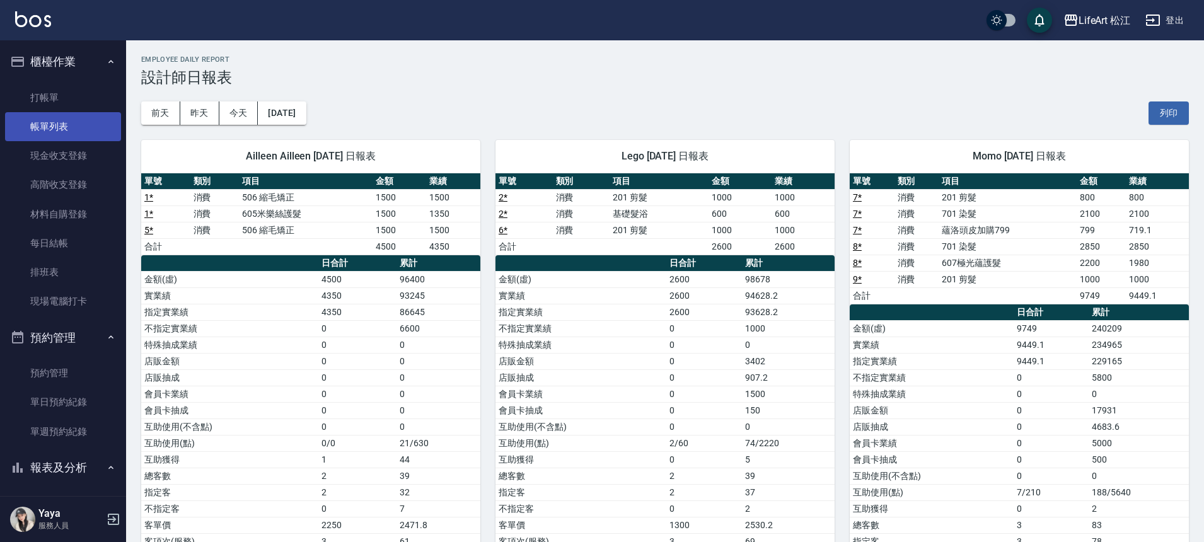
click at [73, 124] on link "帳單列表" at bounding box center [63, 126] width 116 height 29
